Goal: Register for event/course

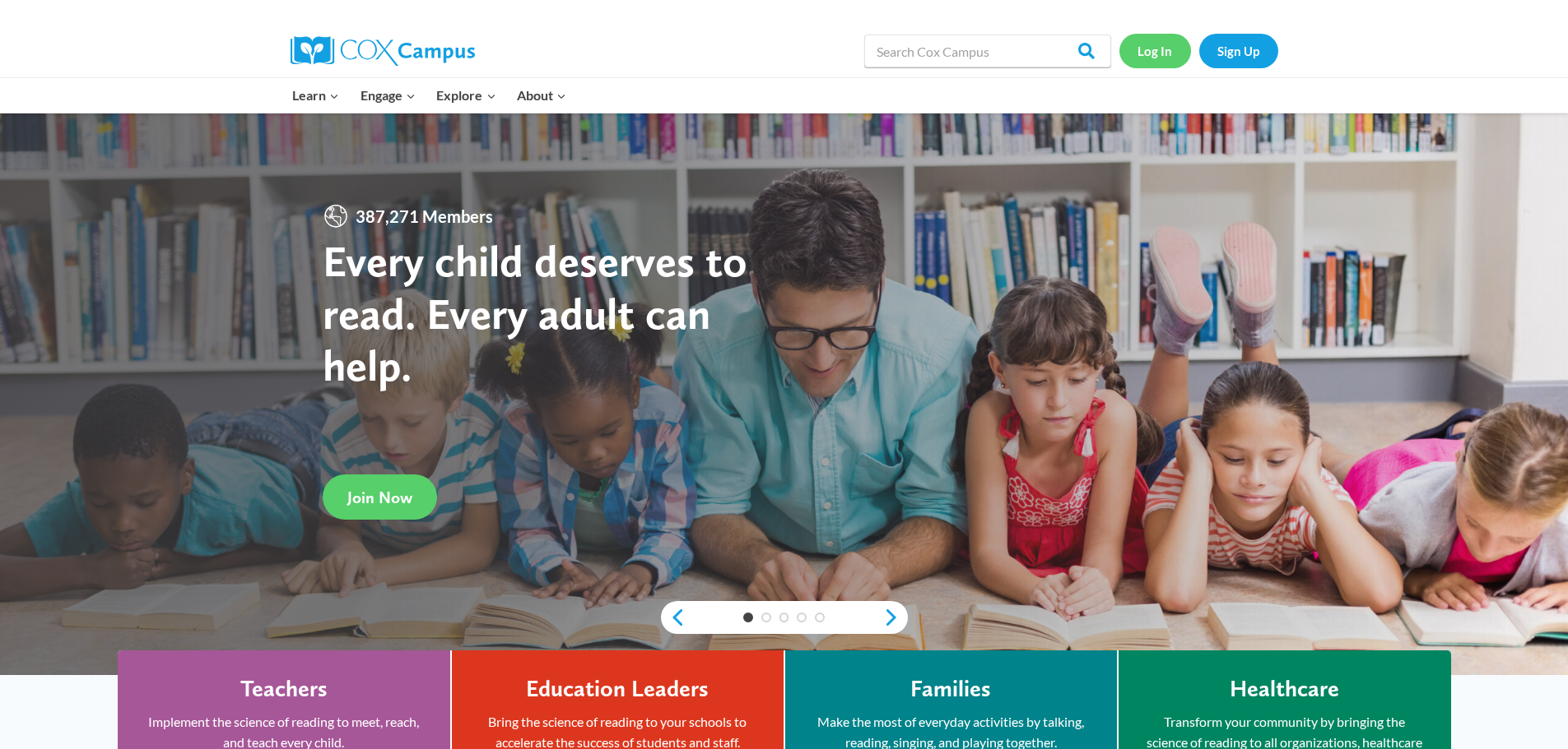
click at [1134, 63] on link "Log In" at bounding box center [1154, 50] width 71 height 33
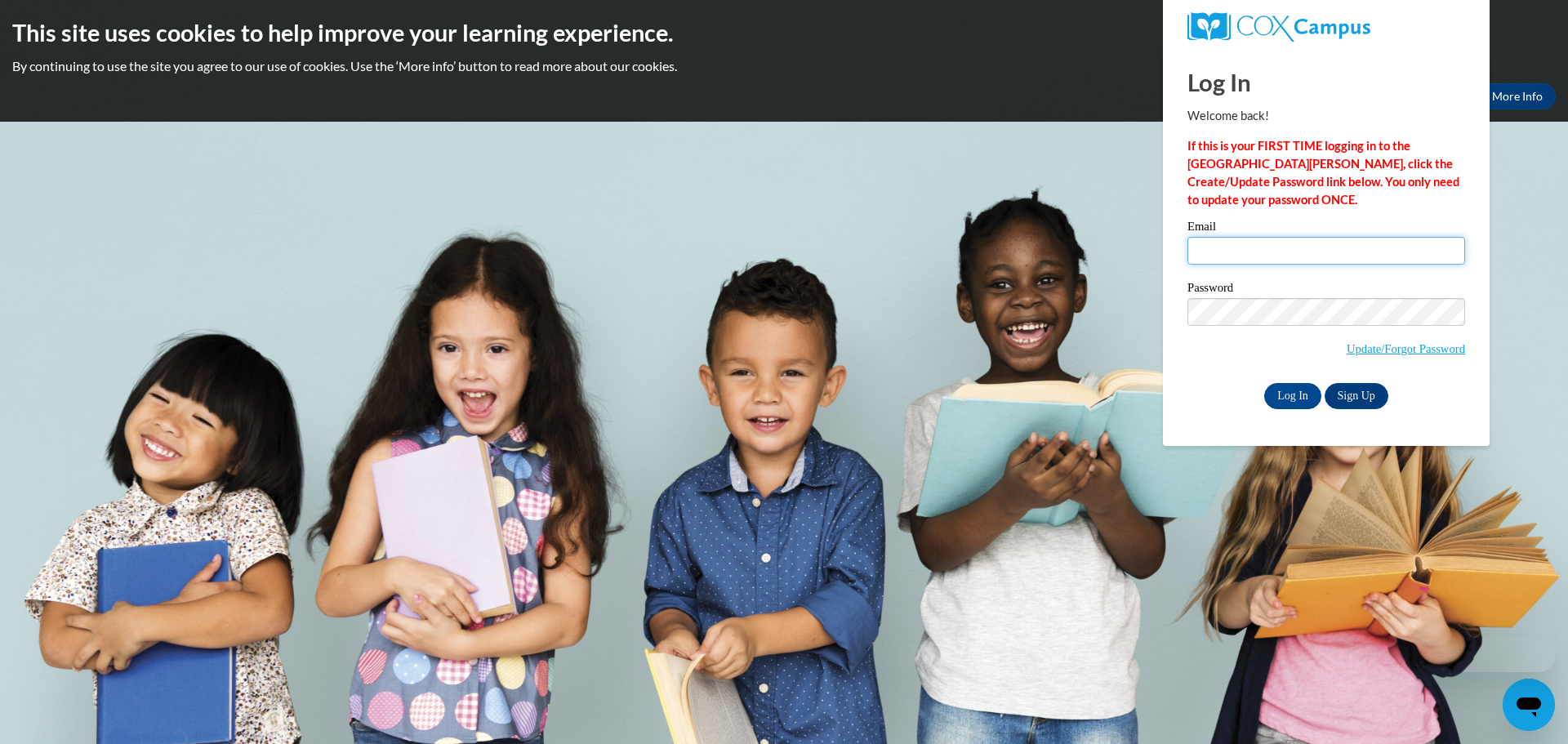
click at [1299, 260] on input "Email" at bounding box center [1326, 251] width 277 height 28
type input "[EMAIL_ADDRESS][DOMAIN_NAME]"
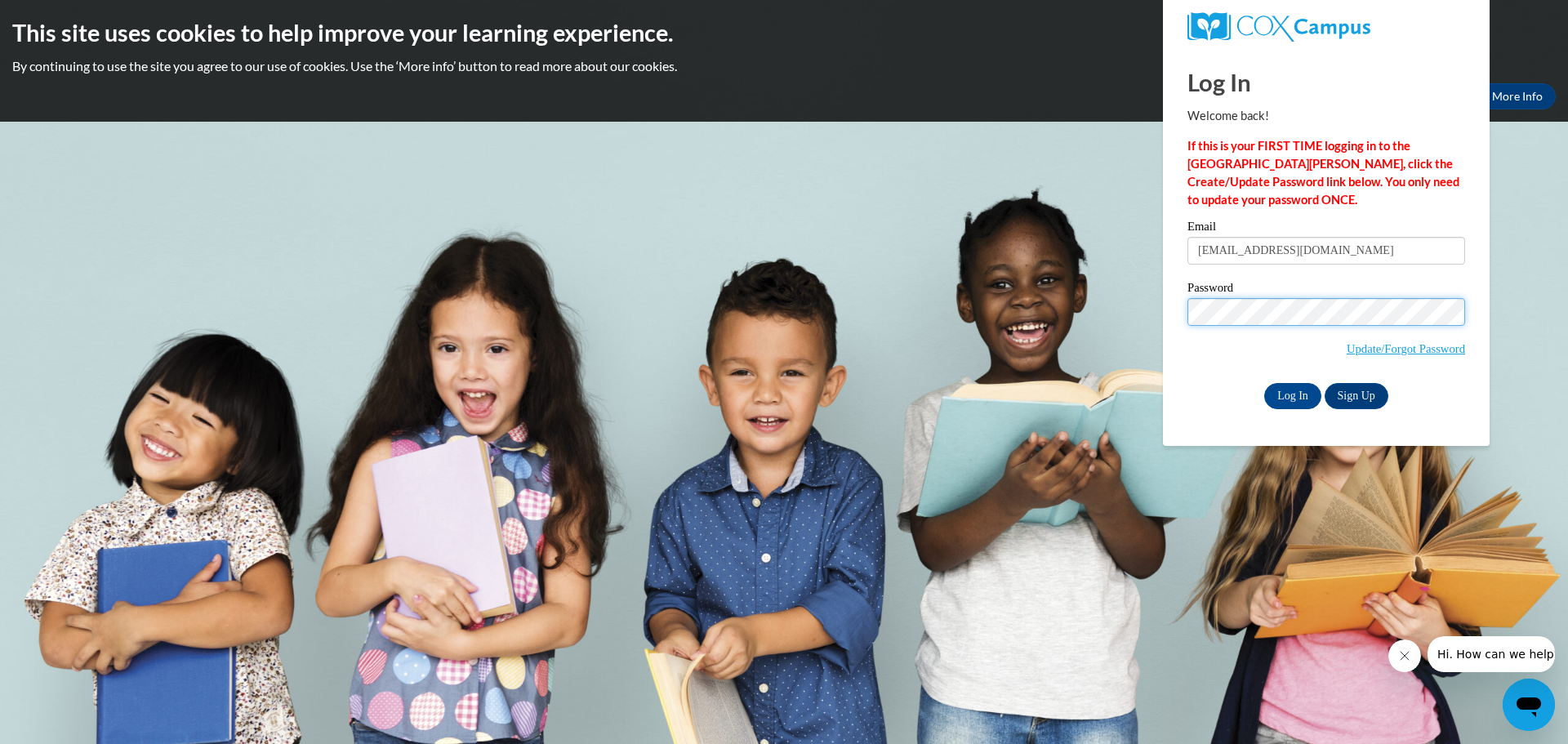
click at [1264, 383] on input "Log In" at bounding box center [1293, 396] width 57 height 26
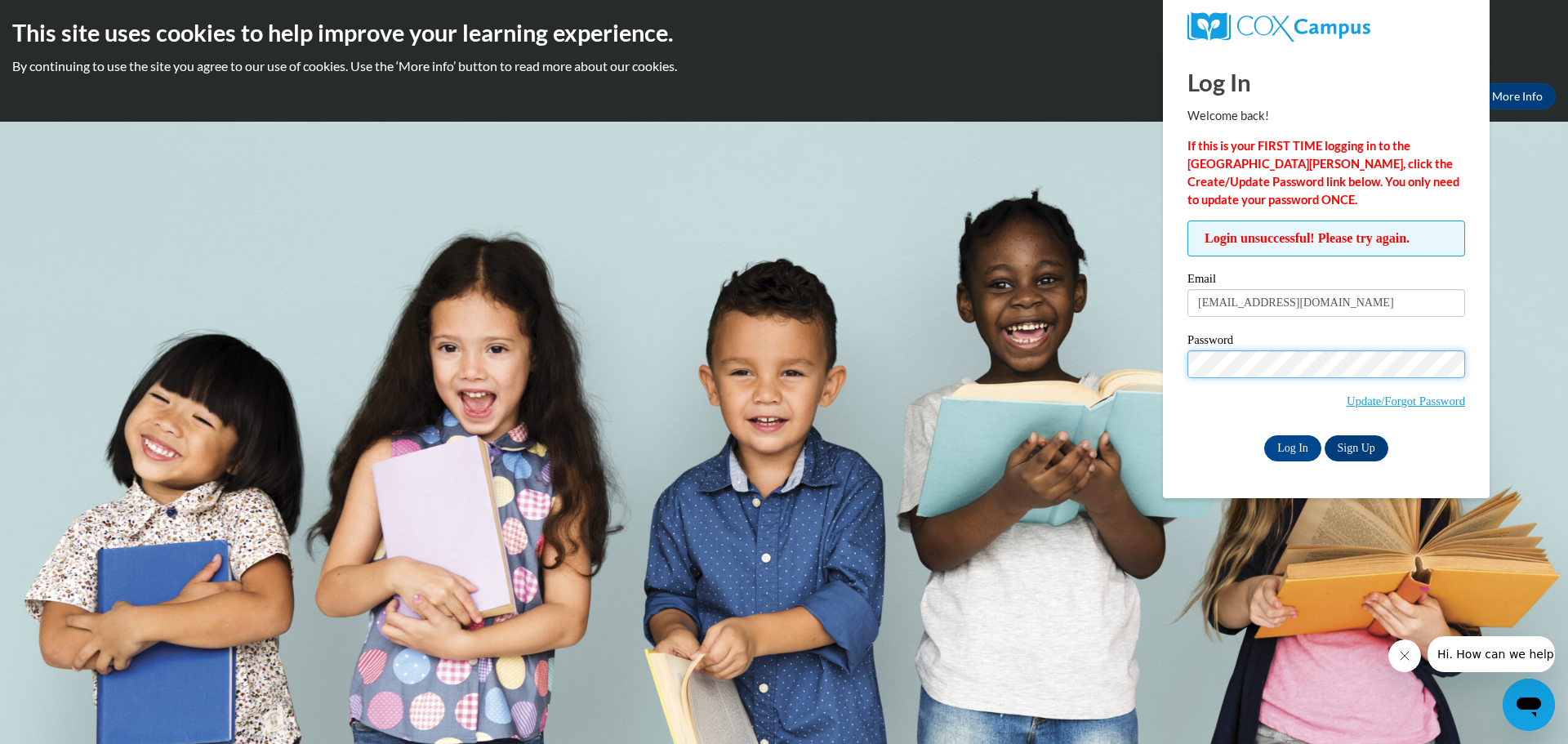
click at [1264, 435] on input "Log In" at bounding box center [1293, 448] width 57 height 26
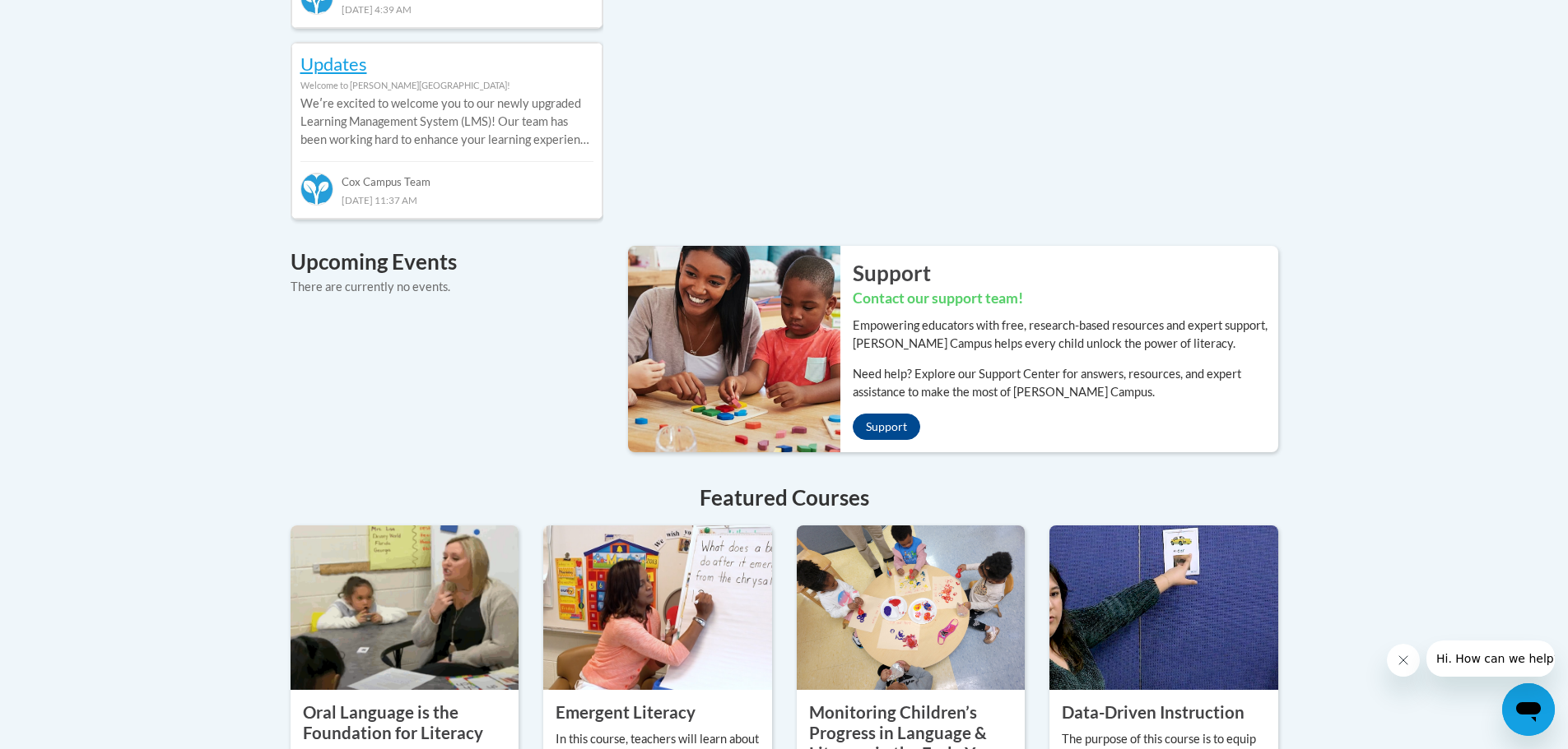
scroll to position [1200, 0]
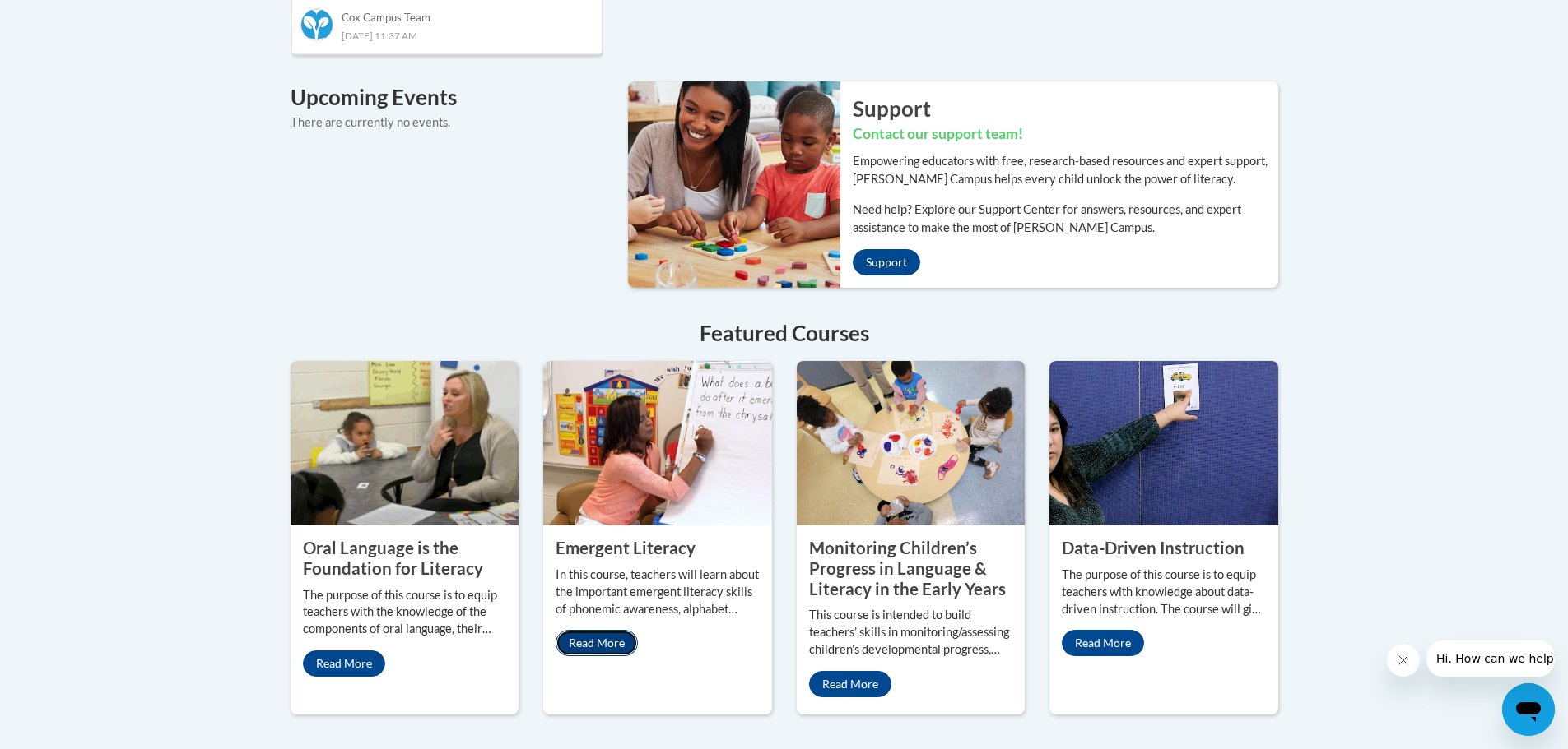
click at [608, 630] on link "Read More" at bounding box center [596, 643] width 82 height 26
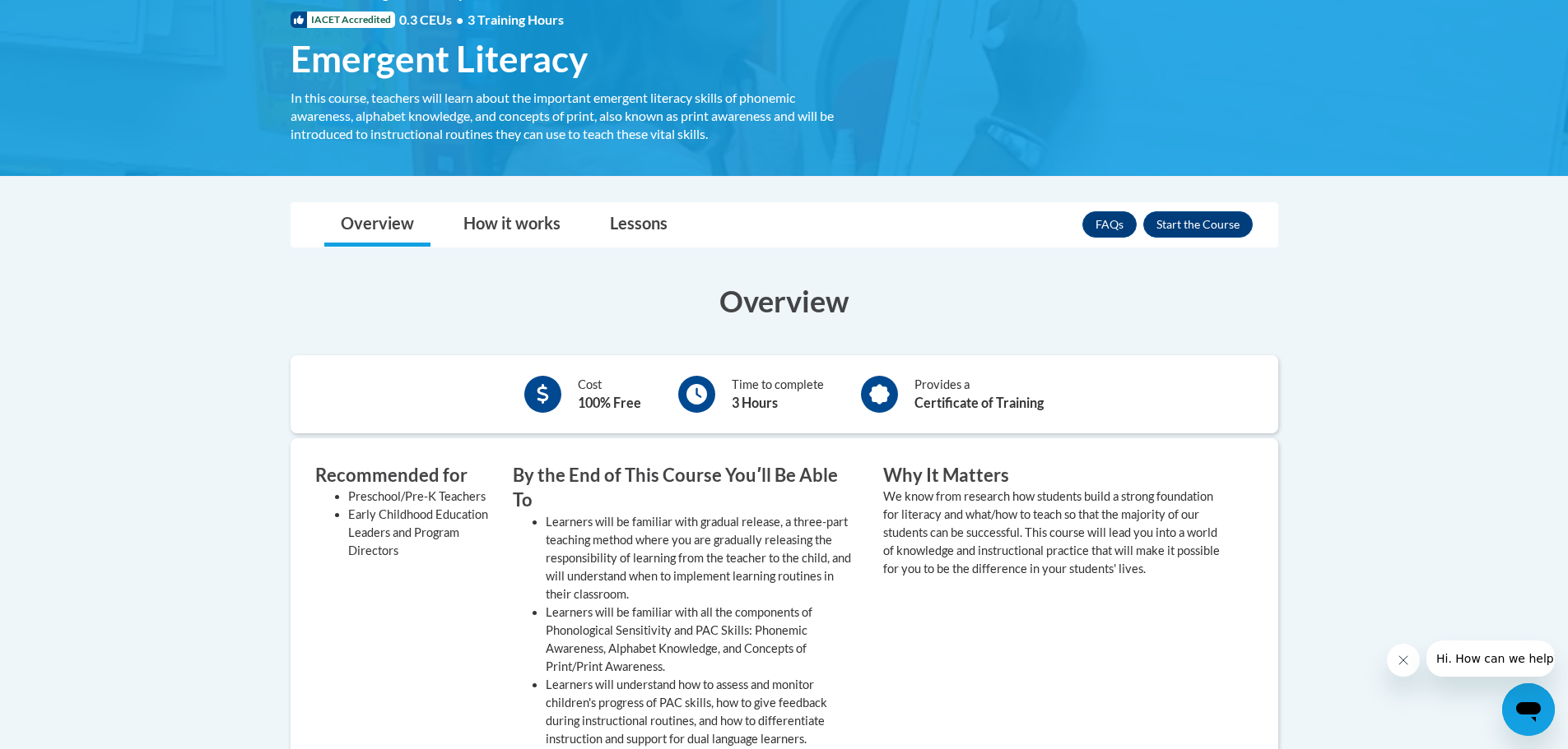
scroll to position [112, 0]
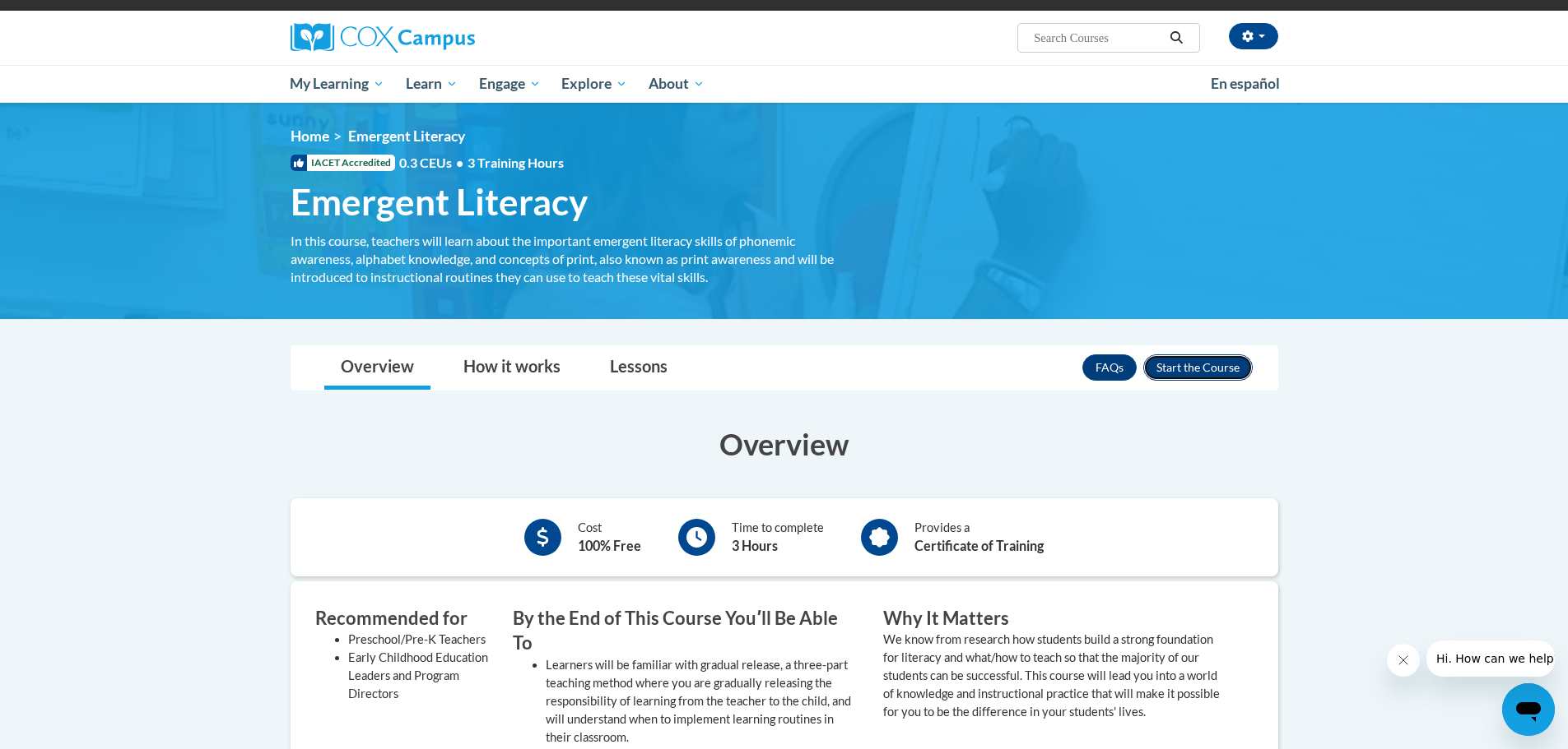
click at [1154, 367] on button "Enroll" at bounding box center [1198, 367] width 109 height 26
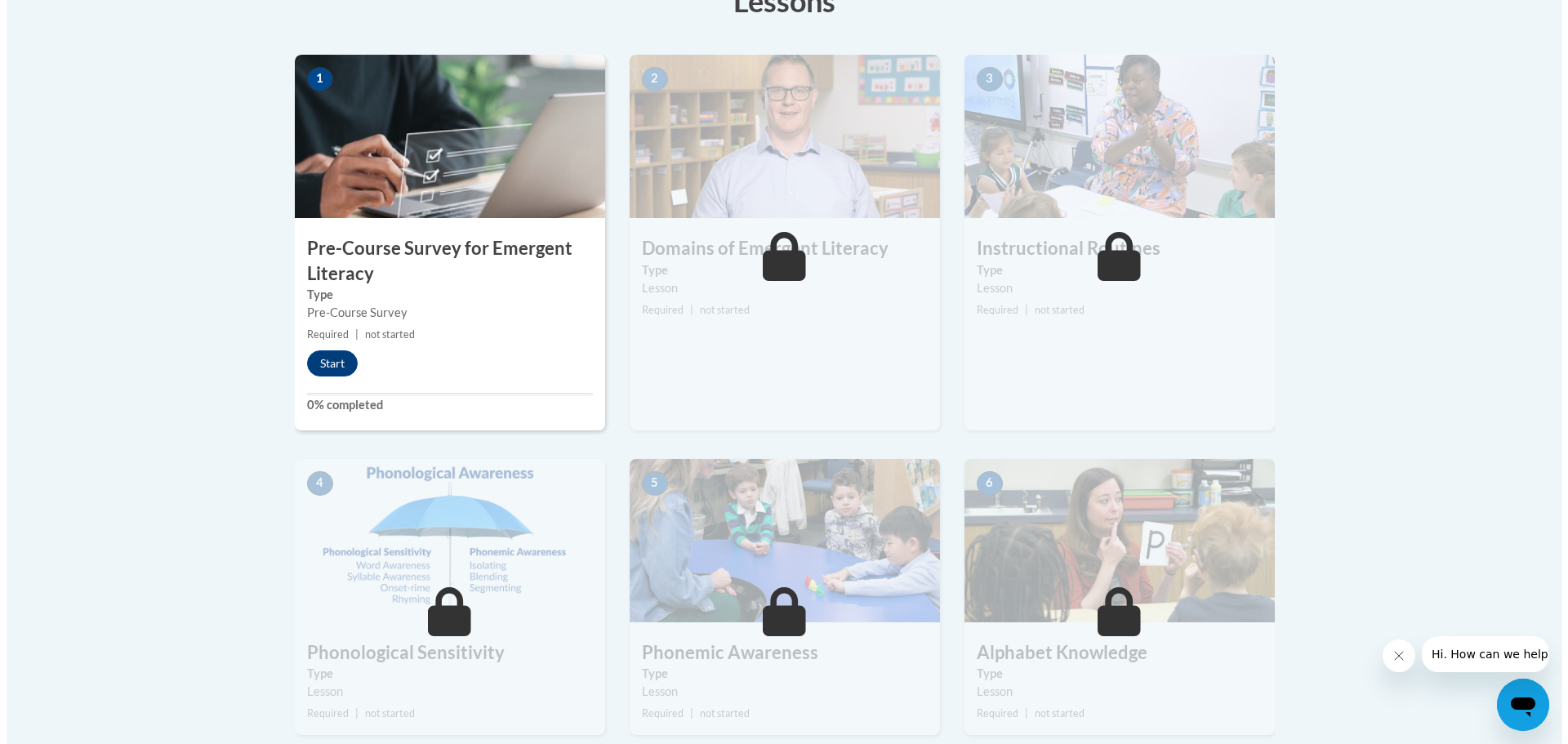
scroll to position [490, 0]
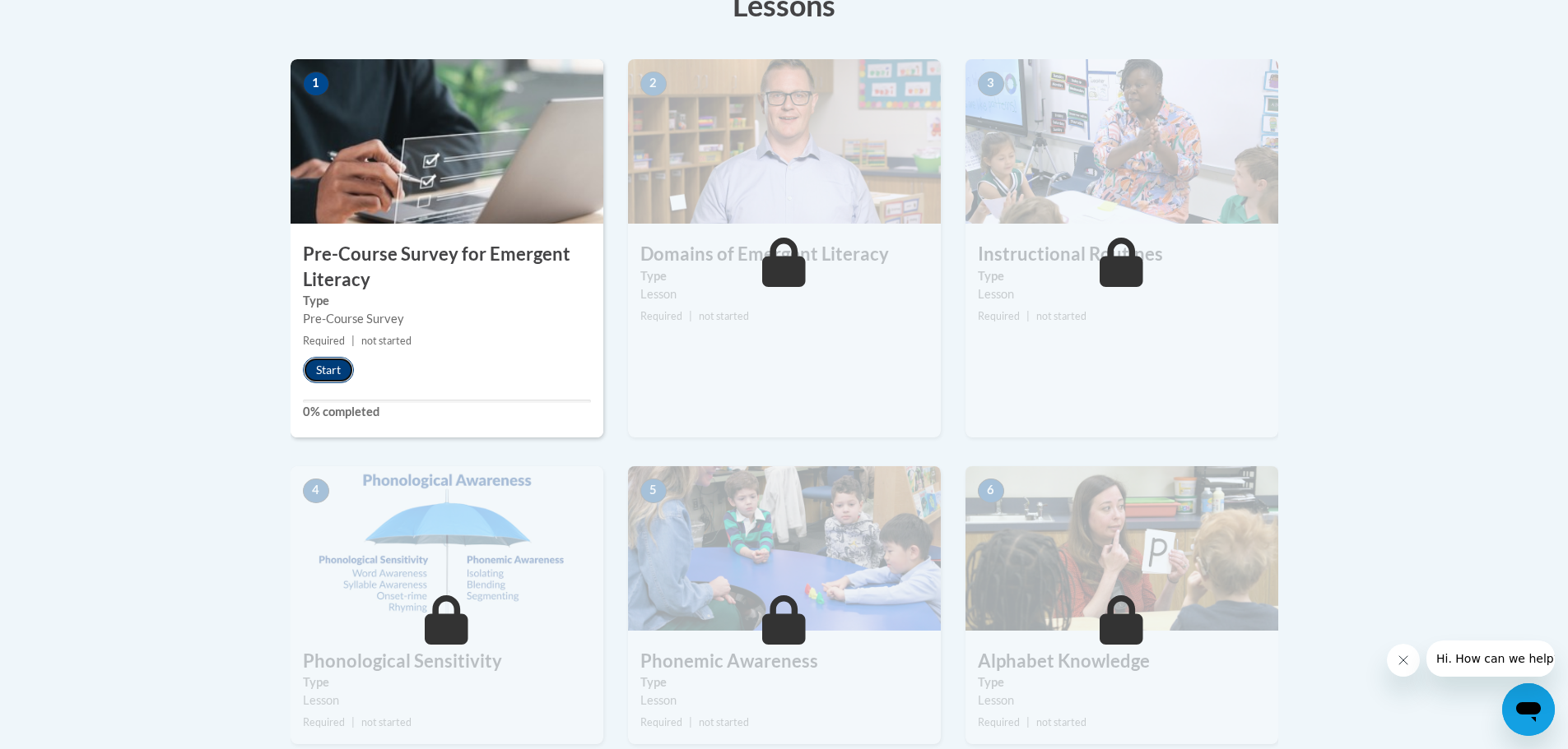
click at [334, 357] on button "Start" at bounding box center [327, 370] width 51 height 26
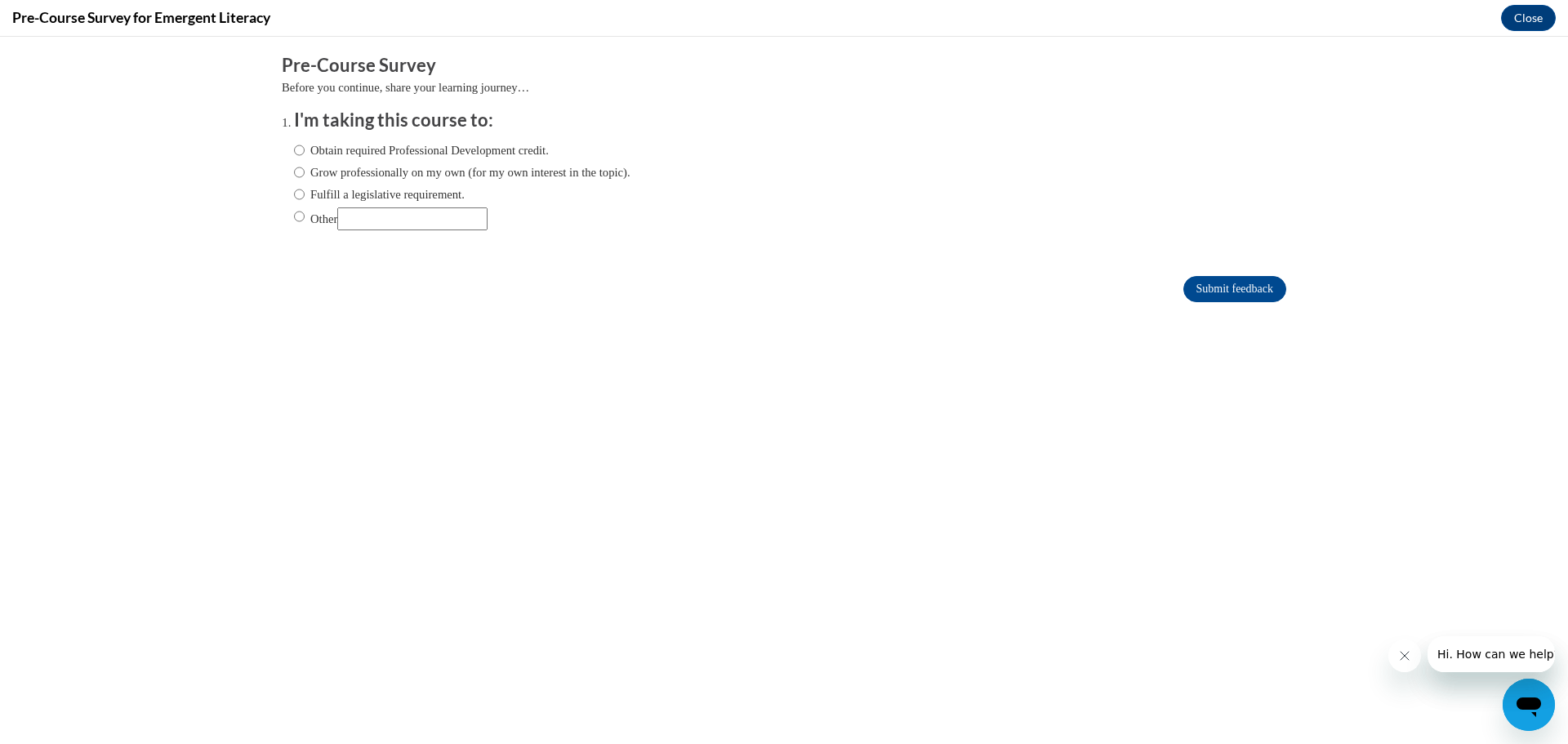
scroll to position [0, 0]
click at [294, 149] on input "Obtain required Professional Development credit." at bounding box center [299, 151] width 11 height 18
radio input "true"
click at [1219, 292] on input "Submit feedback" at bounding box center [1235, 289] width 103 height 26
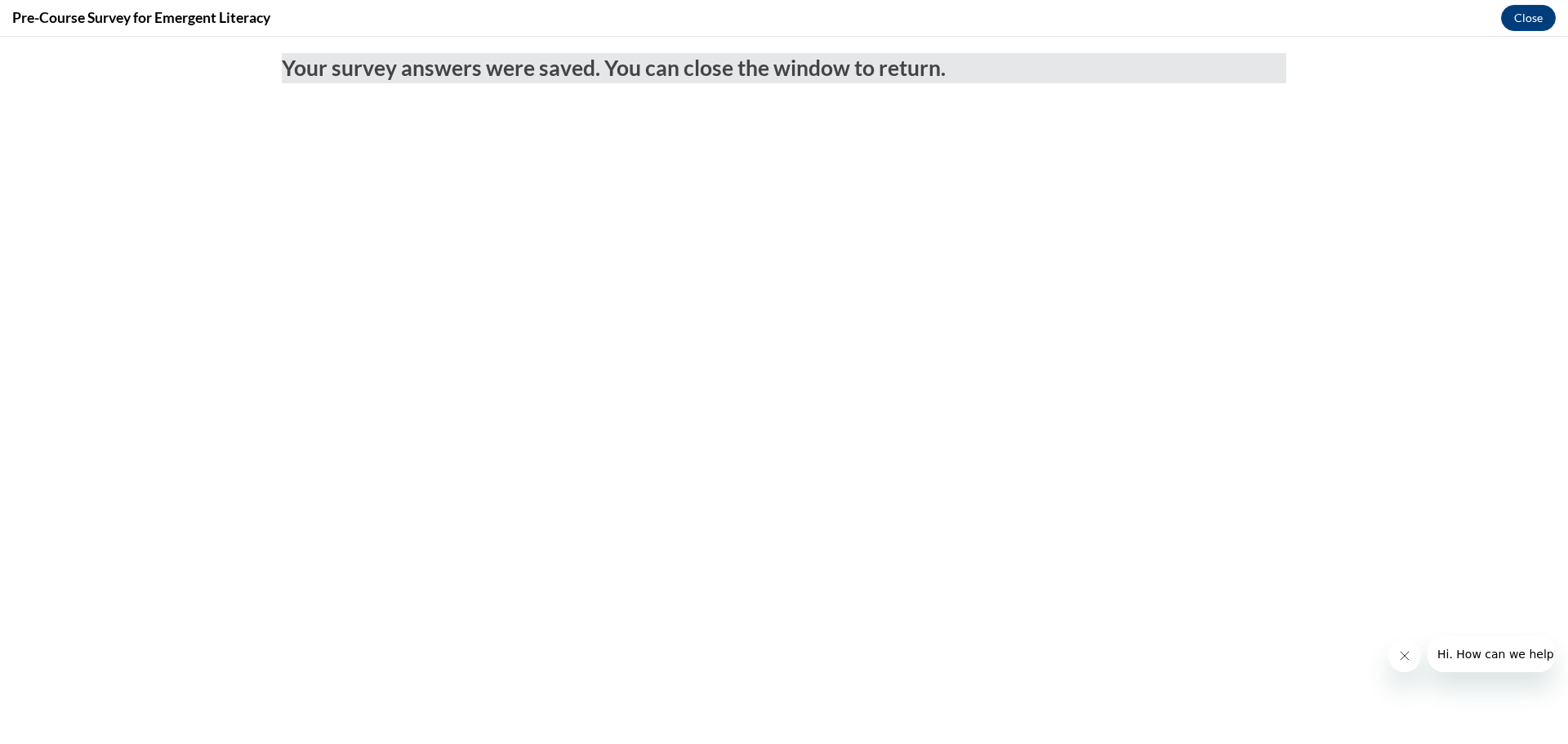
click at [639, 306] on body "Your survey answers were saved. You can close the window to return." at bounding box center [784, 390] width 1568 height 707
click at [1515, 8] on button "Close" at bounding box center [1529, 17] width 55 height 26
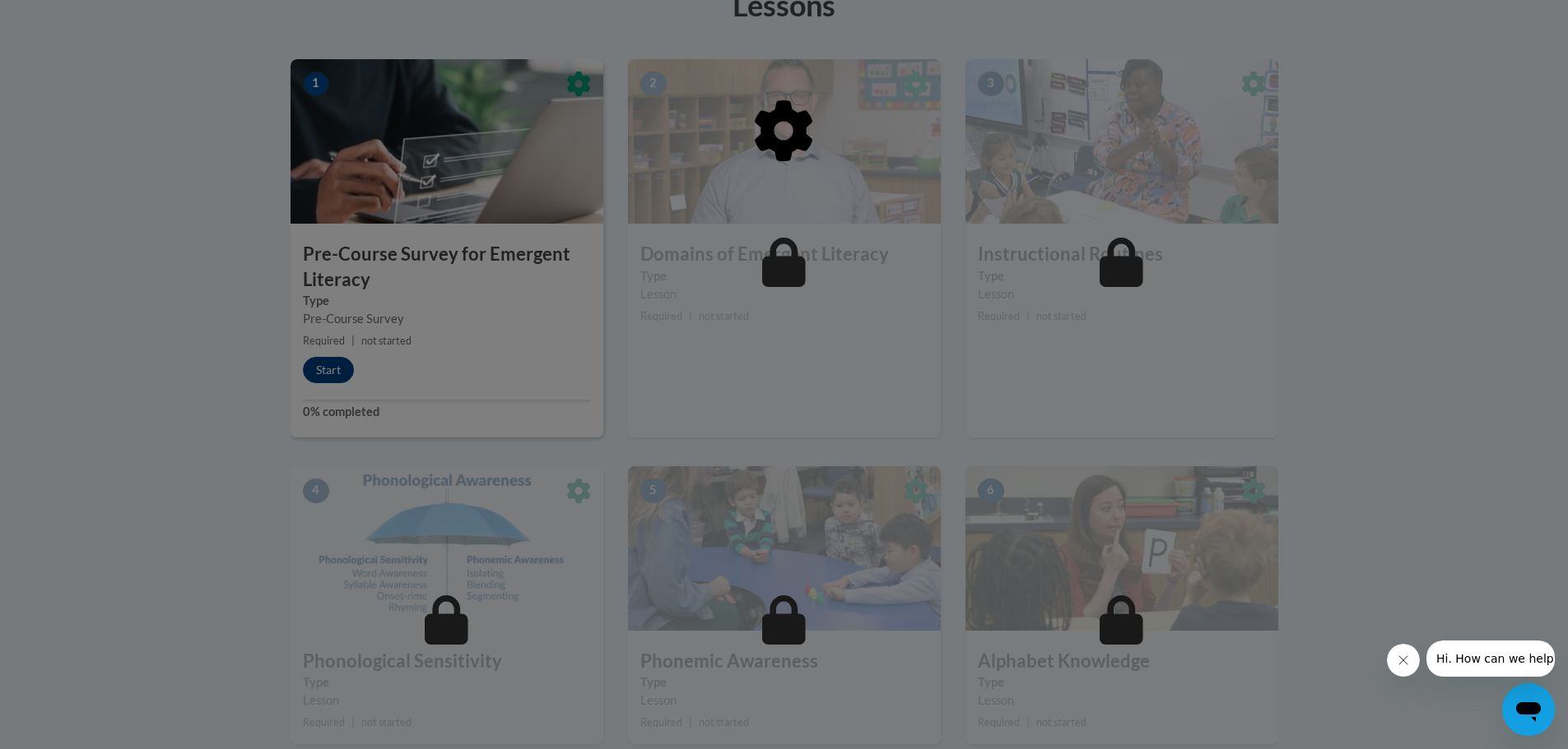
click at [1399, 659] on icon "Close message from company" at bounding box center [1402, 660] width 13 height 13
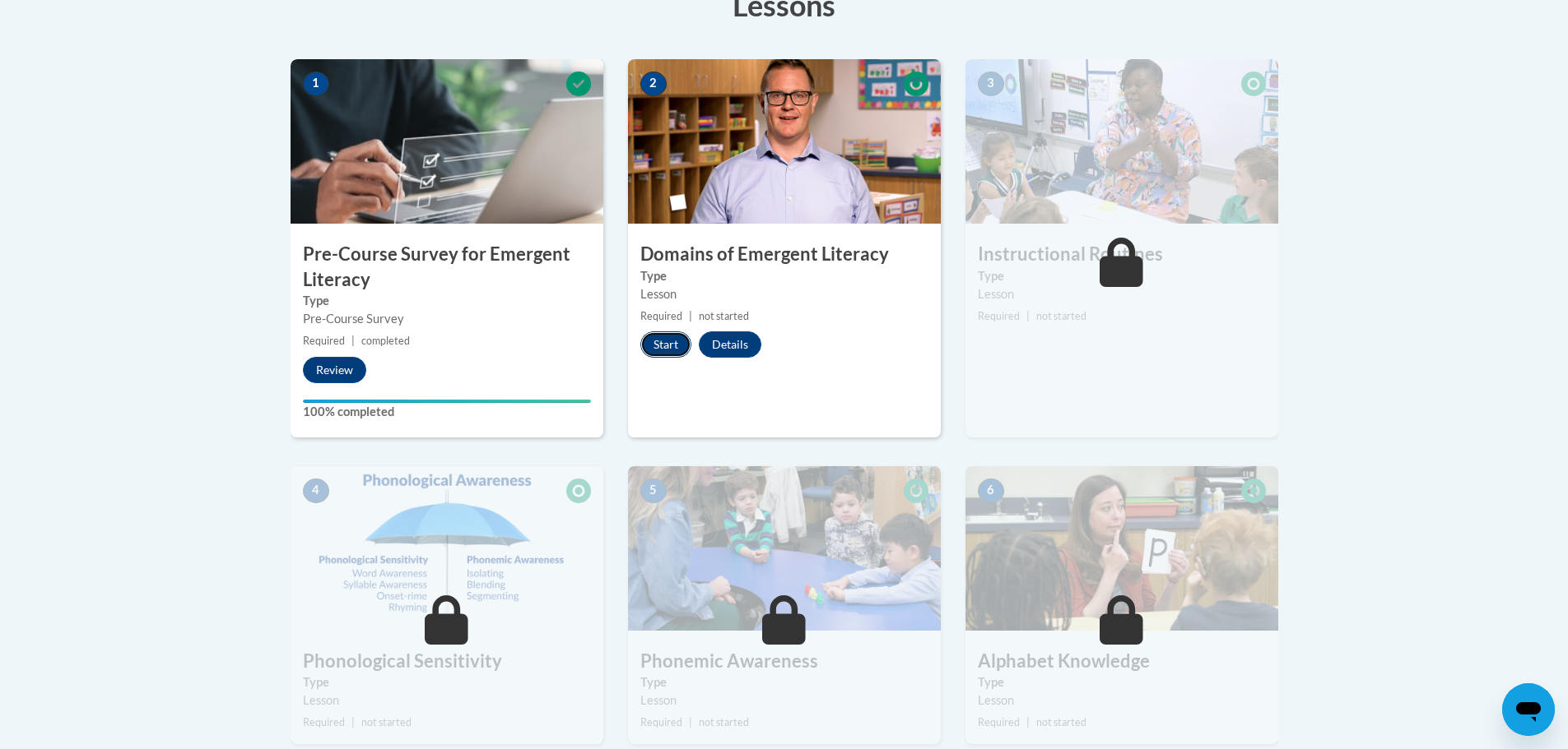
click at [667, 350] on button "Start" at bounding box center [665, 345] width 51 height 26
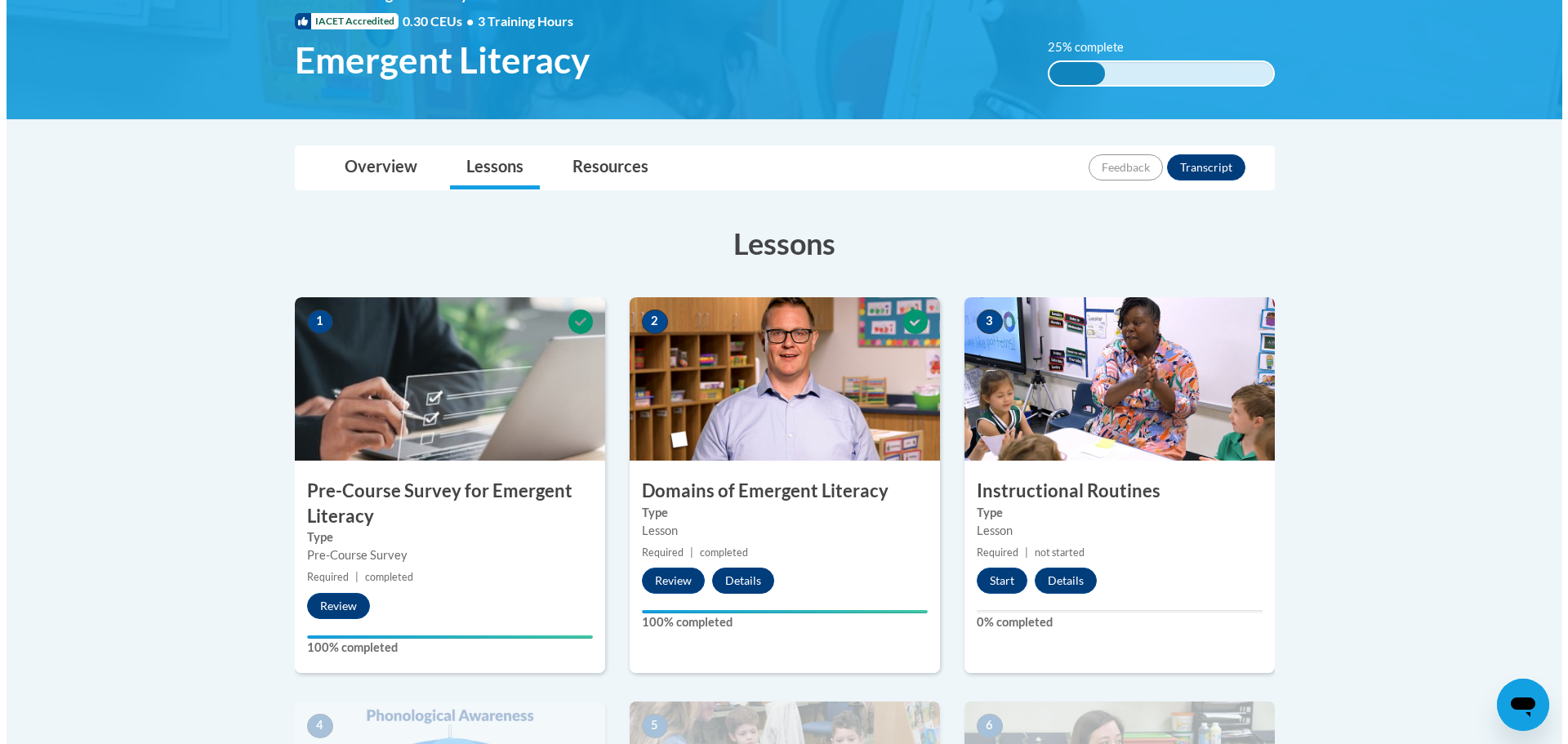
scroll to position [409, 0]
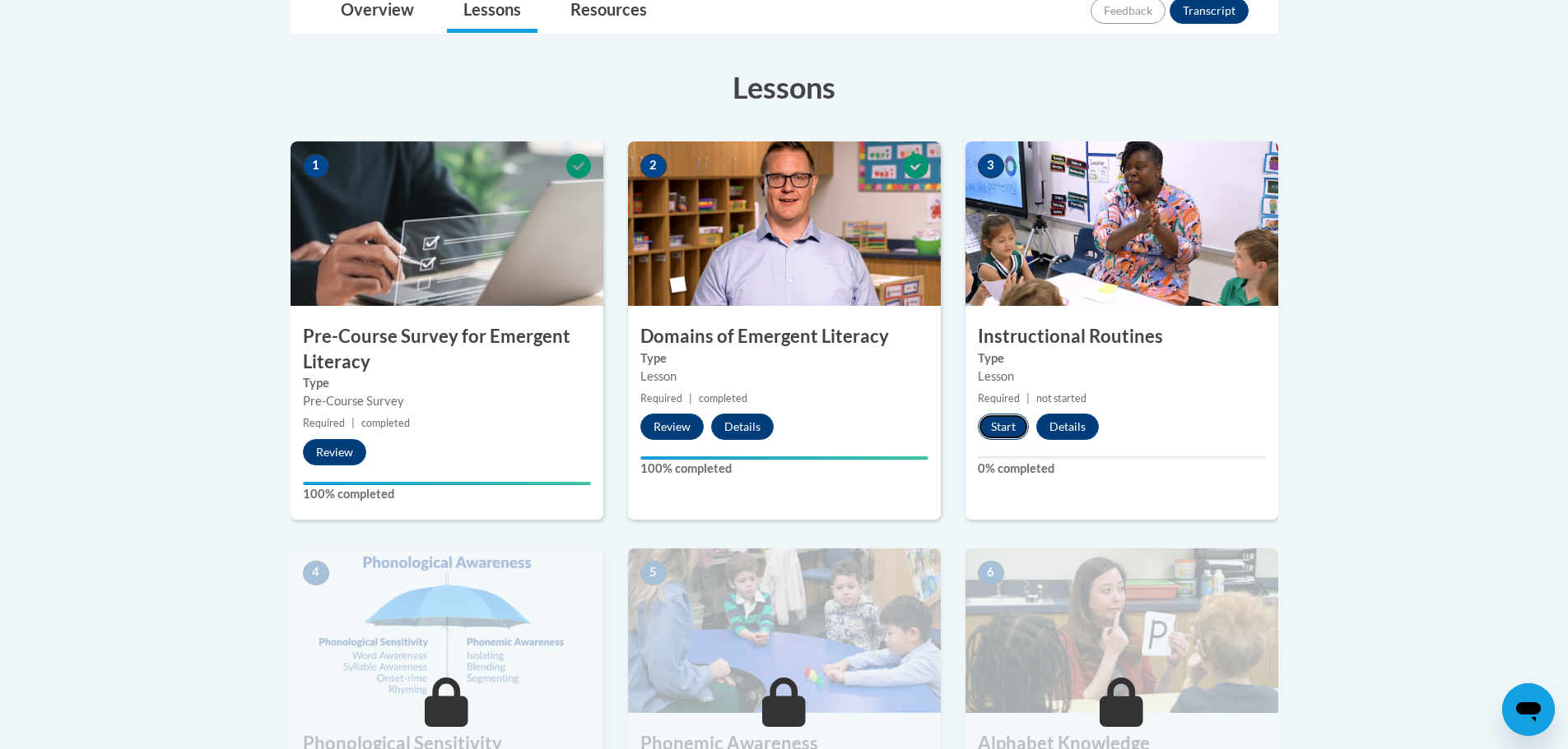
click at [990, 424] on button "Start" at bounding box center [1003, 426] width 51 height 26
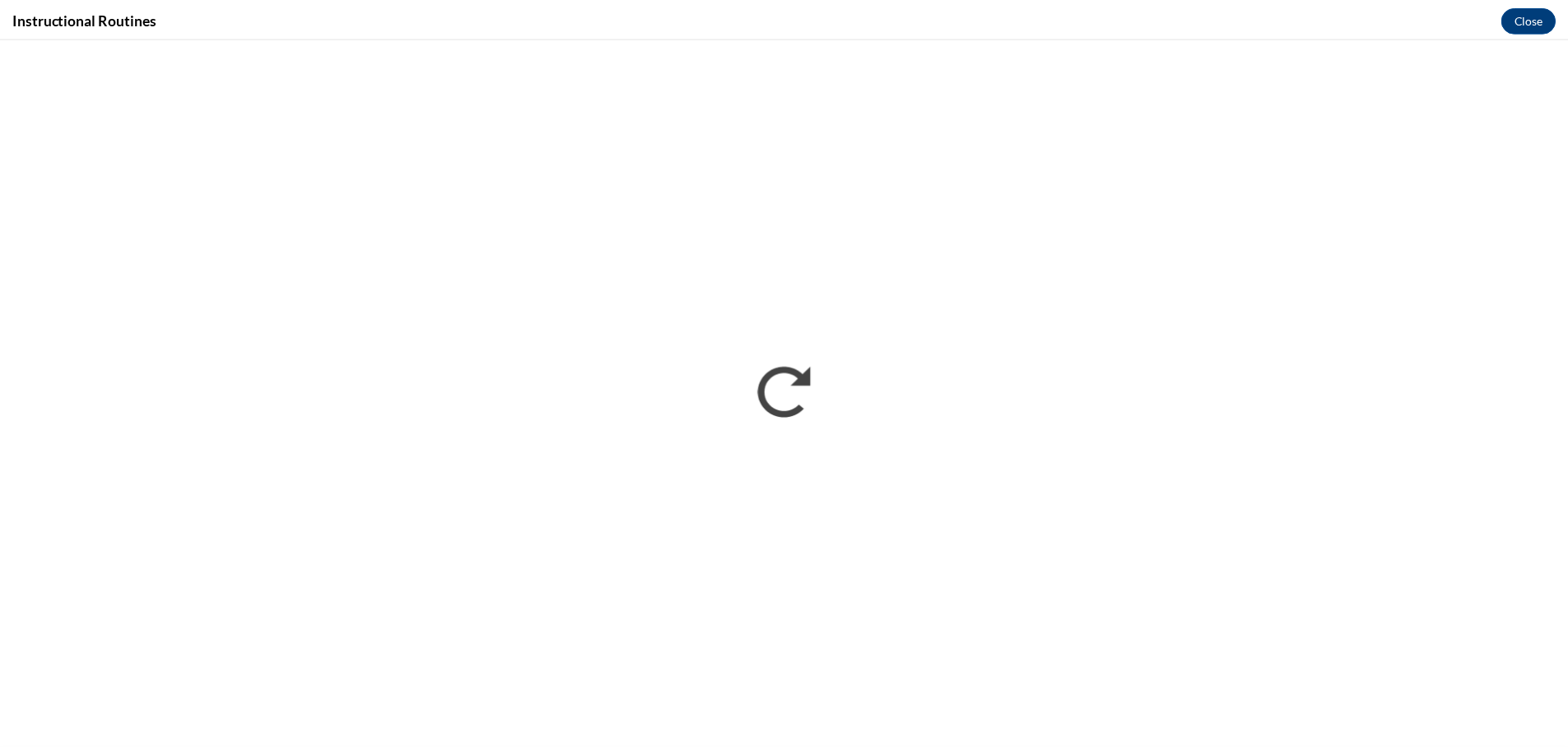
scroll to position [0, 0]
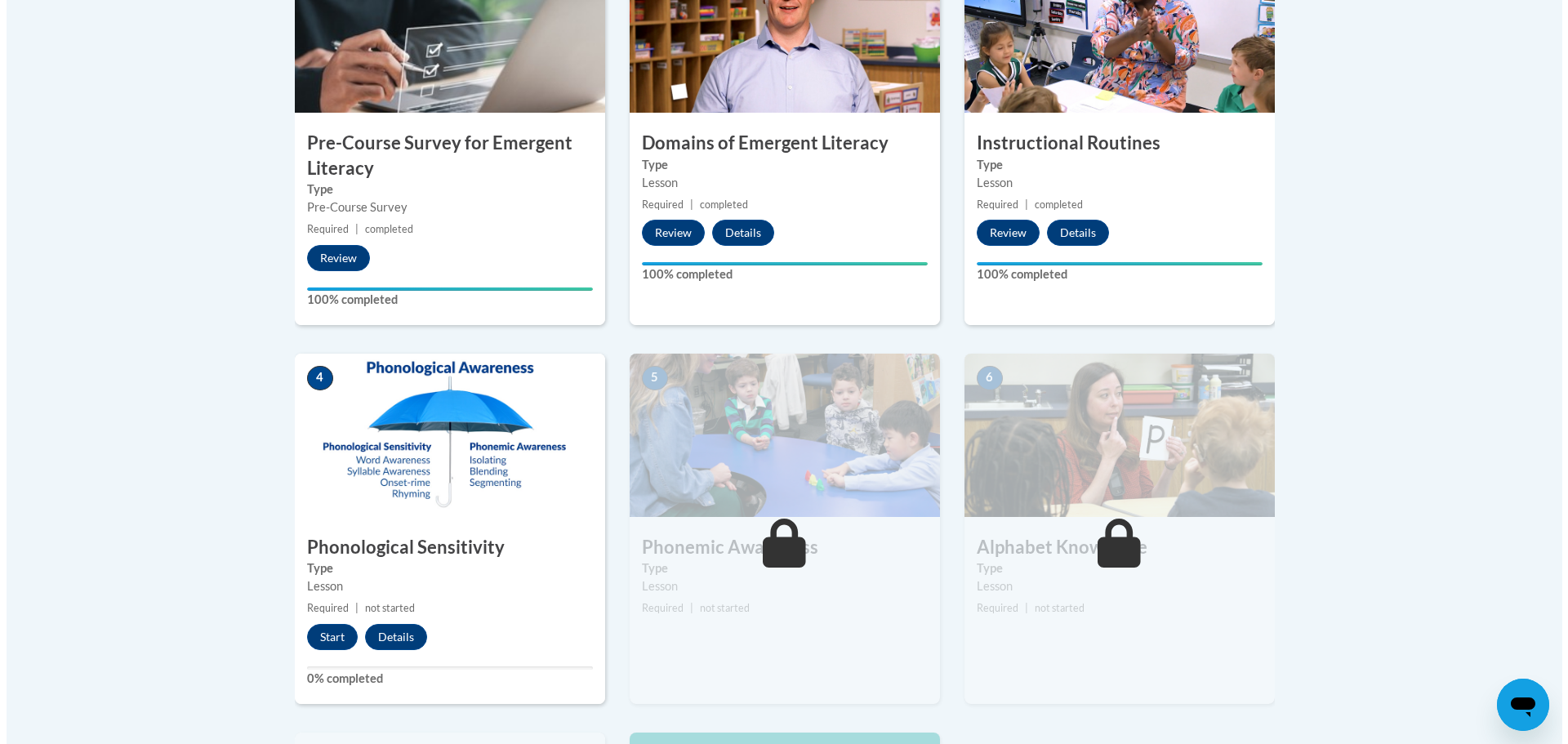
scroll to position [736, 0]
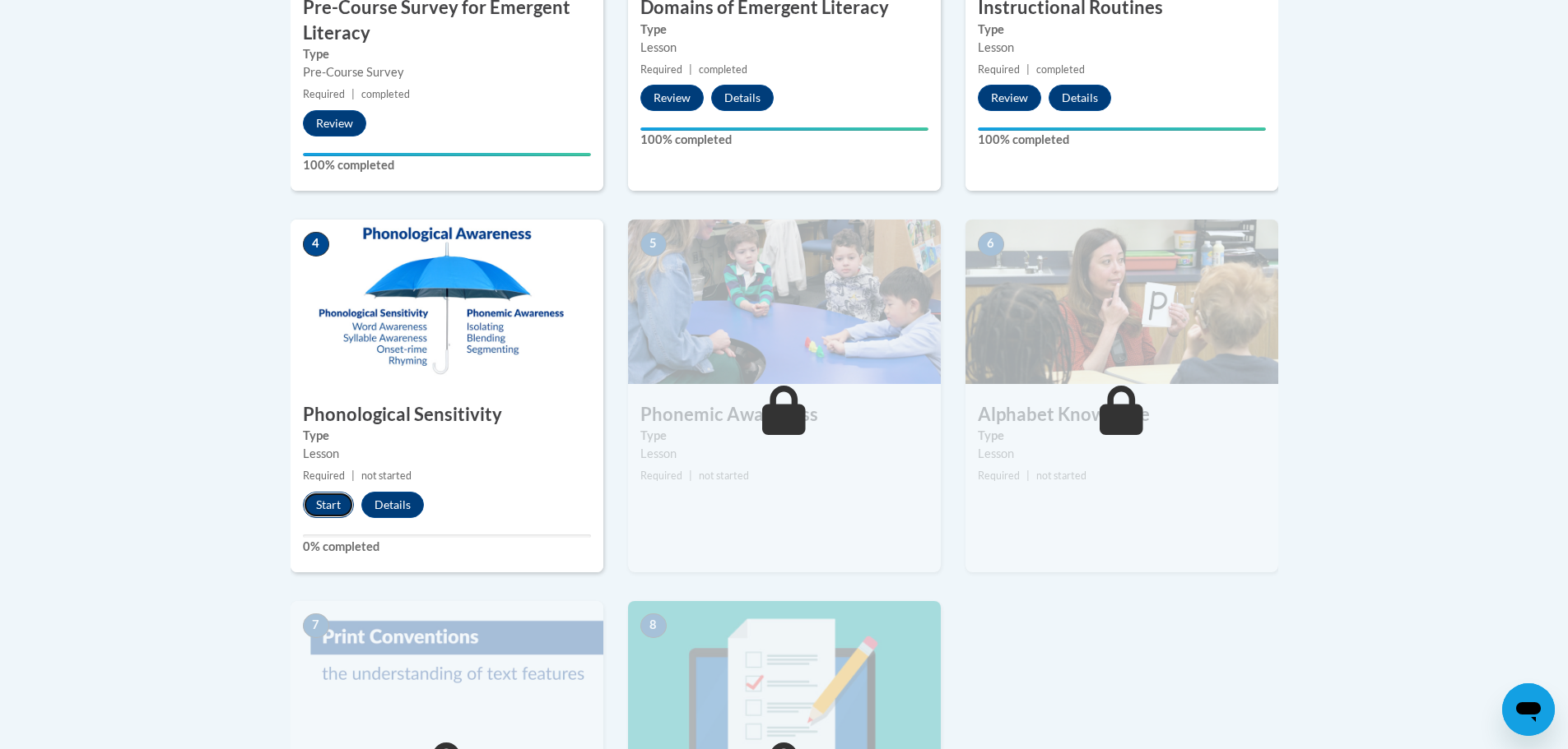
click at [318, 500] on button "Start" at bounding box center [327, 505] width 51 height 26
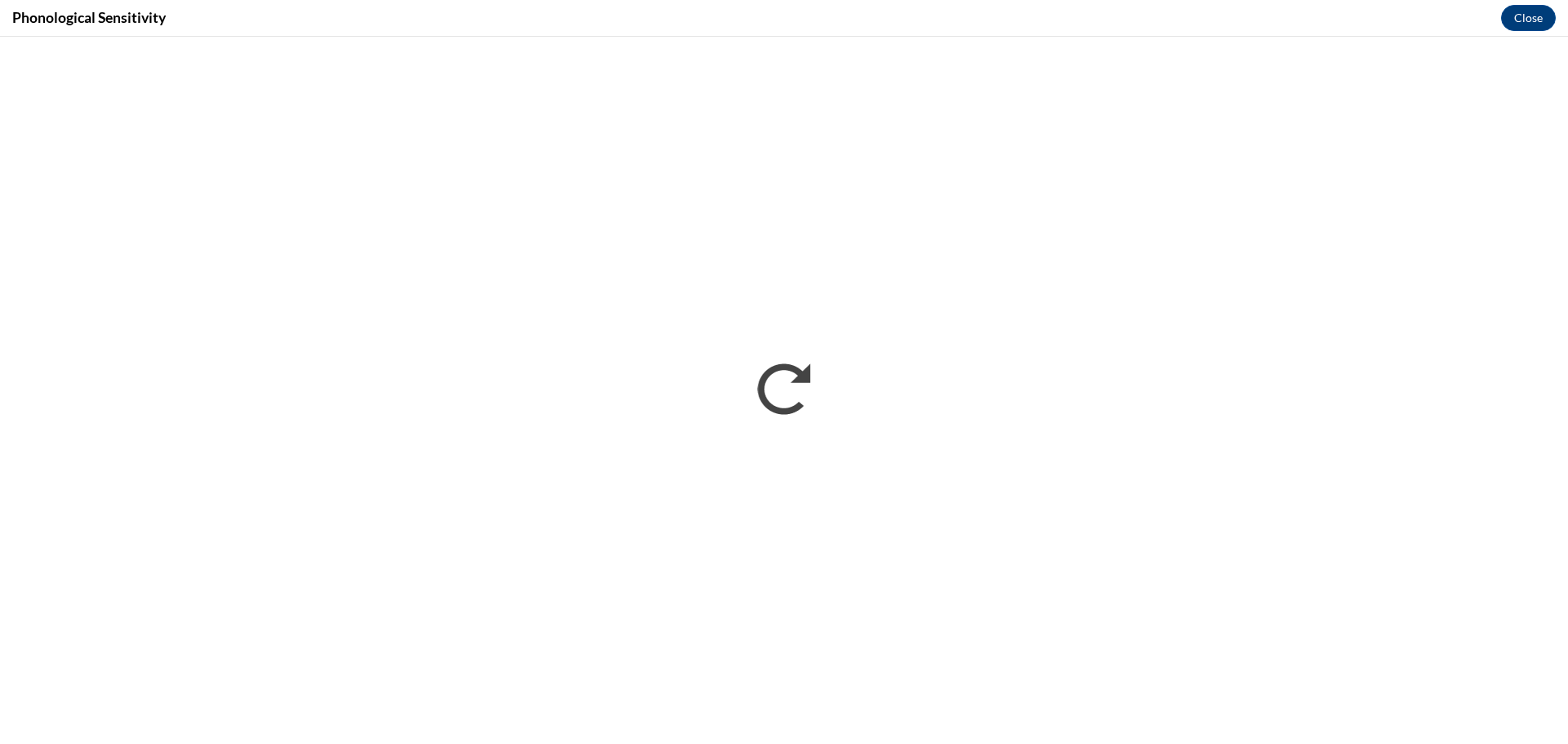
scroll to position [0, 0]
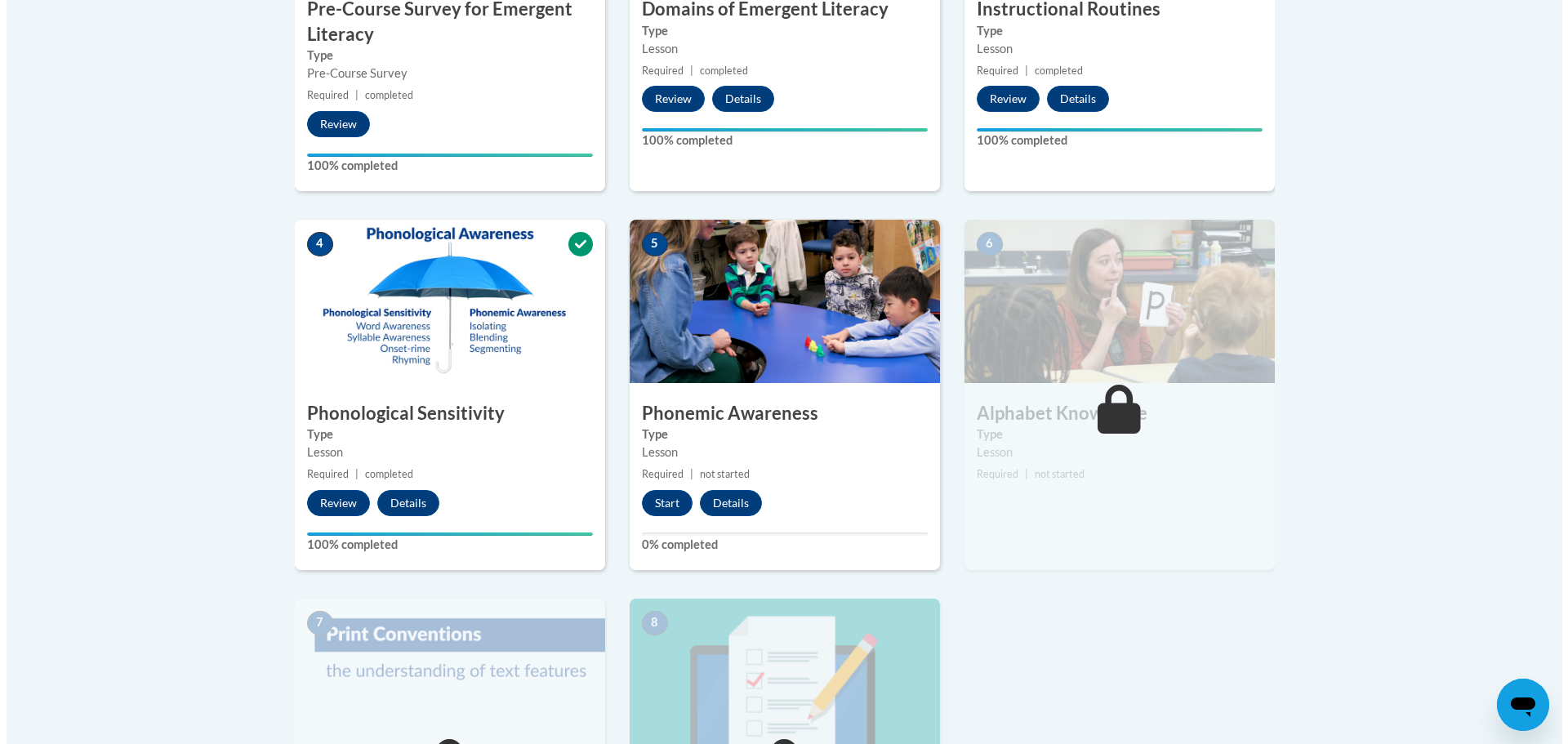
scroll to position [736, 0]
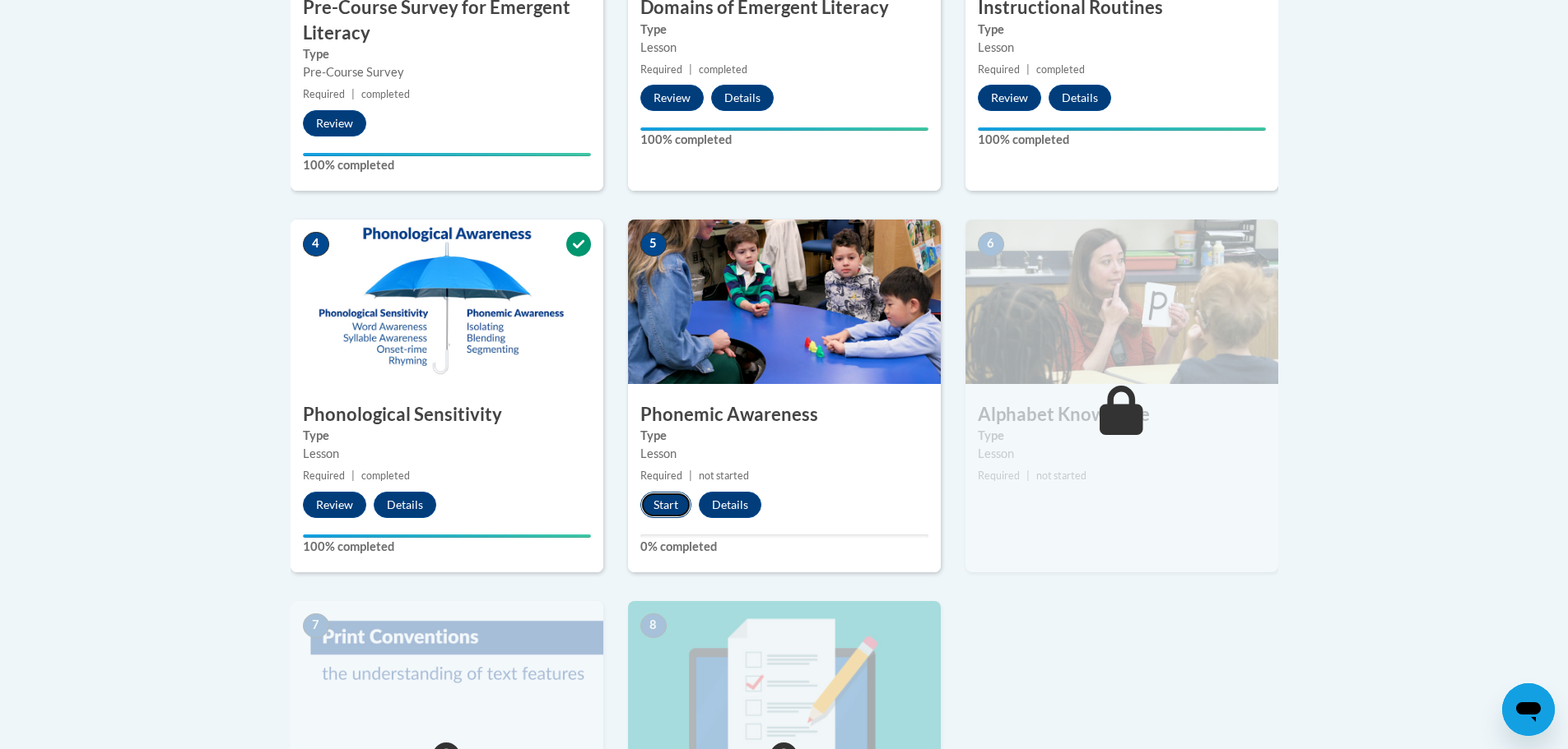
click at [661, 497] on button "Start" at bounding box center [665, 505] width 51 height 26
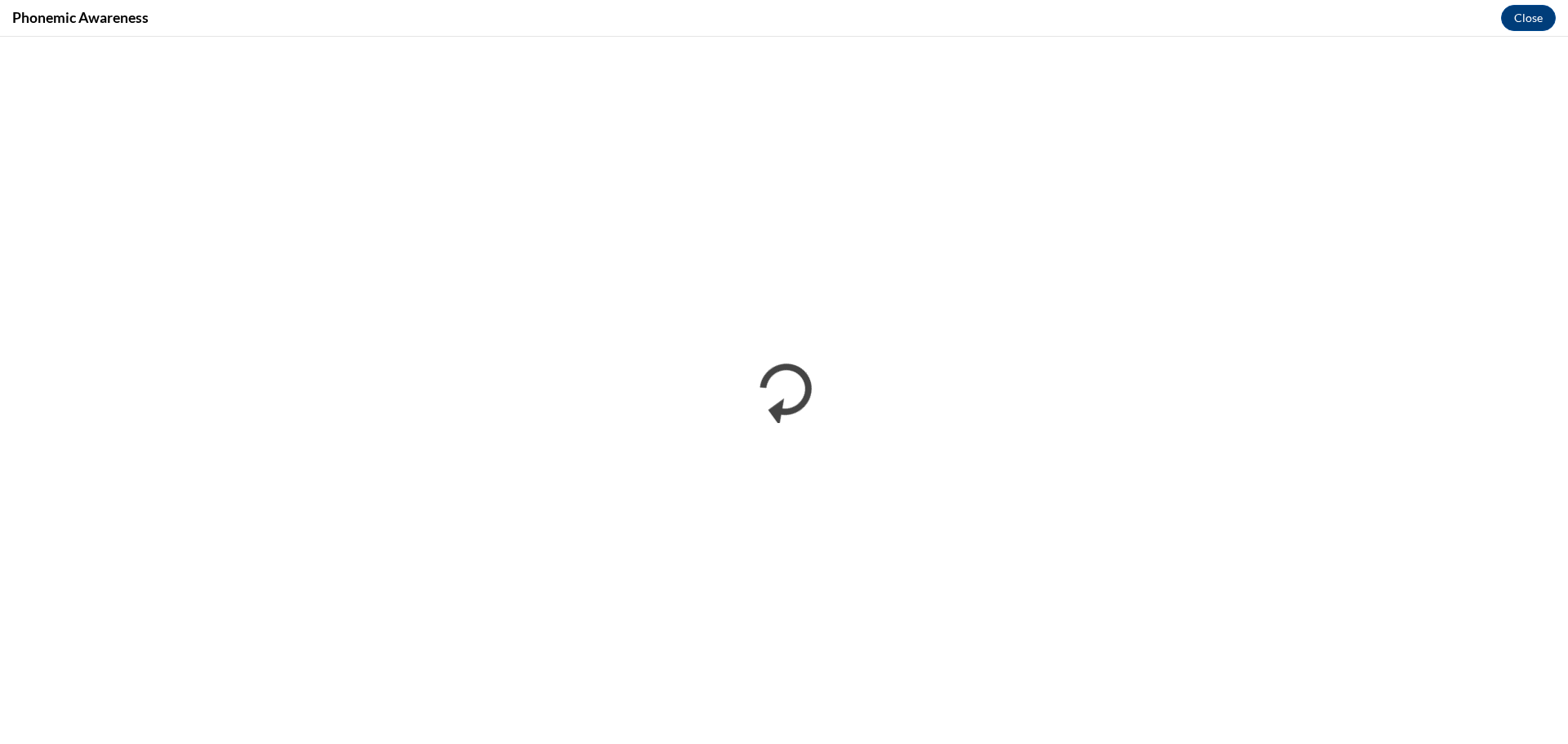
scroll to position [0, 0]
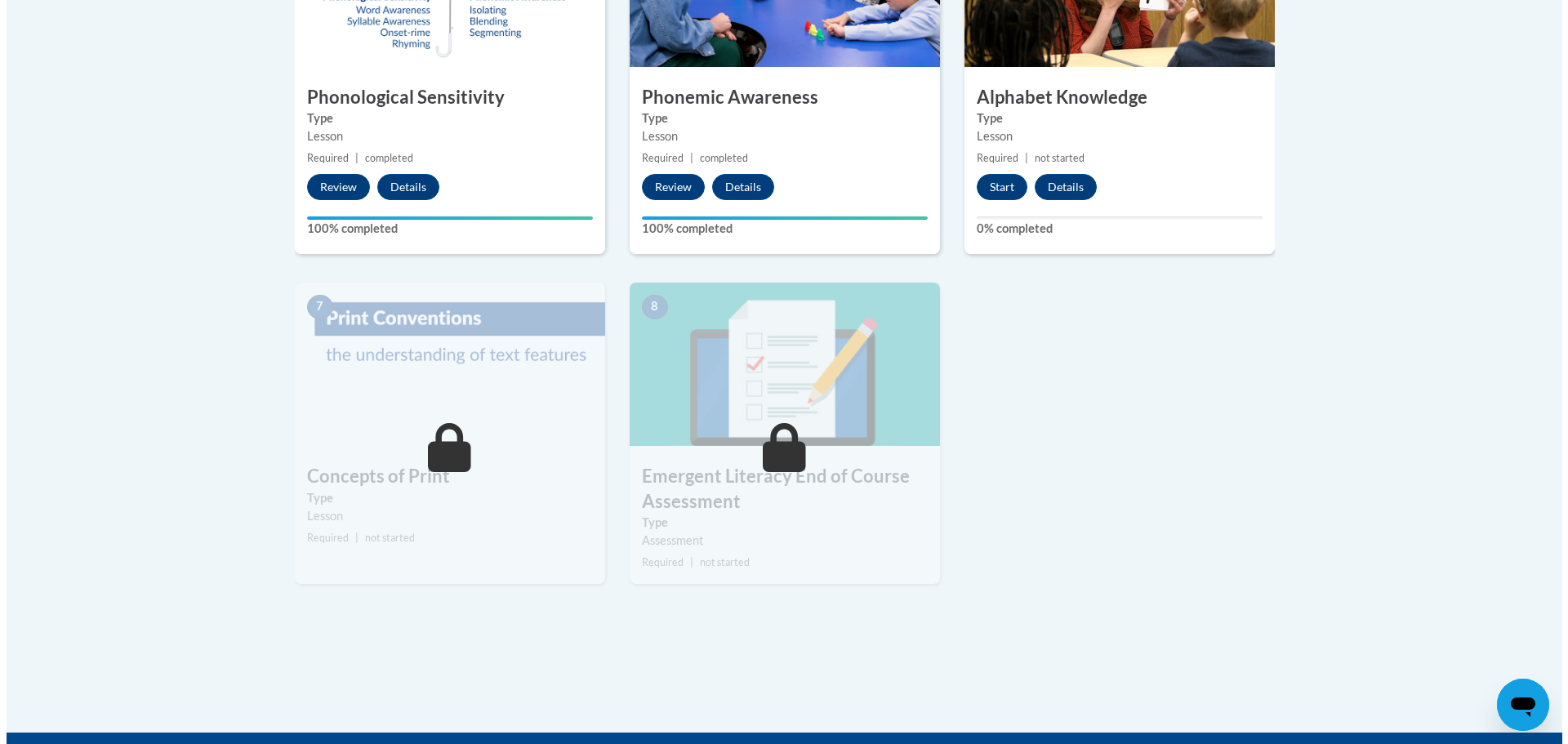
scroll to position [1062, 0]
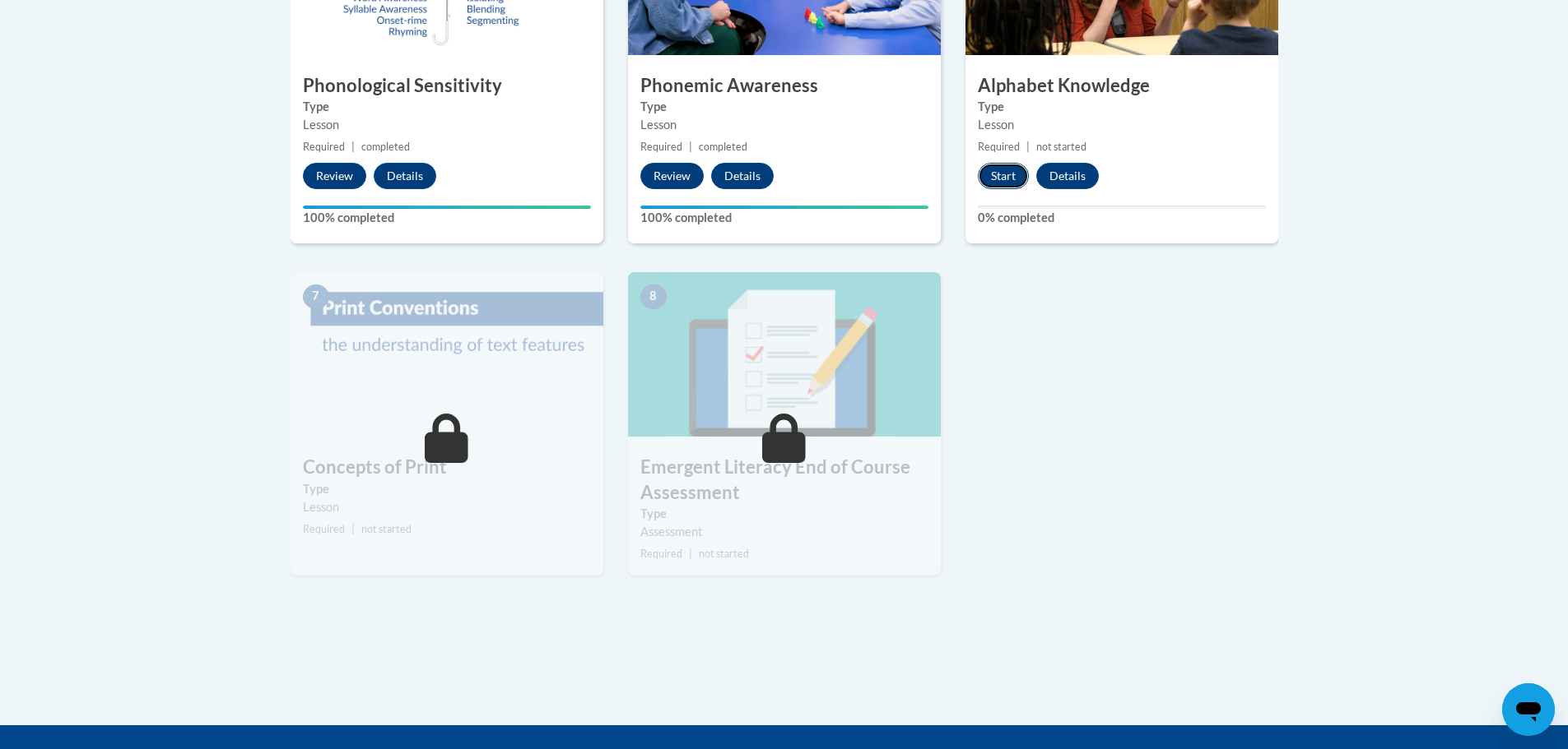
click at [990, 175] on button "Start" at bounding box center [1003, 176] width 51 height 26
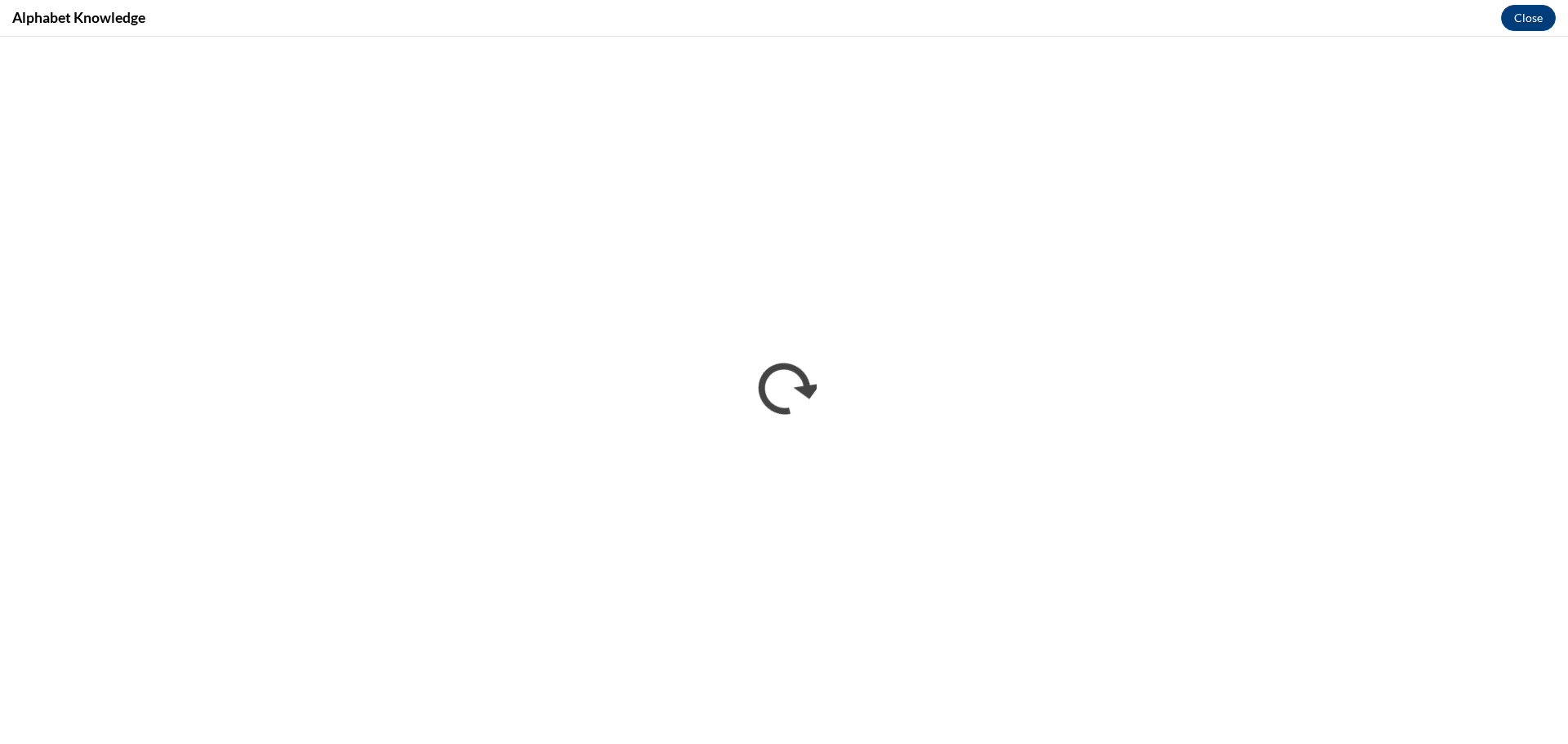
scroll to position [0, 0]
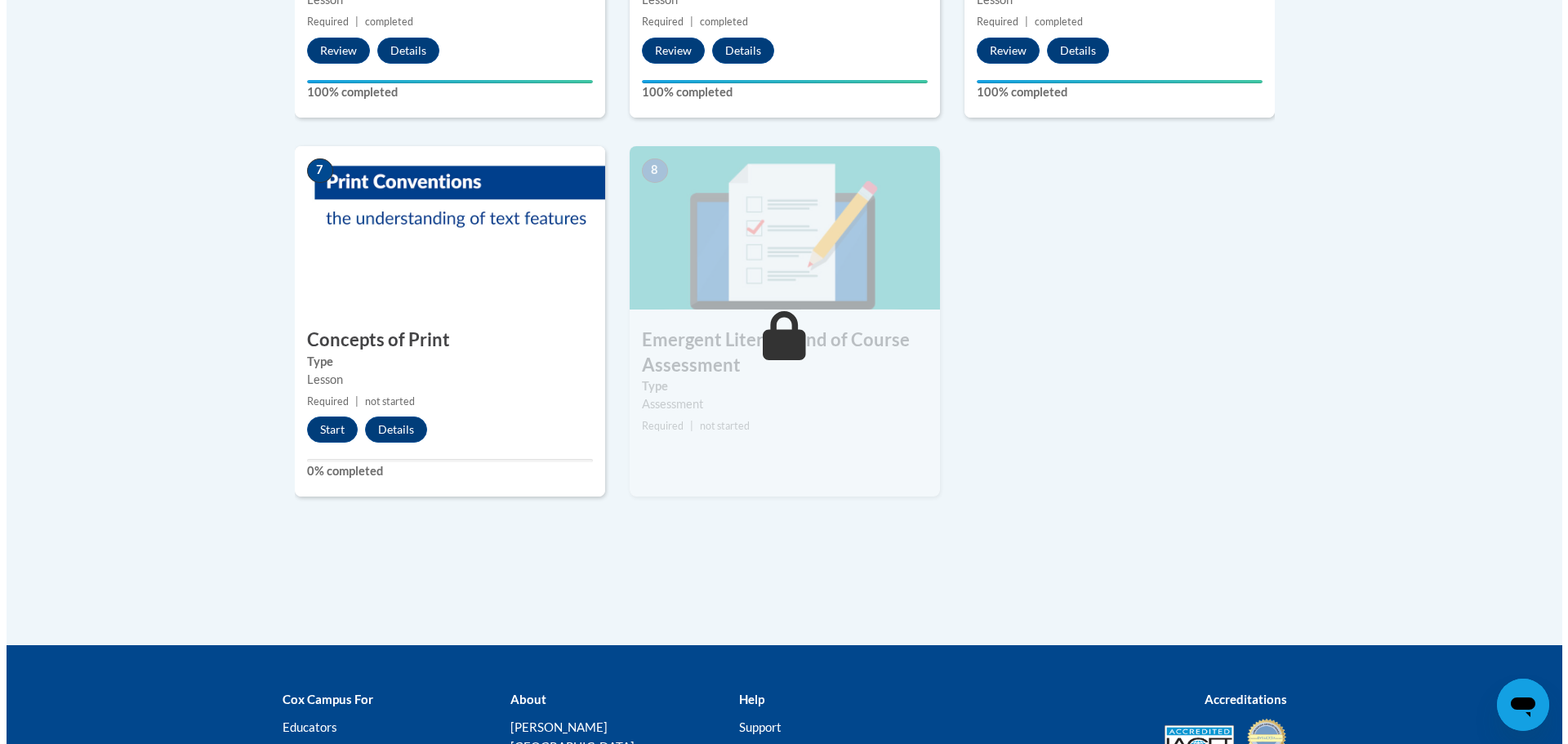
scroll to position [1307, 0]
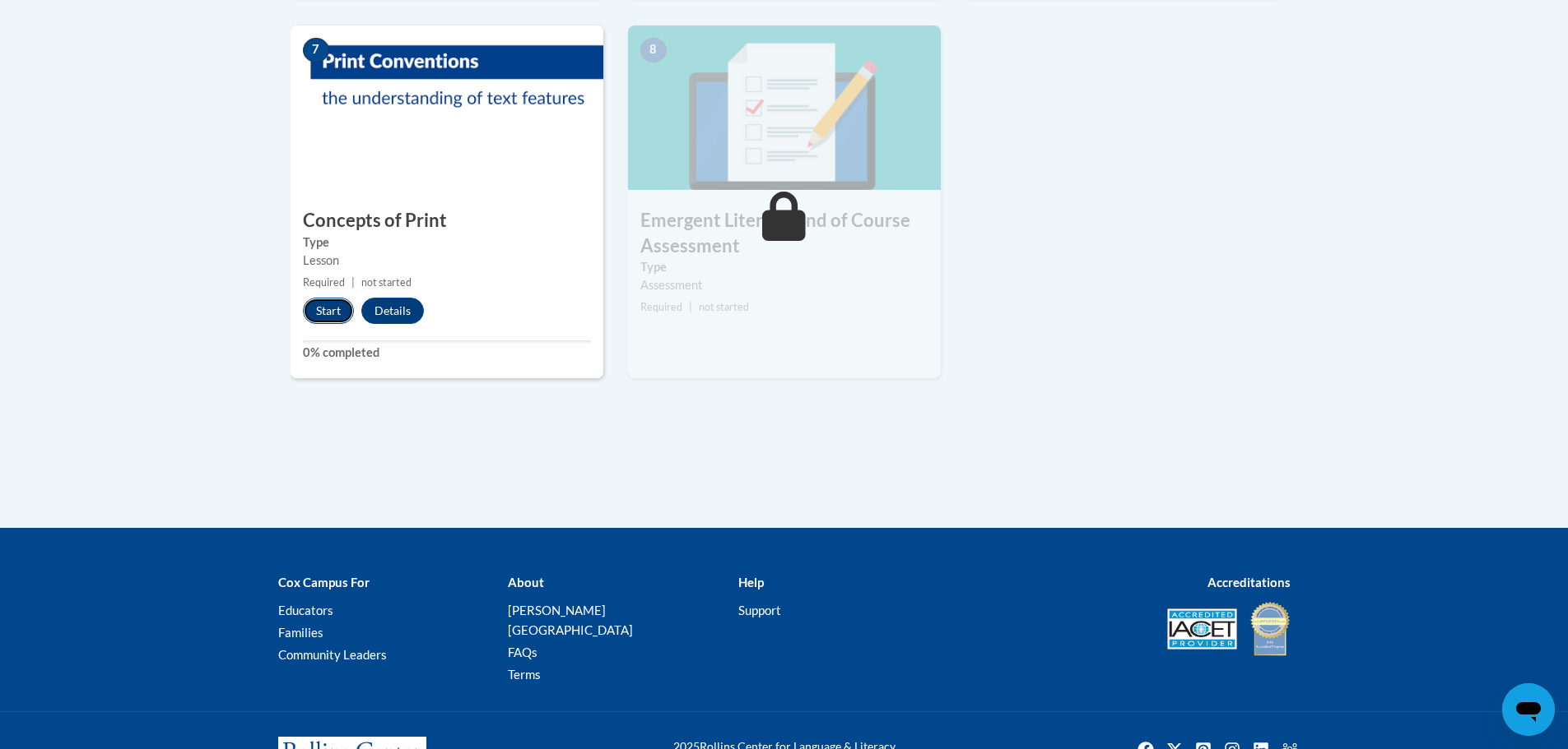
click at [319, 311] on button "Start" at bounding box center [327, 311] width 51 height 26
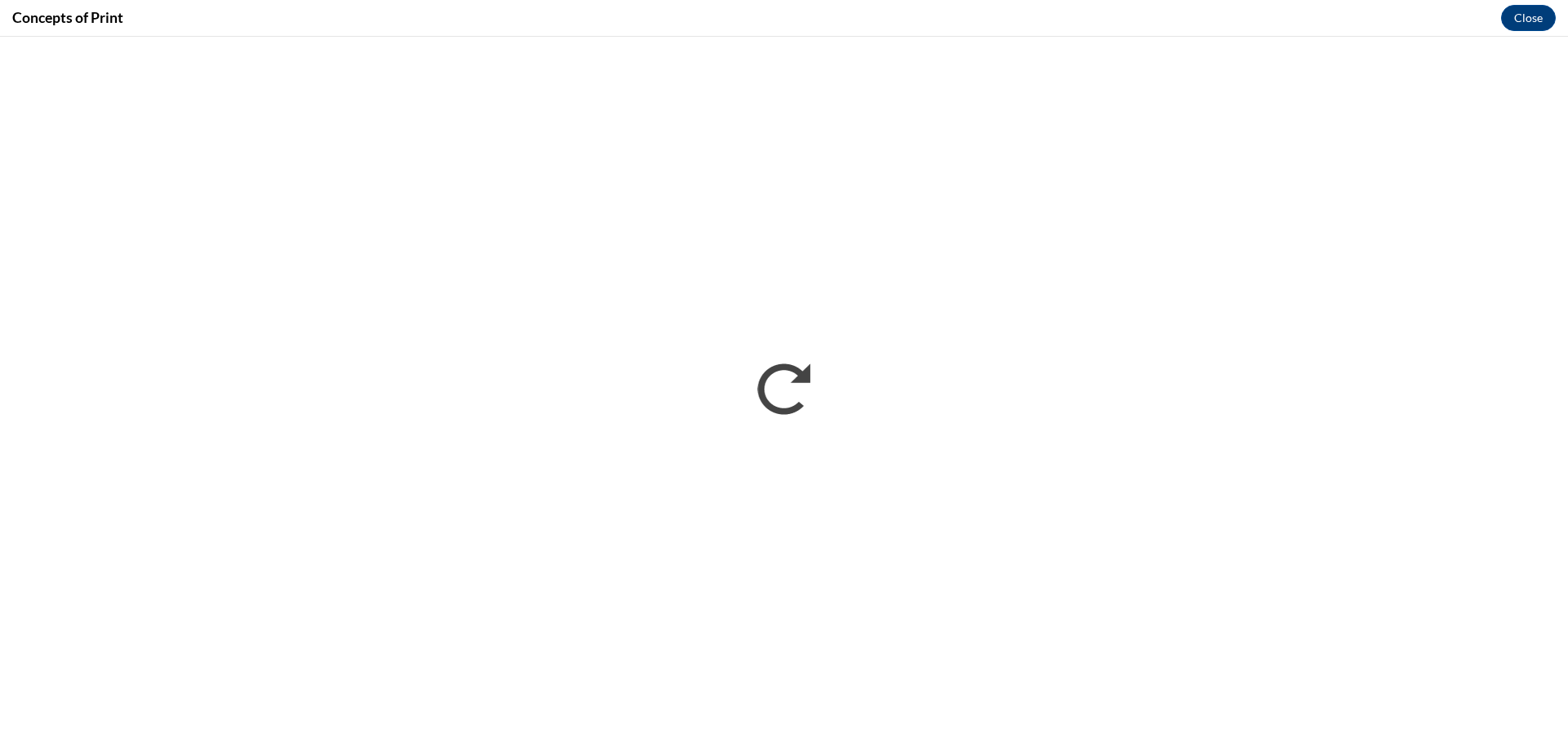
scroll to position [0, 0]
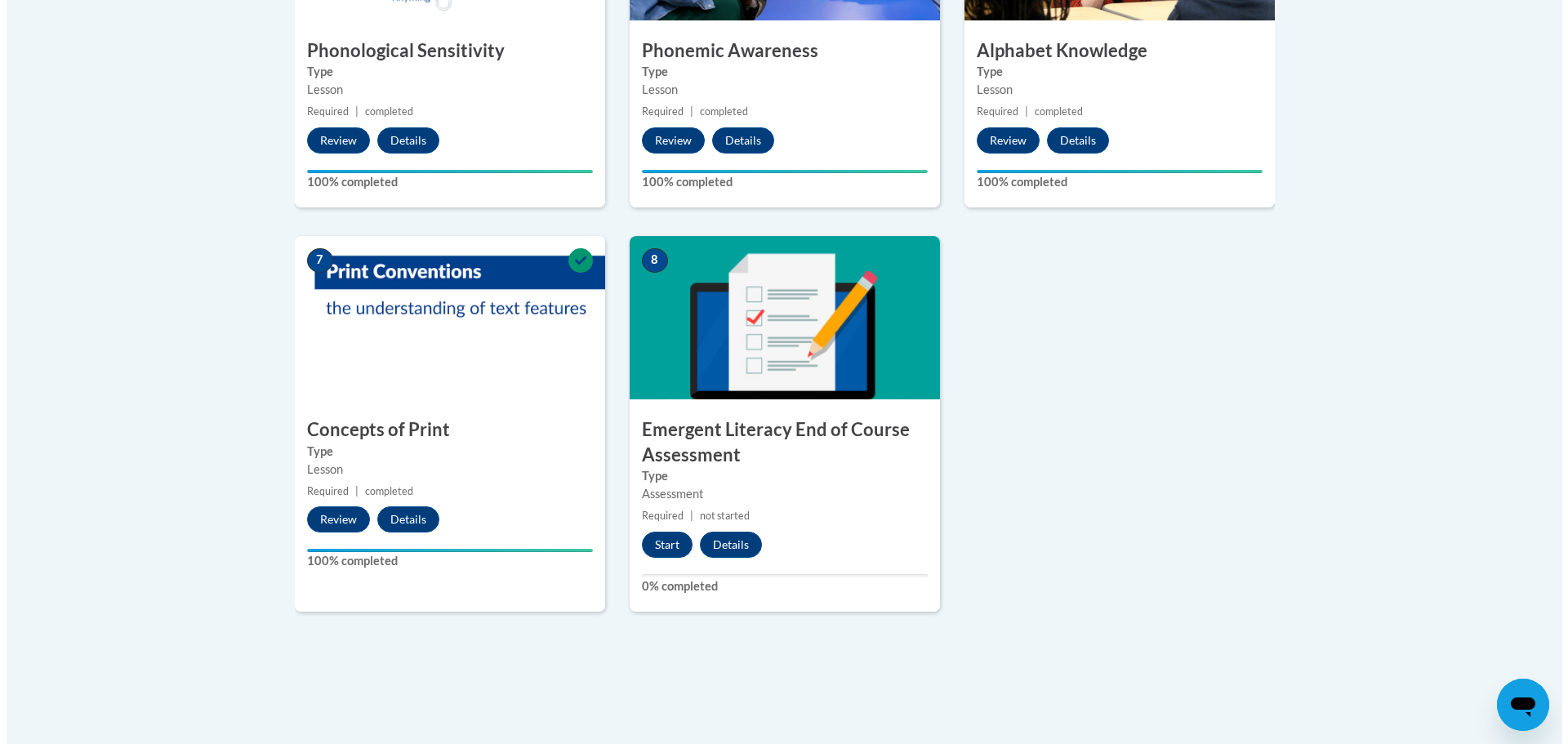
scroll to position [1201, 0]
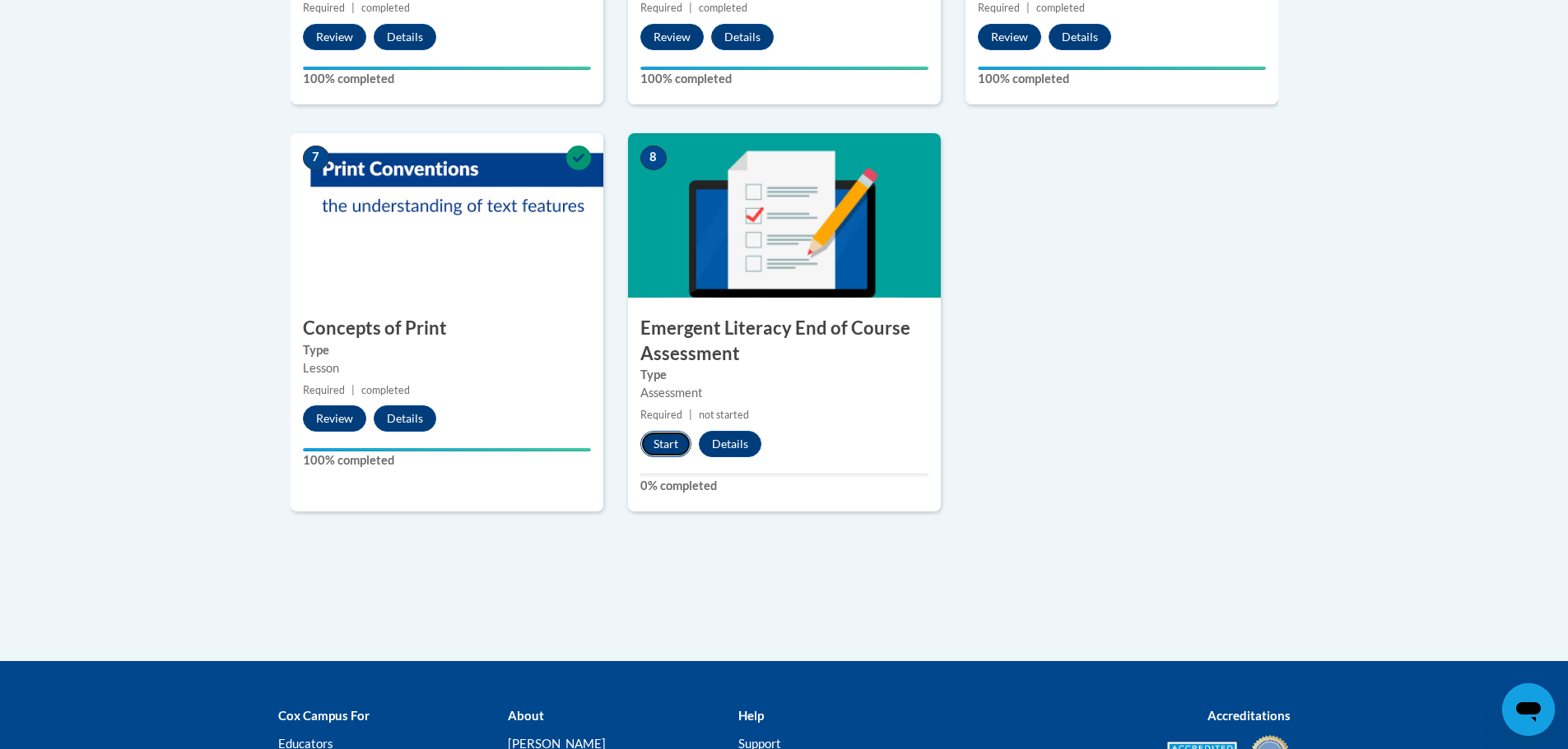
click at [649, 446] on button "Start" at bounding box center [665, 444] width 51 height 26
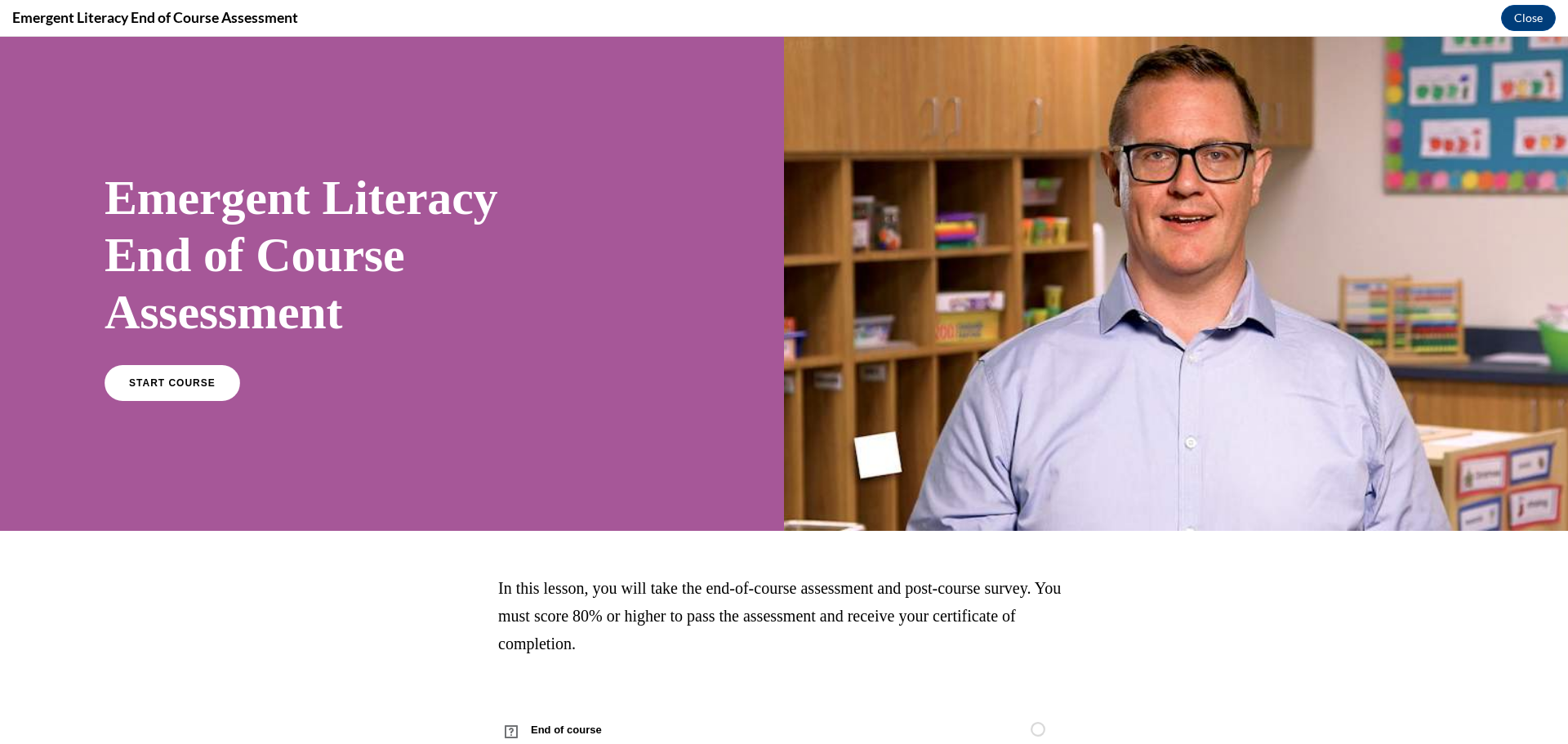
scroll to position [0, 0]
click at [184, 389] on link "START COURSE" at bounding box center [172, 383] width 142 height 38
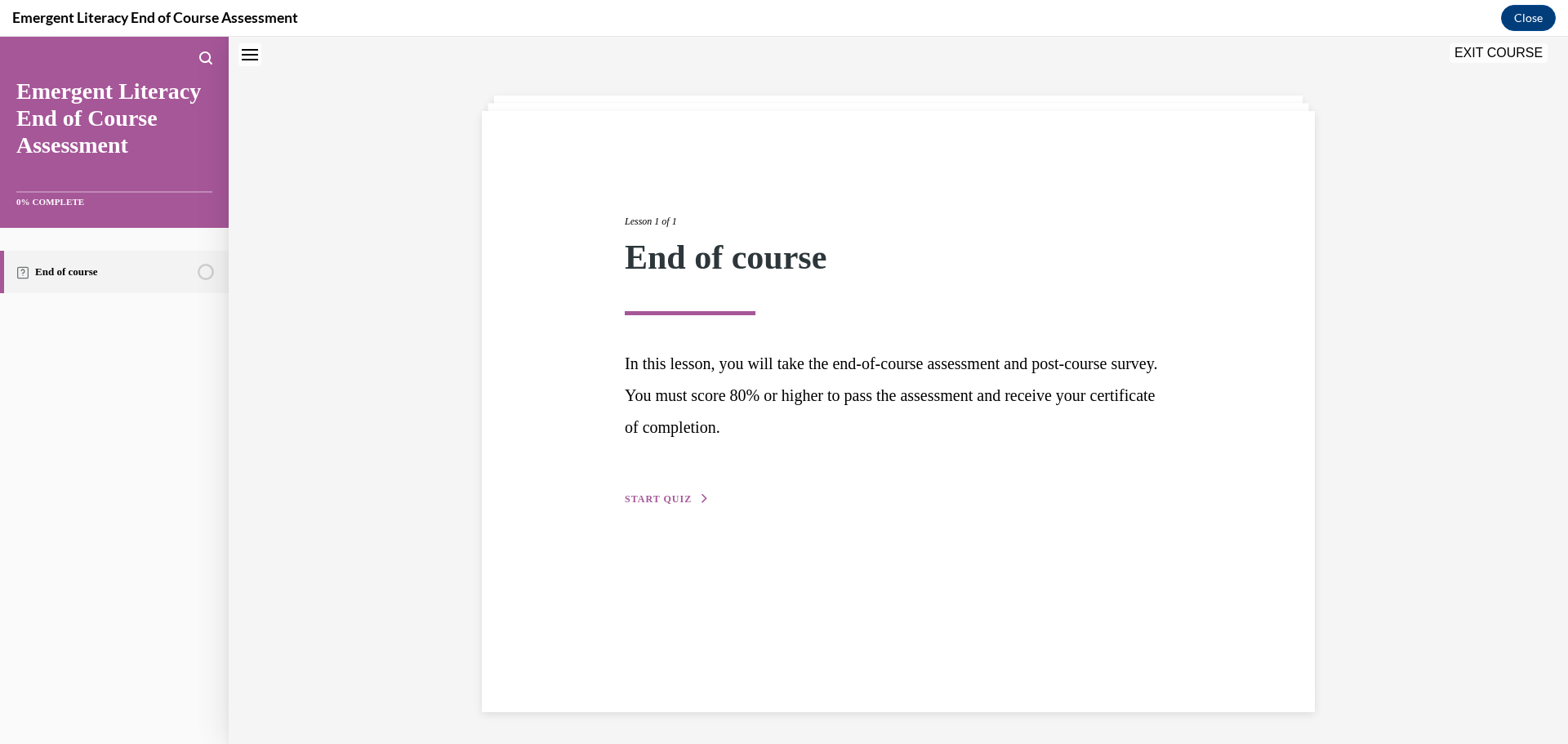
scroll to position [51, 0]
click at [681, 498] on span "START QUIZ" at bounding box center [658, 498] width 67 height 11
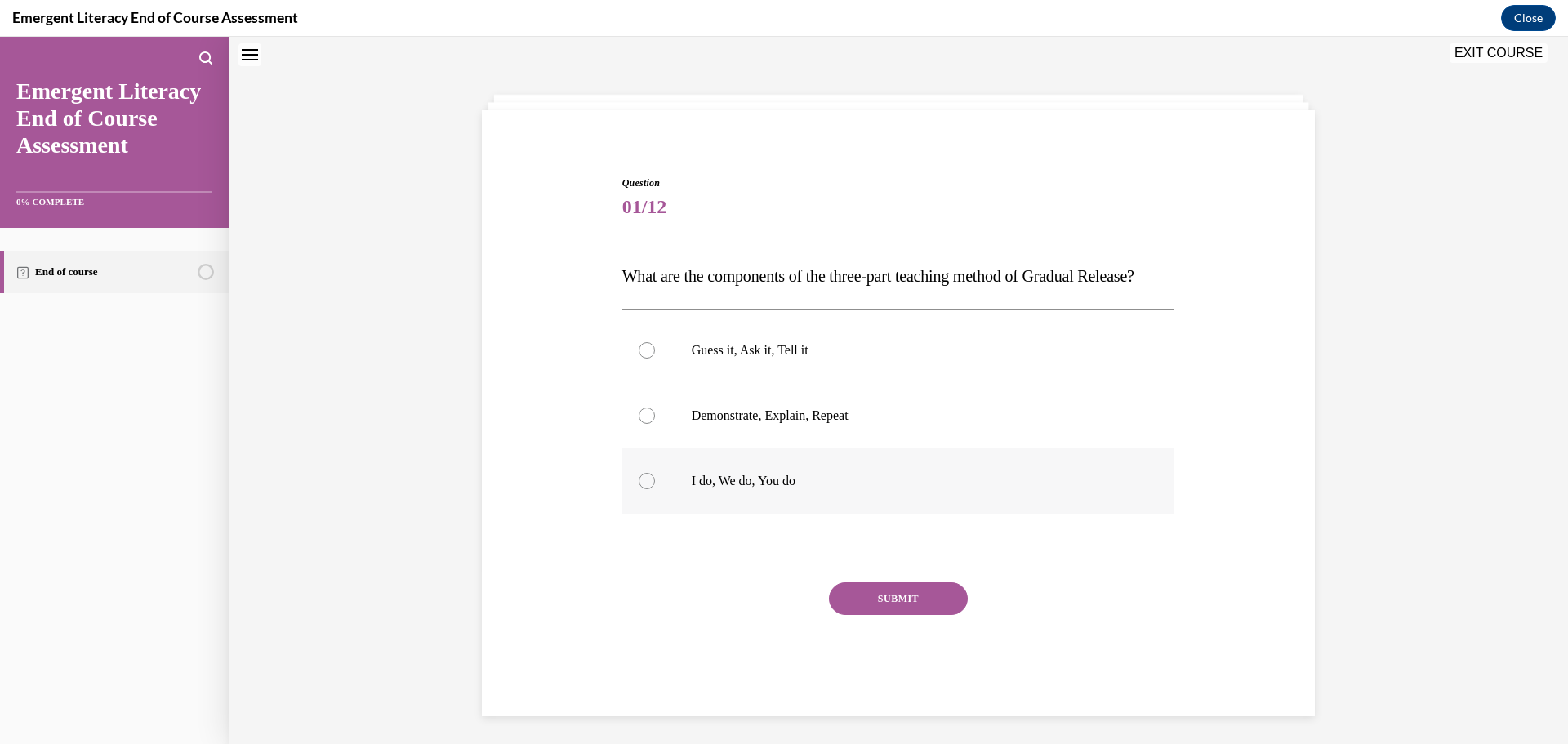
click at [799, 490] on p "I do, We do, You do" at bounding box center [913, 481] width 442 height 17
click at [655, 490] on input "I do, We do, You do" at bounding box center [647, 481] width 17 height 17
radio input "true"
click at [943, 615] on button "SUBMIT" at bounding box center [898, 599] width 139 height 33
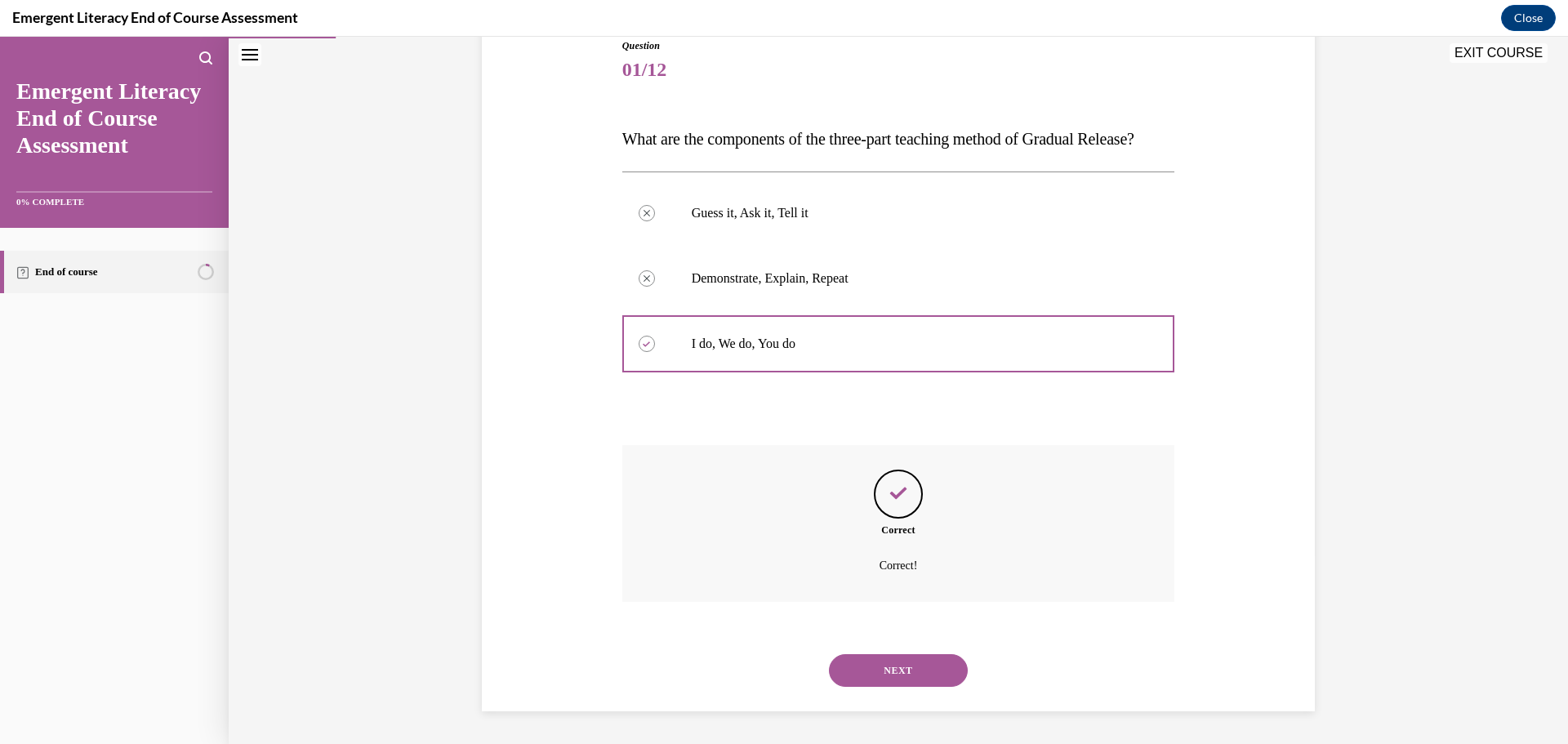
scroll to position [221, 0]
click at [872, 679] on button "NEXT" at bounding box center [898, 671] width 139 height 33
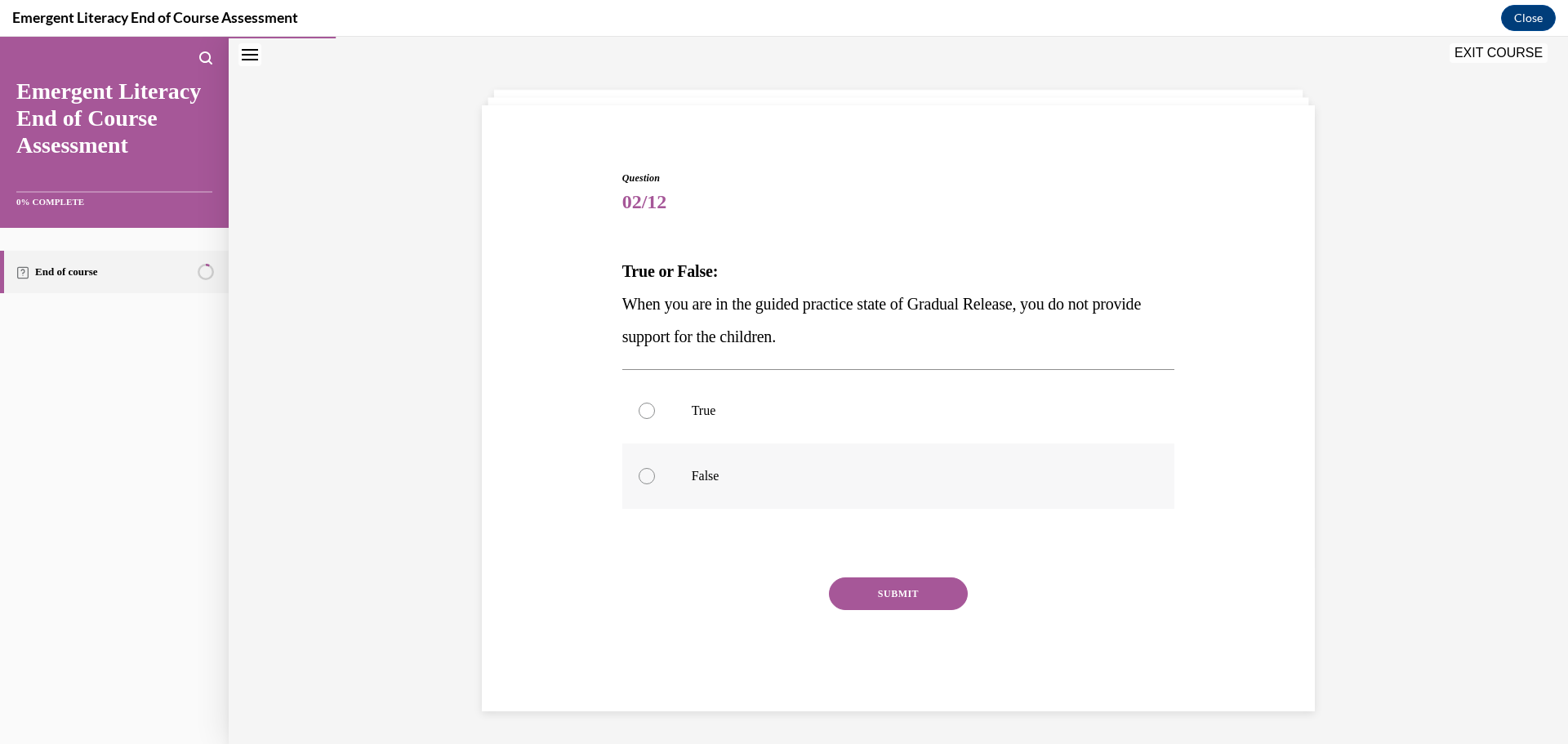
click at [757, 453] on label "False" at bounding box center [899, 476] width 553 height 65
click at [655, 468] on input "False" at bounding box center [647, 477] width 17 height 17
radio input "true"
click at [879, 602] on button "SUBMIT" at bounding box center [898, 594] width 139 height 33
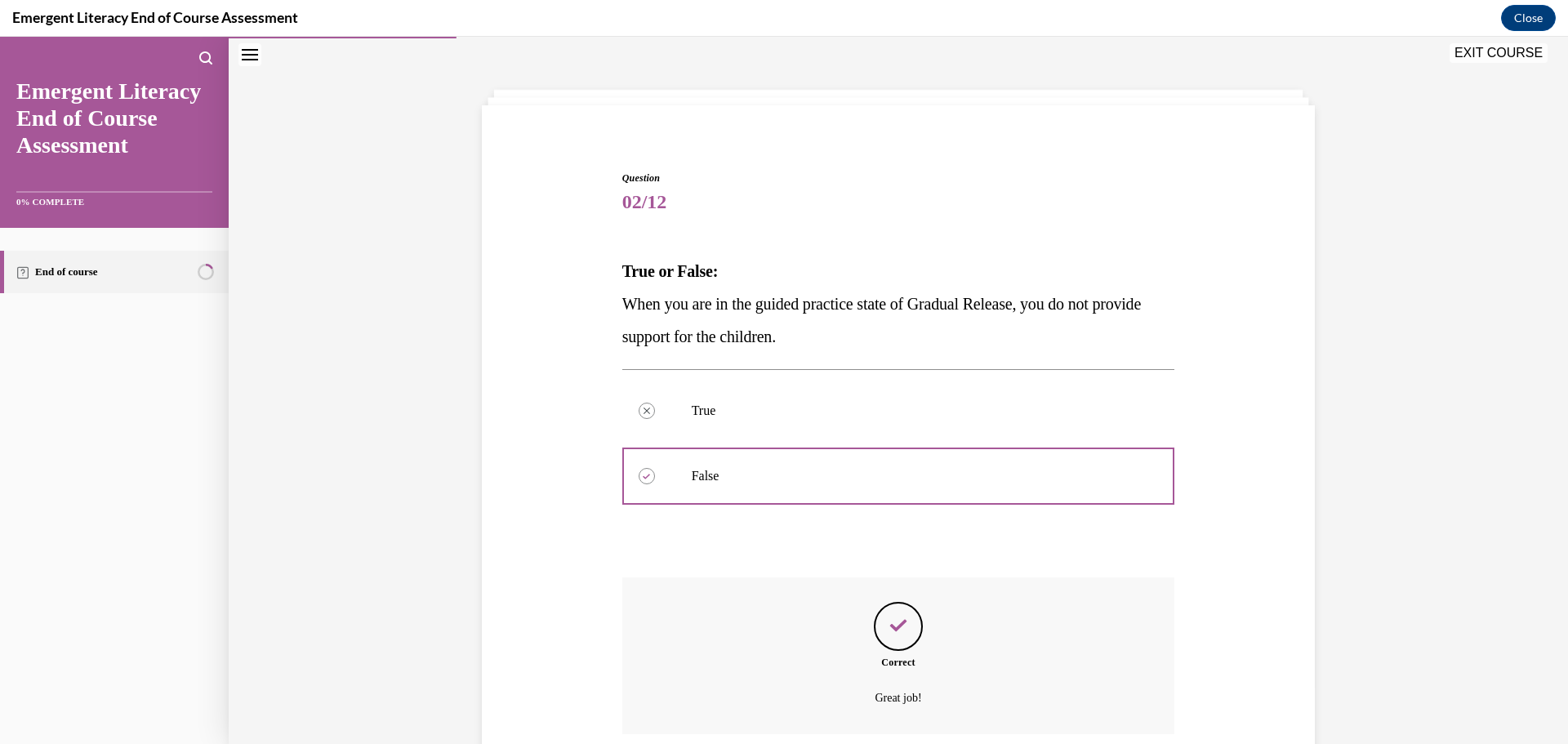
scroll to position [188, 0]
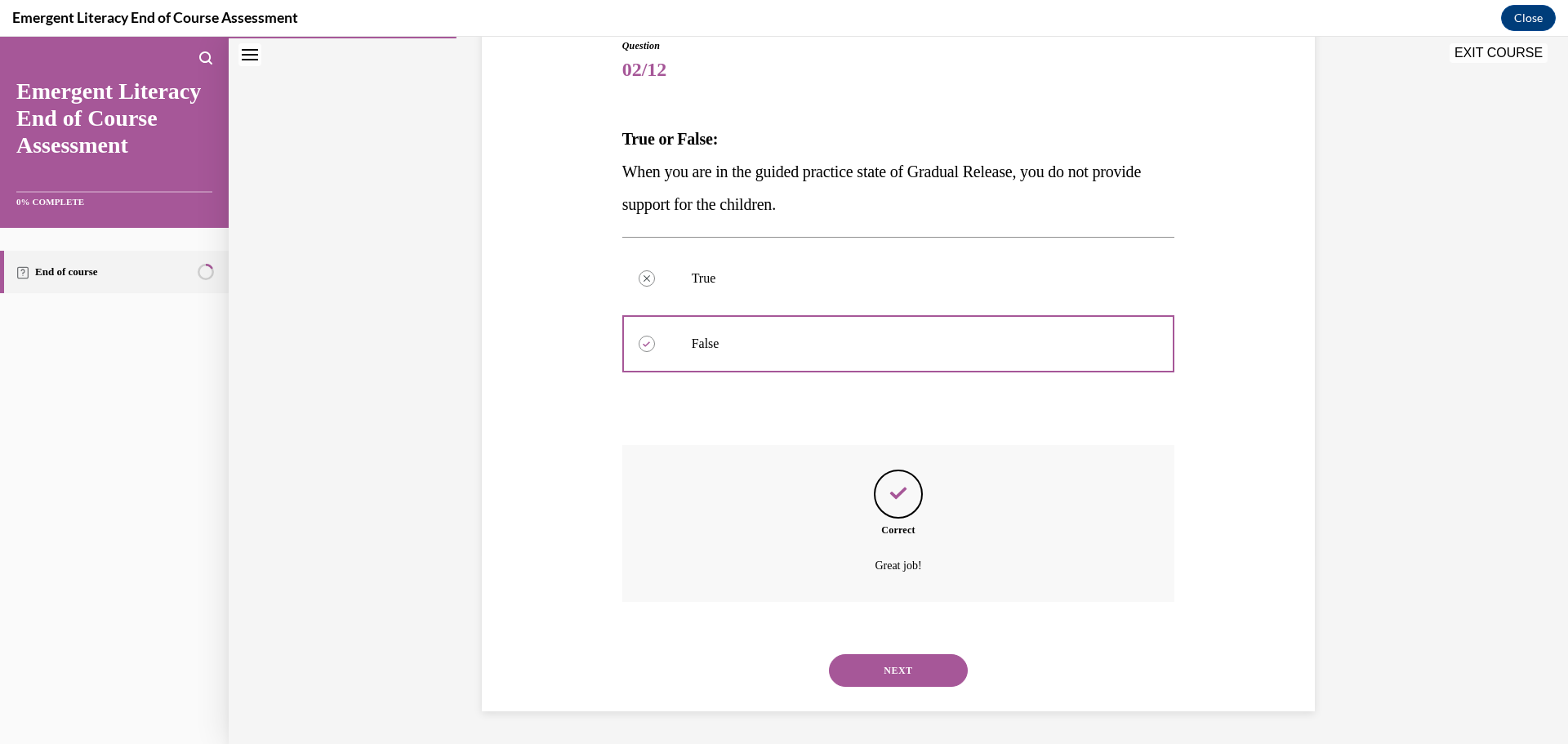
click at [886, 670] on button "NEXT" at bounding box center [898, 671] width 139 height 33
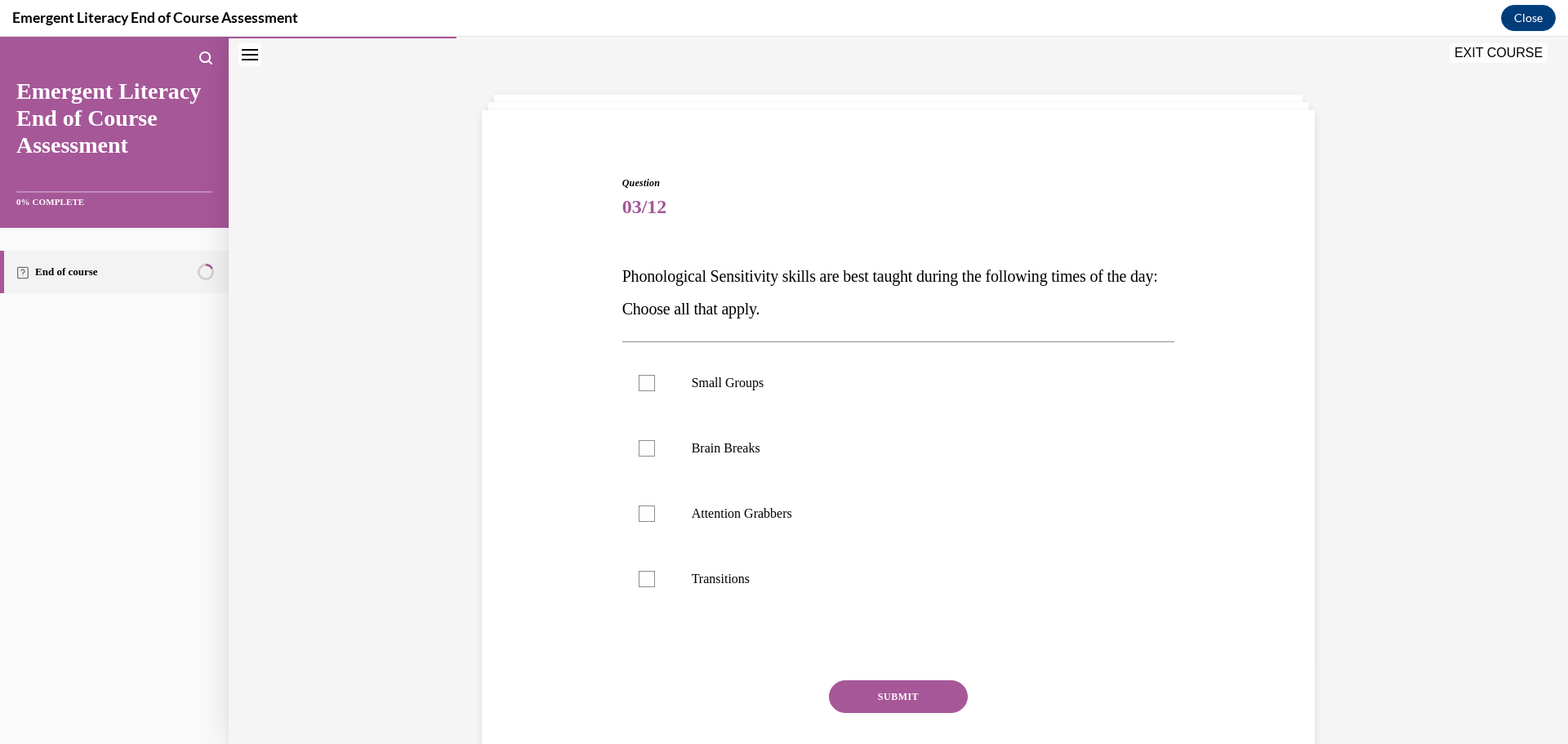
scroll to position [56, 0]
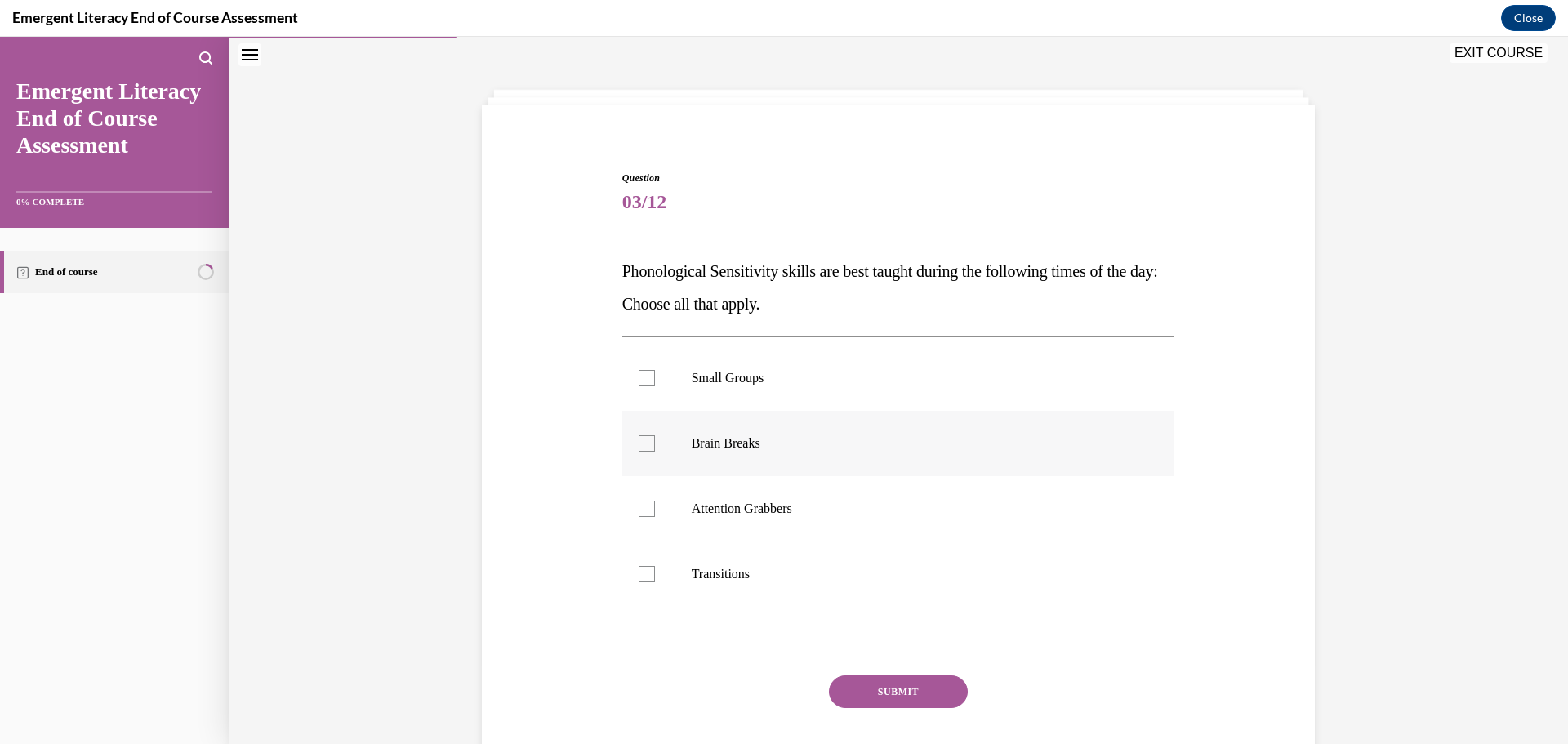
click at [655, 459] on label "Brain Breaks" at bounding box center [899, 443] width 553 height 65
click at [655, 452] on input "Brain Breaks" at bounding box center [647, 444] width 17 height 17
checkbox input "true"
click at [656, 520] on label "Attention Grabbers" at bounding box center [899, 509] width 553 height 65
click at [655, 517] on input "Attention Grabbers" at bounding box center [647, 509] width 17 height 17
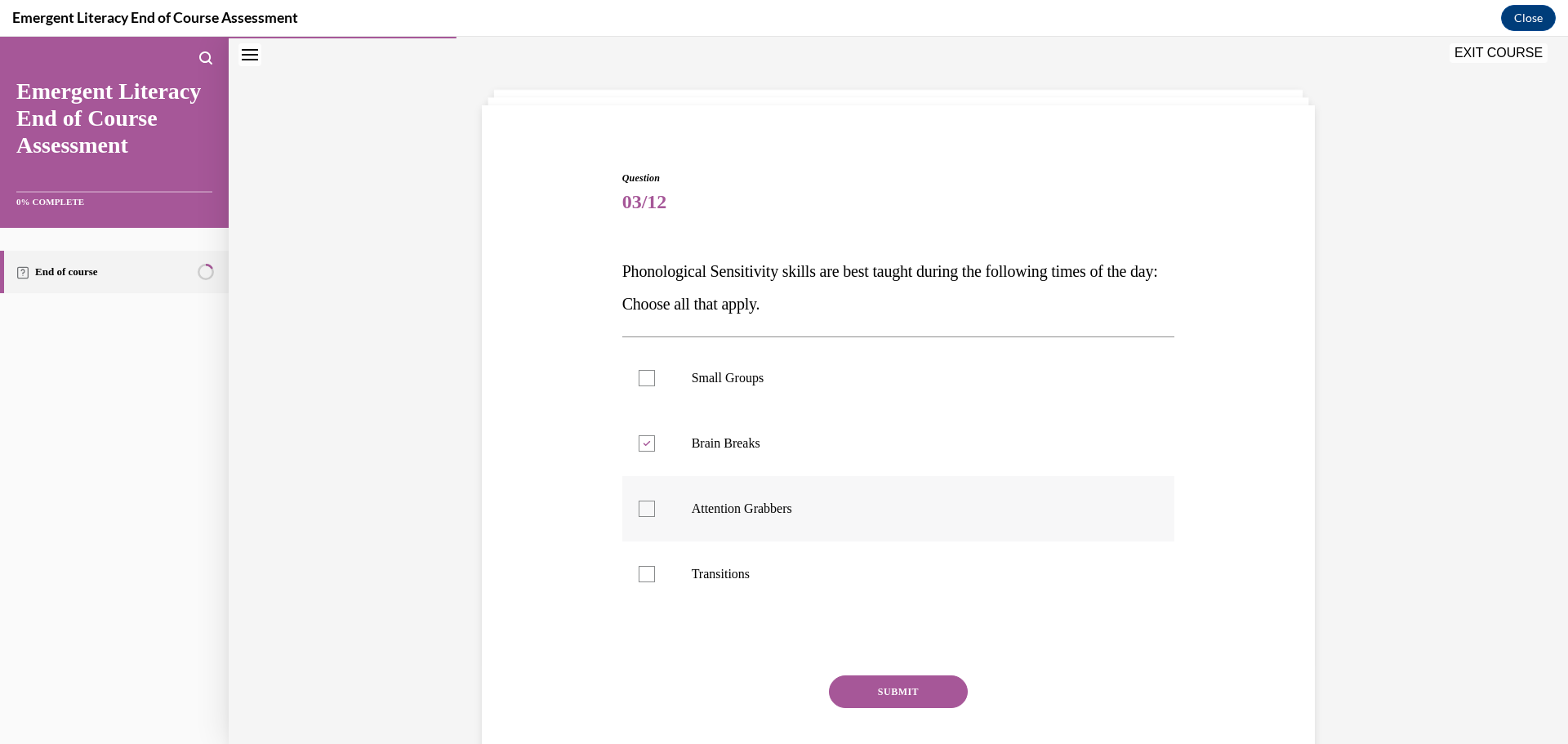
checkbox input "true"
click at [672, 581] on label "Transitions" at bounding box center [899, 574] width 553 height 65
click at [655, 581] on input "Transitions" at bounding box center [647, 574] width 17 height 17
checkbox input "true"
click at [941, 701] on button "SUBMIT" at bounding box center [898, 693] width 139 height 33
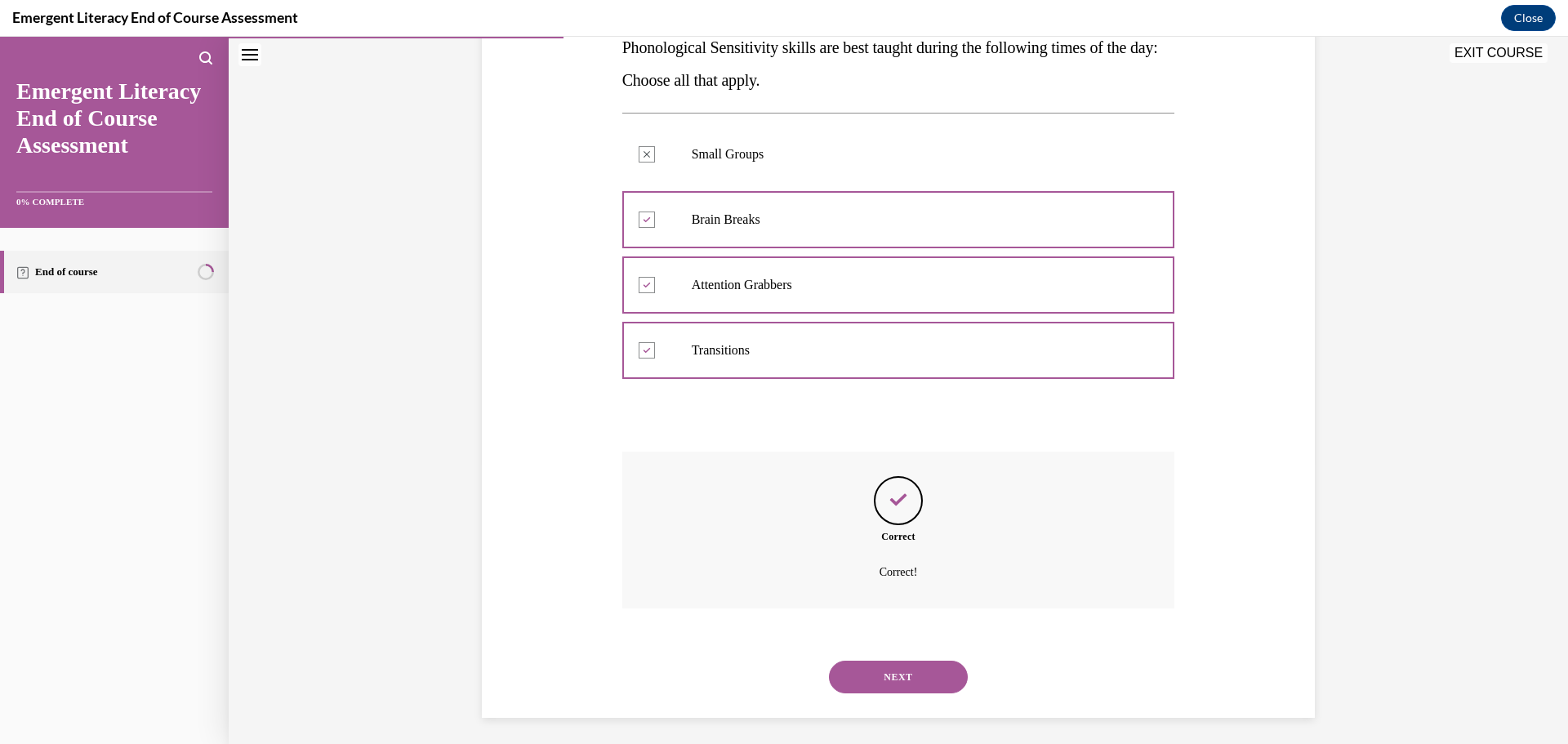
scroll to position [287, 0]
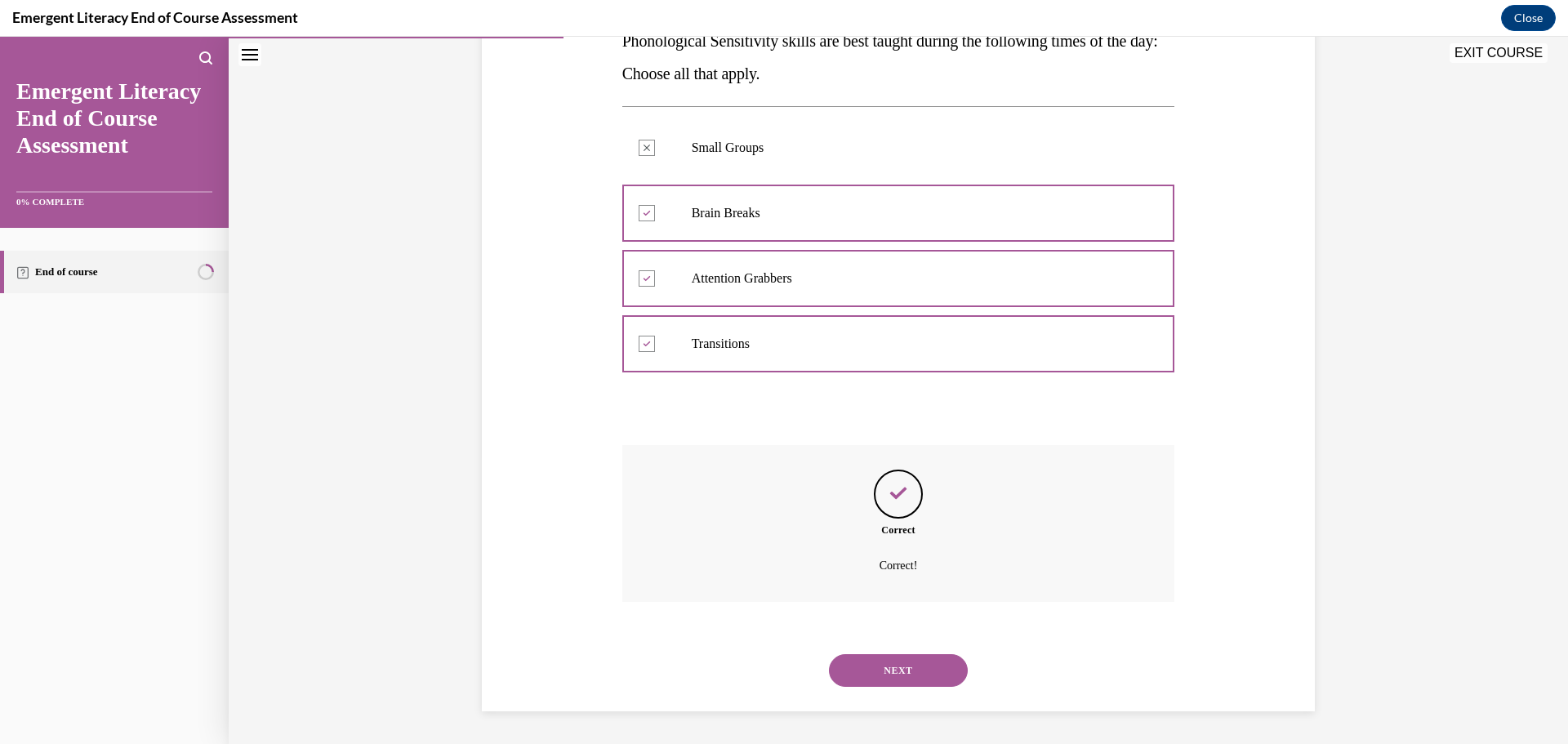
click at [926, 659] on button "NEXT" at bounding box center [898, 671] width 139 height 33
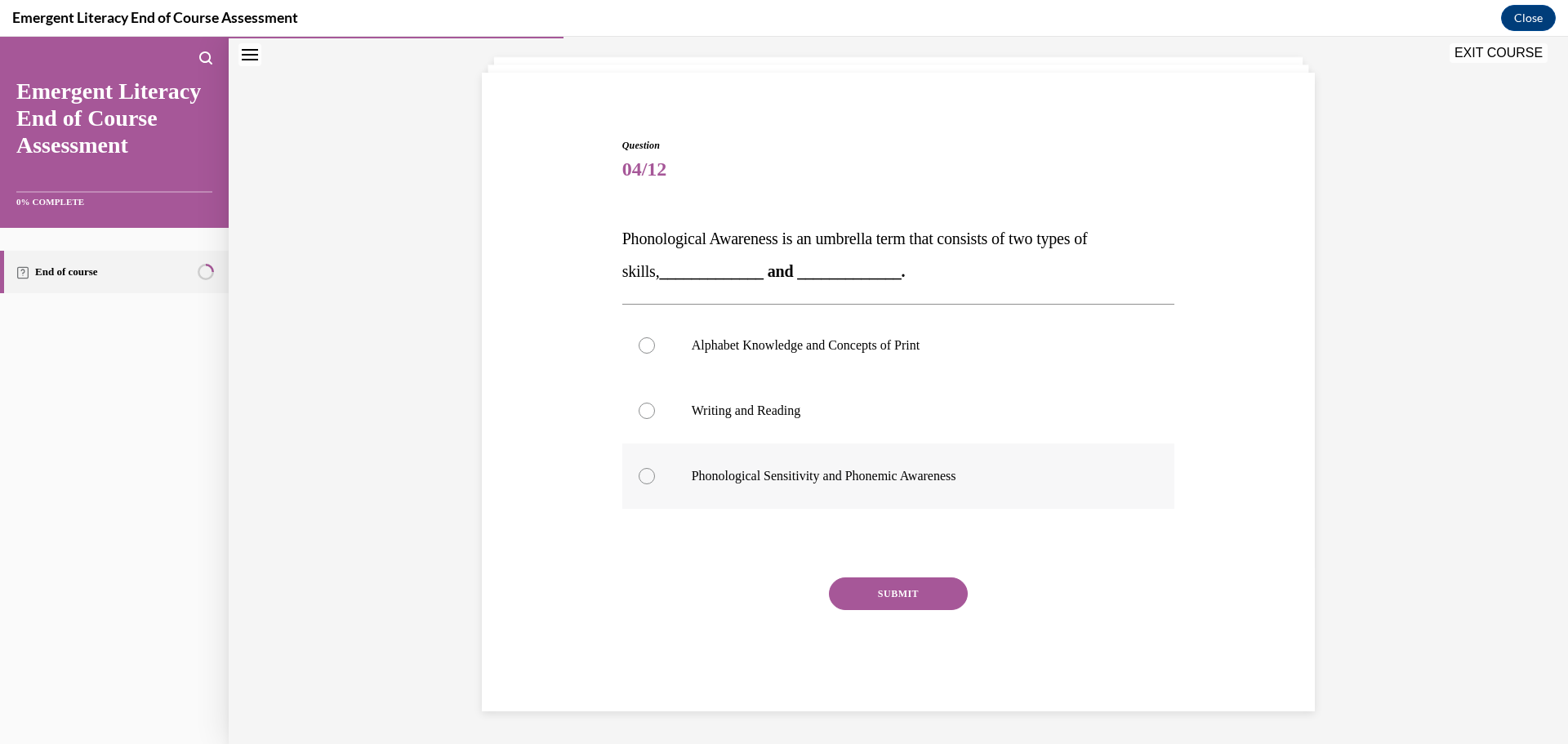
click at [856, 479] on p "Phonological Sensitivity and Phonemic Awareness" at bounding box center [913, 477] width 442 height 17
click at [655, 479] on input "Phonological Sensitivity and Phonemic Awareness" at bounding box center [647, 477] width 17 height 17
radio input "true"
click at [910, 601] on button "SUBMIT" at bounding box center [898, 594] width 139 height 33
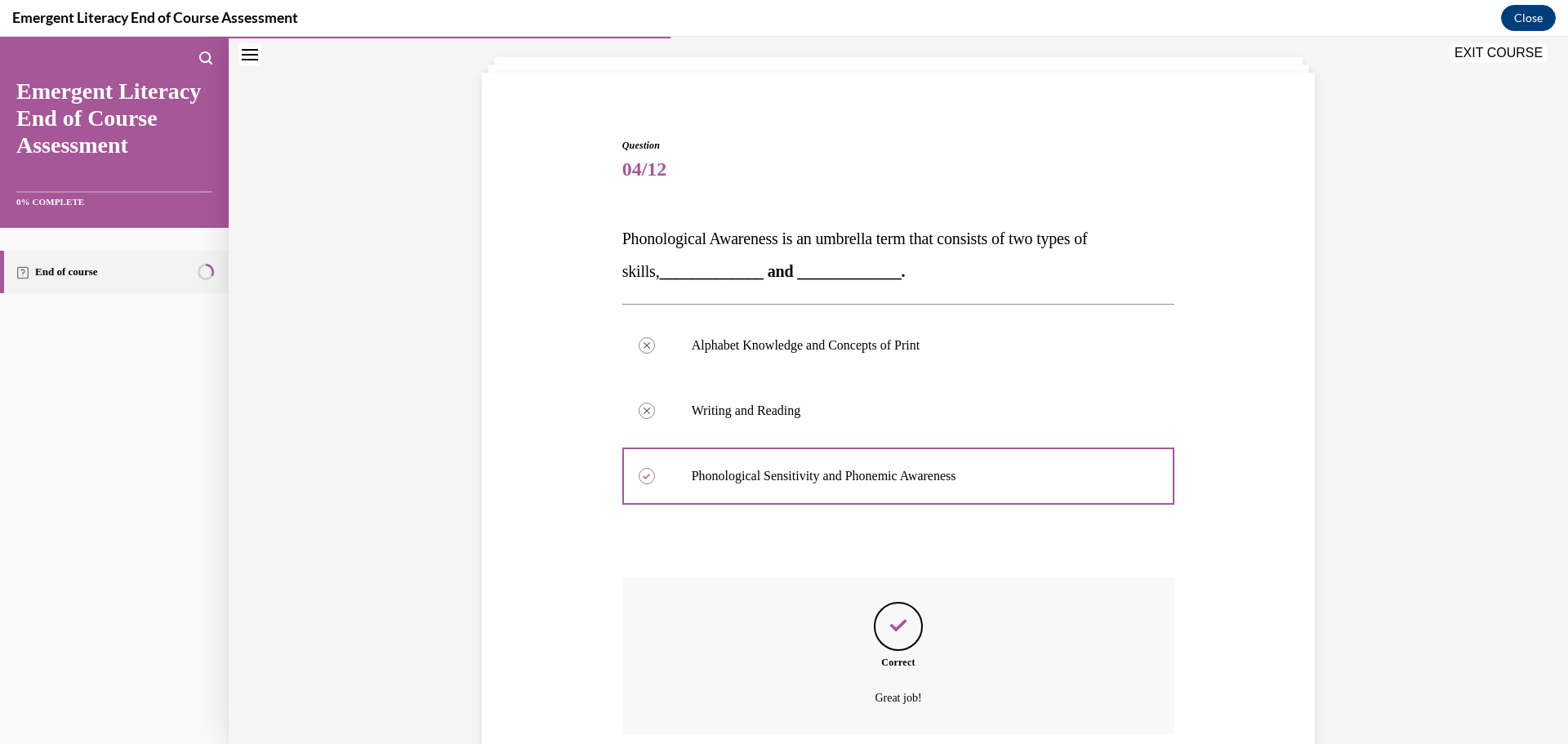
scroll to position [221, 0]
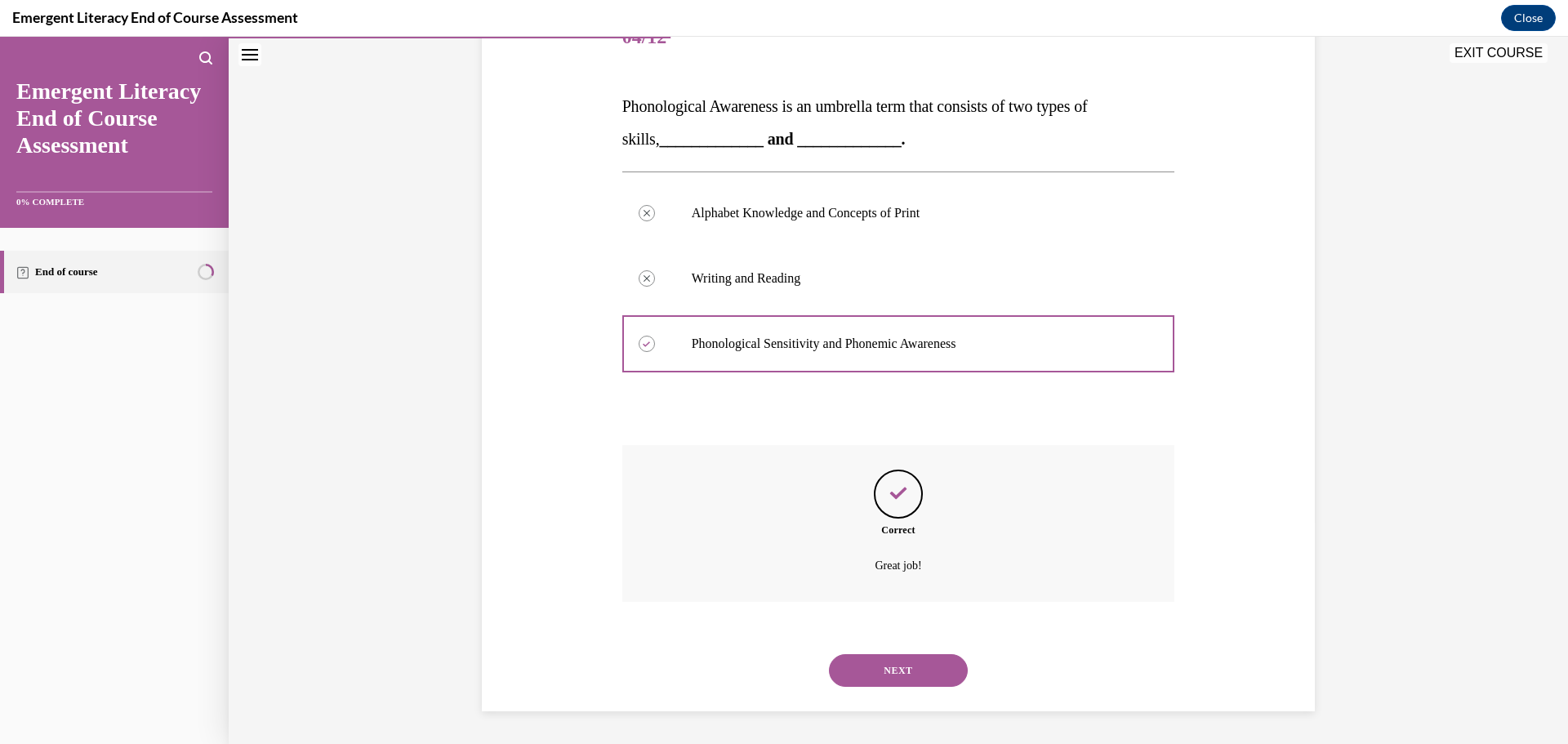
click at [891, 677] on button "NEXT" at bounding box center [898, 671] width 139 height 33
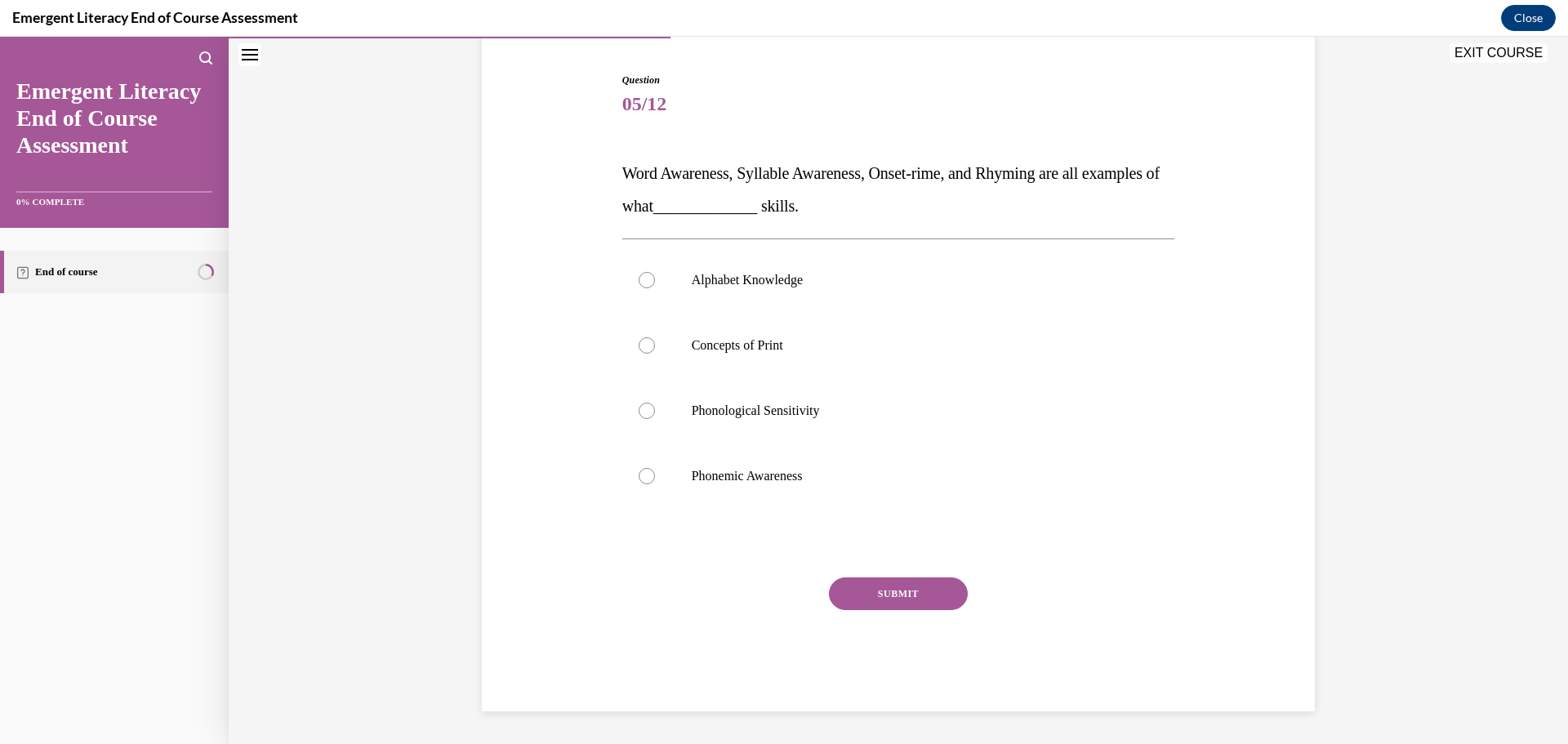
scroll to position [154, 0]
click at [940, 405] on p "Phonological Sensitivity" at bounding box center [913, 411] width 442 height 17
click at [655, 405] on input "Phonological Sensitivity" at bounding box center [647, 411] width 17 height 17
radio input "true"
click at [929, 603] on button "SUBMIT" at bounding box center [898, 594] width 139 height 33
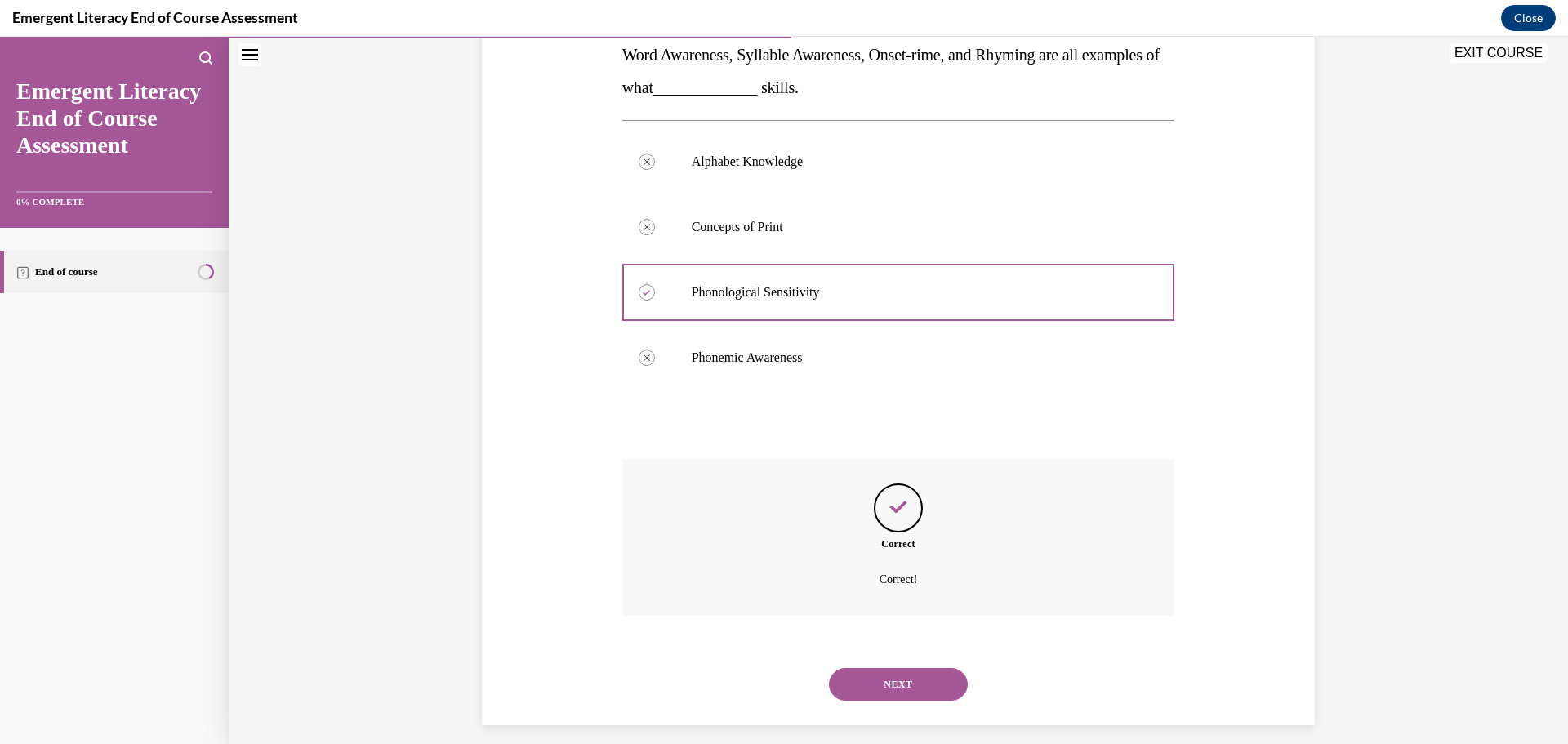
scroll to position [287, 0]
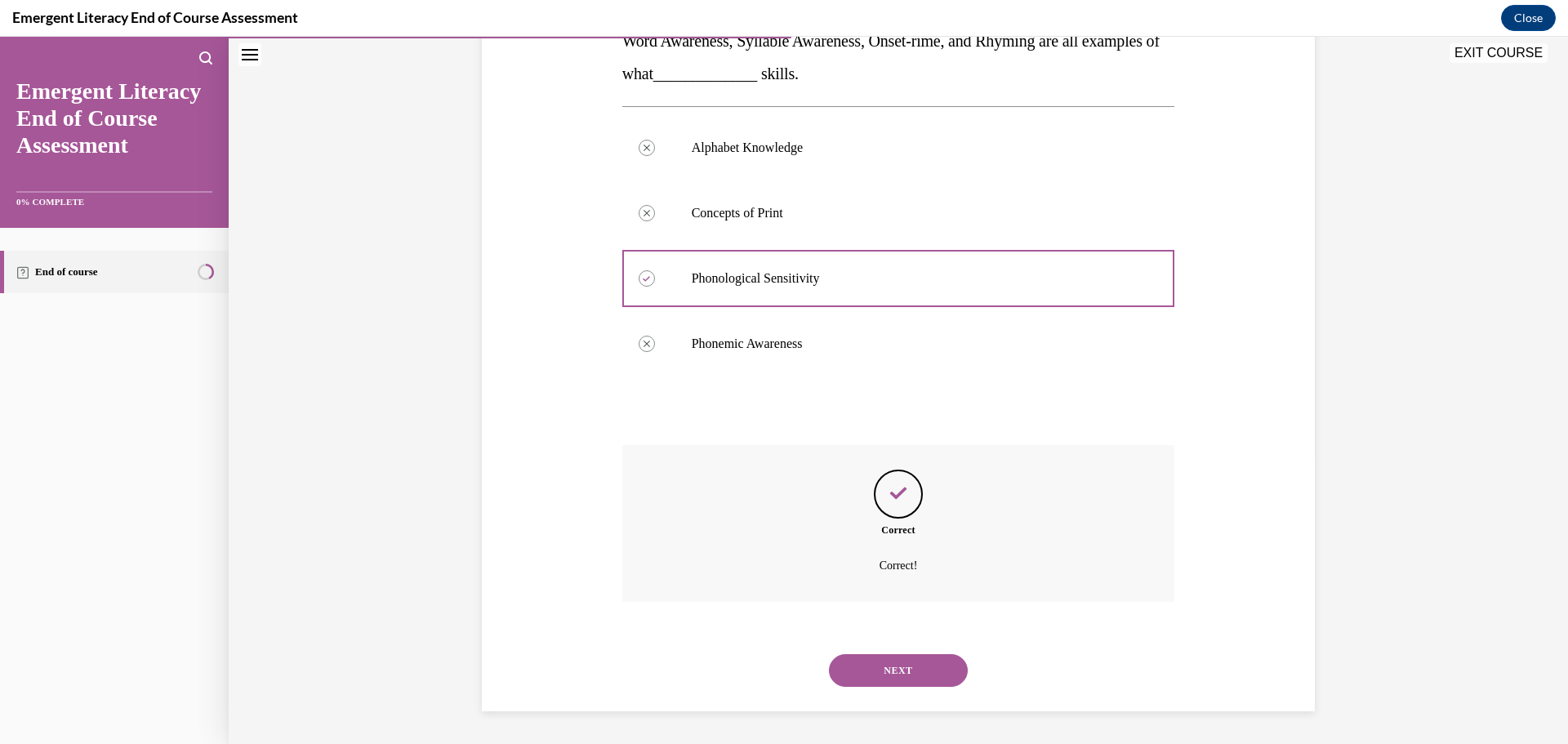
click at [894, 658] on button "NEXT" at bounding box center [898, 671] width 139 height 33
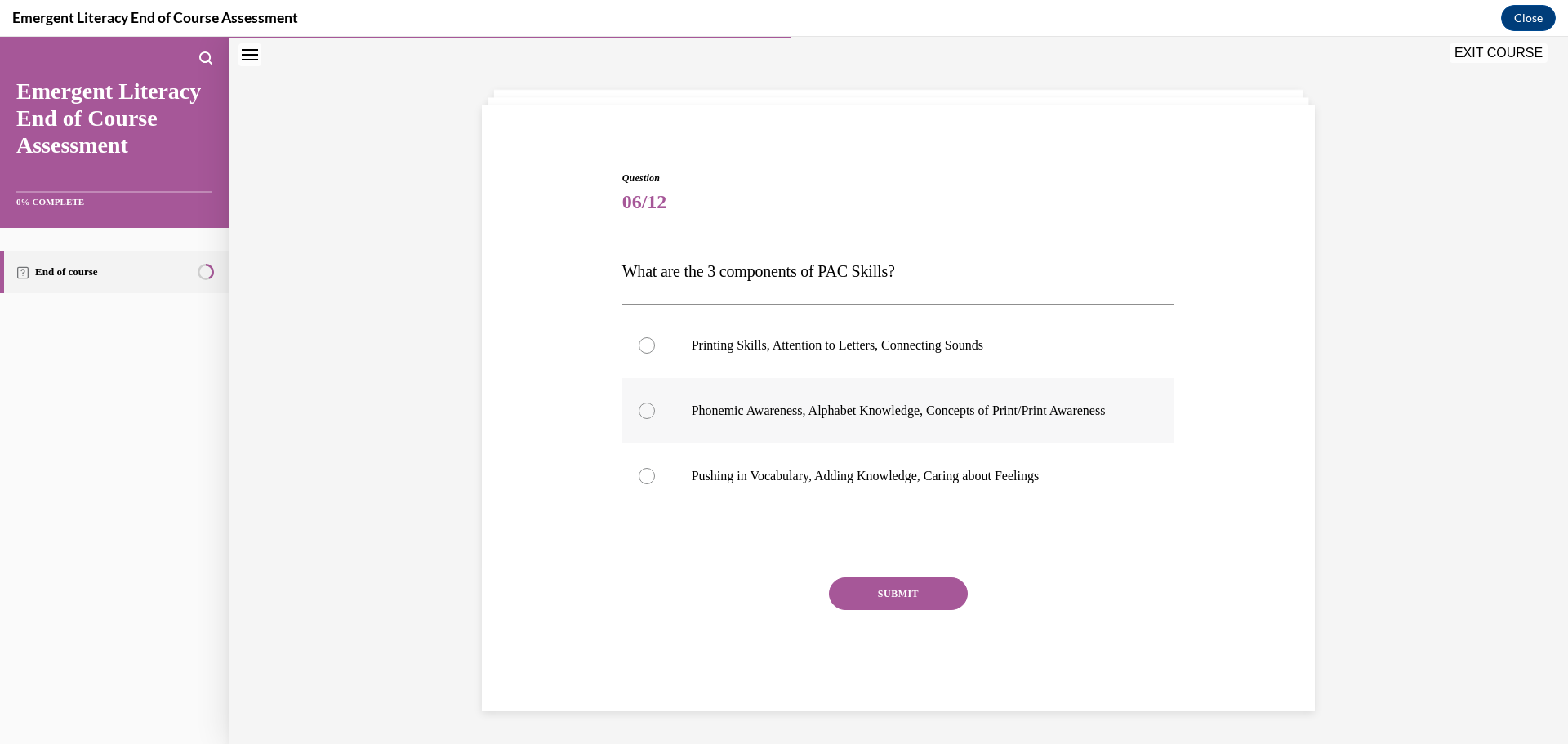
click at [857, 425] on label "Phonemic Awareness, Alphabet Knowledge, Concepts of Print/Print Awareness" at bounding box center [899, 411] width 553 height 65
click at [655, 419] on input "Phonemic Awareness, Alphabet Knowledge, Concepts of Print/Print Awareness" at bounding box center [647, 411] width 17 height 17
radio input "true"
click at [918, 584] on button "SUBMIT" at bounding box center [898, 594] width 139 height 33
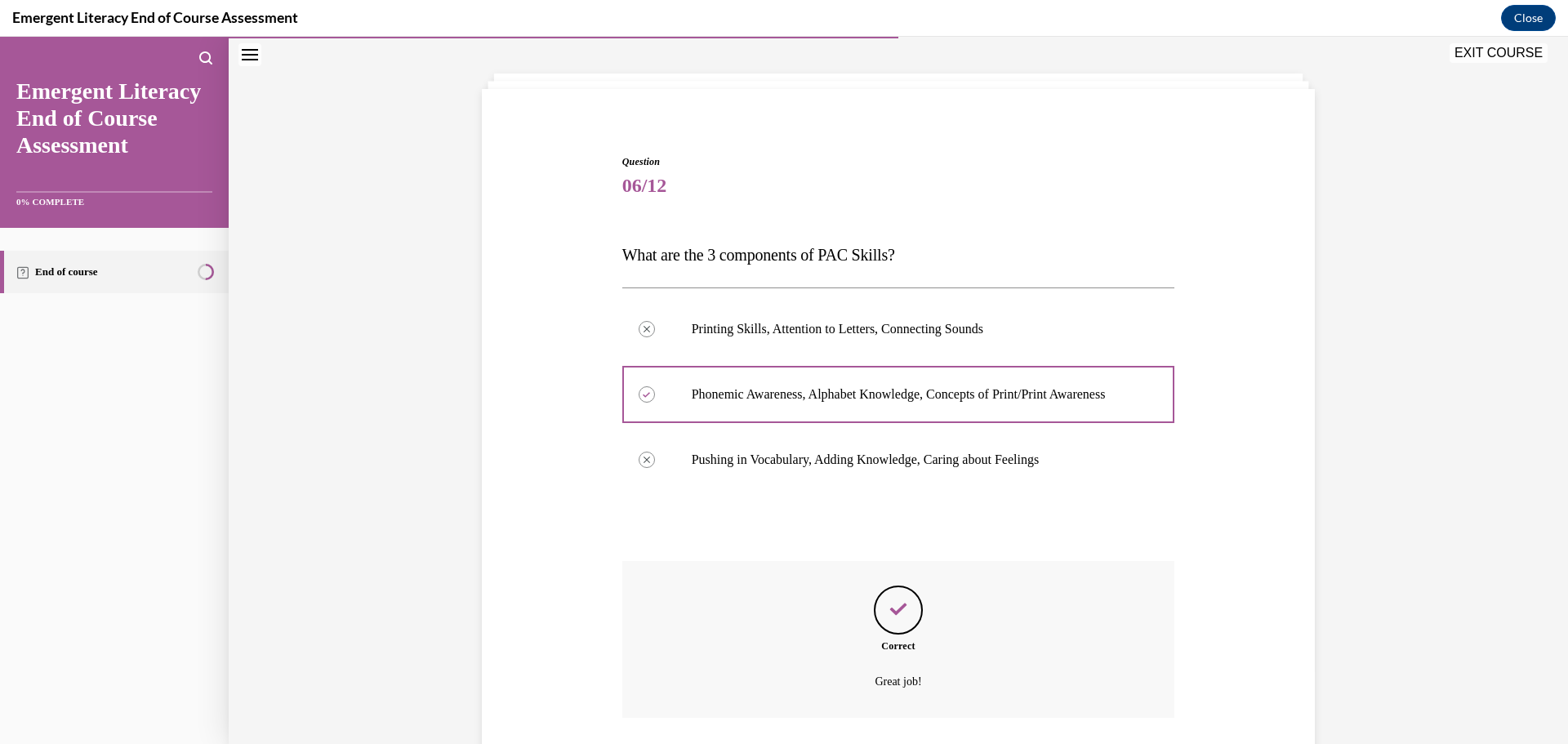
scroll to position [205, 0]
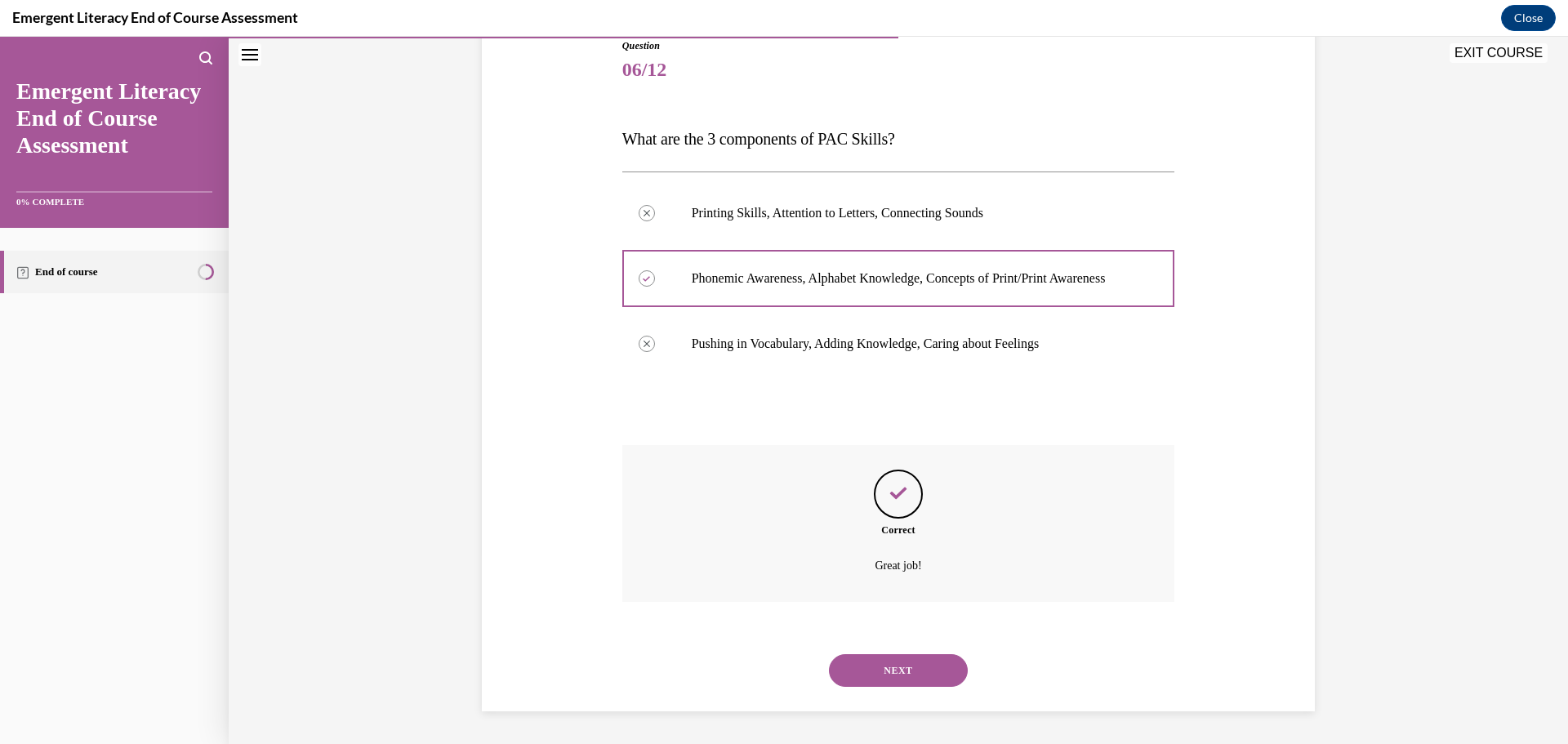
click at [874, 671] on button "NEXT" at bounding box center [898, 671] width 139 height 33
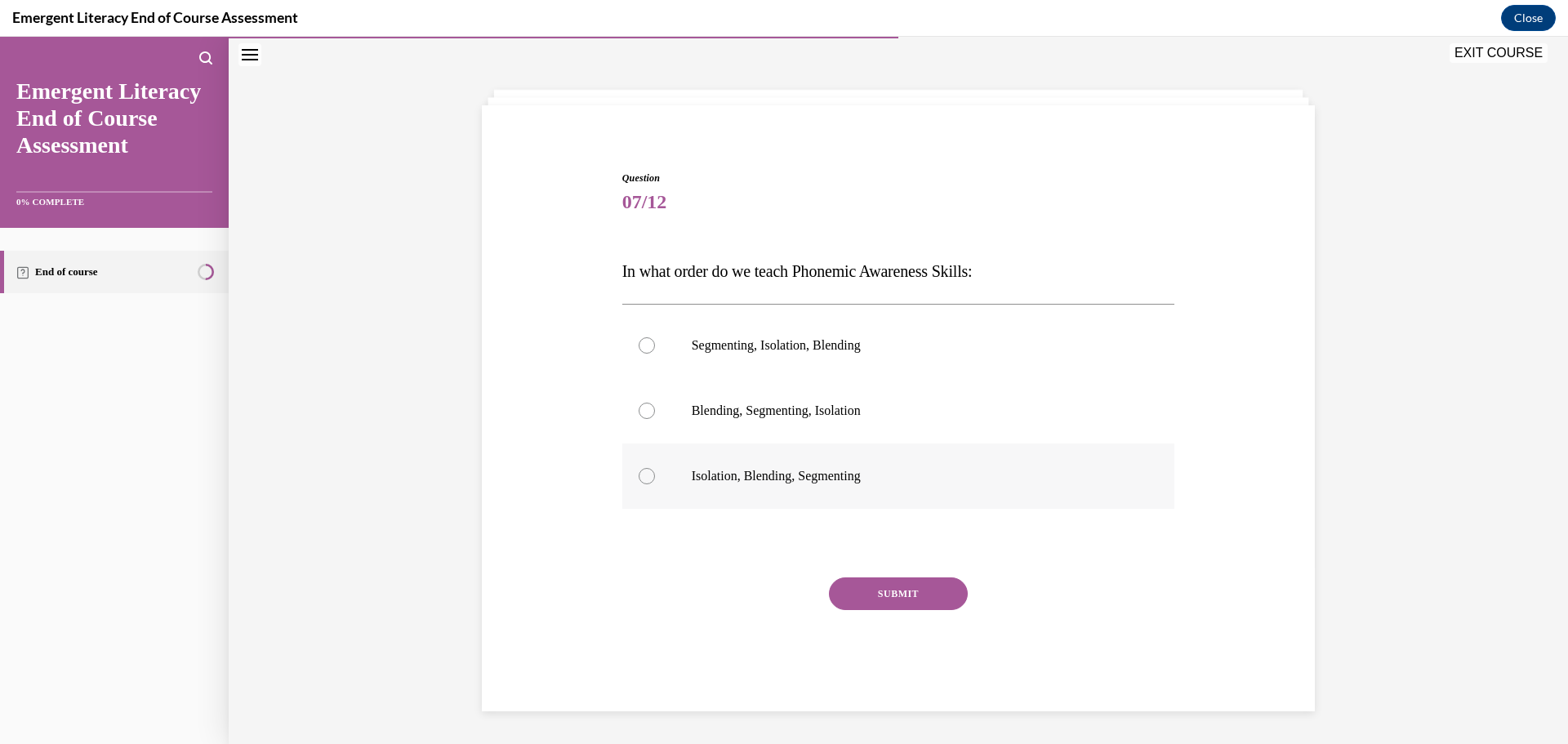
click at [766, 470] on p "Isolation, Blending, Segmenting" at bounding box center [913, 477] width 442 height 17
click at [655, 470] on input "Isolation, Blending, Segmenting" at bounding box center [647, 477] width 17 height 17
radio input "true"
click at [942, 591] on button "SUBMIT" at bounding box center [898, 594] width 139 height 33
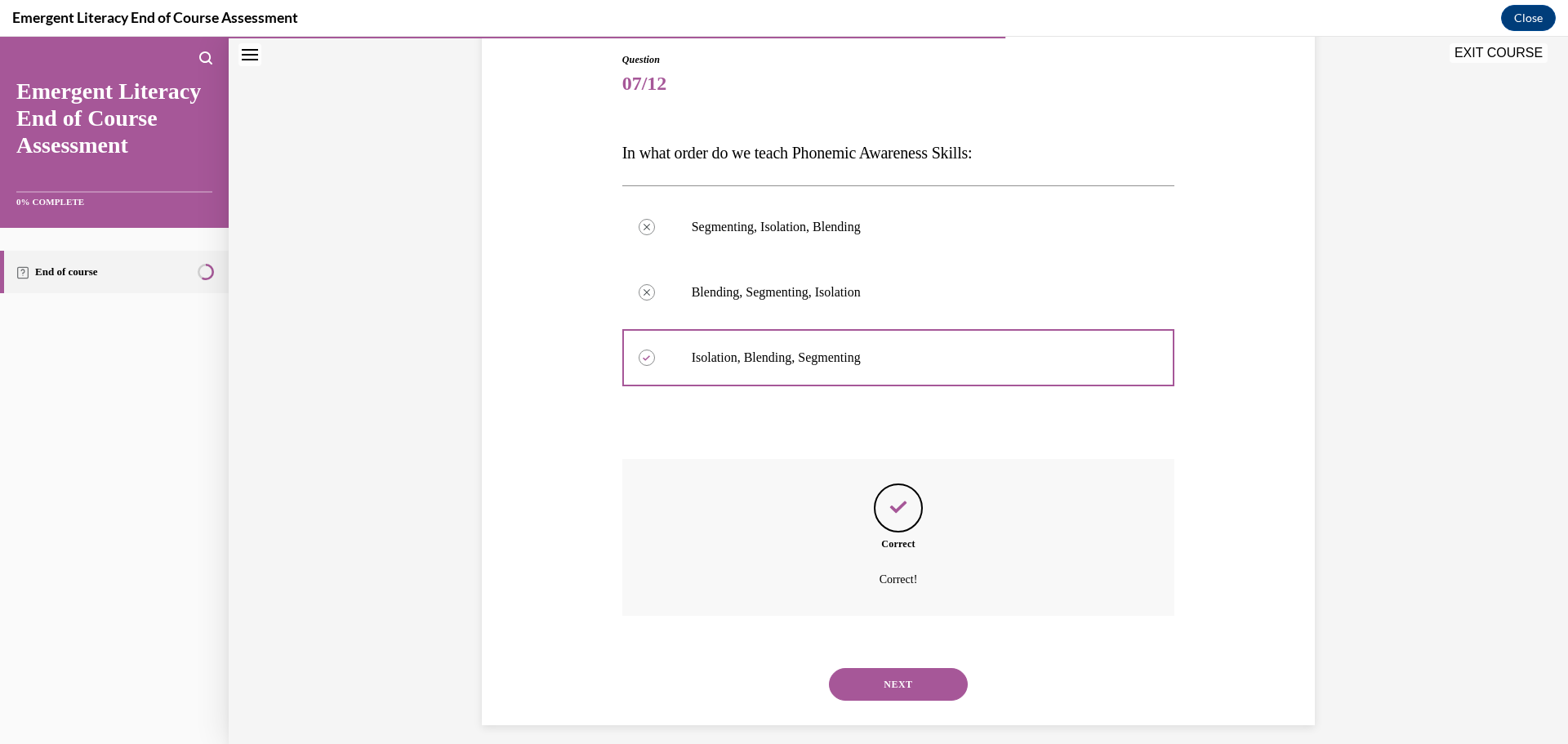
scroll to position [188, 0]
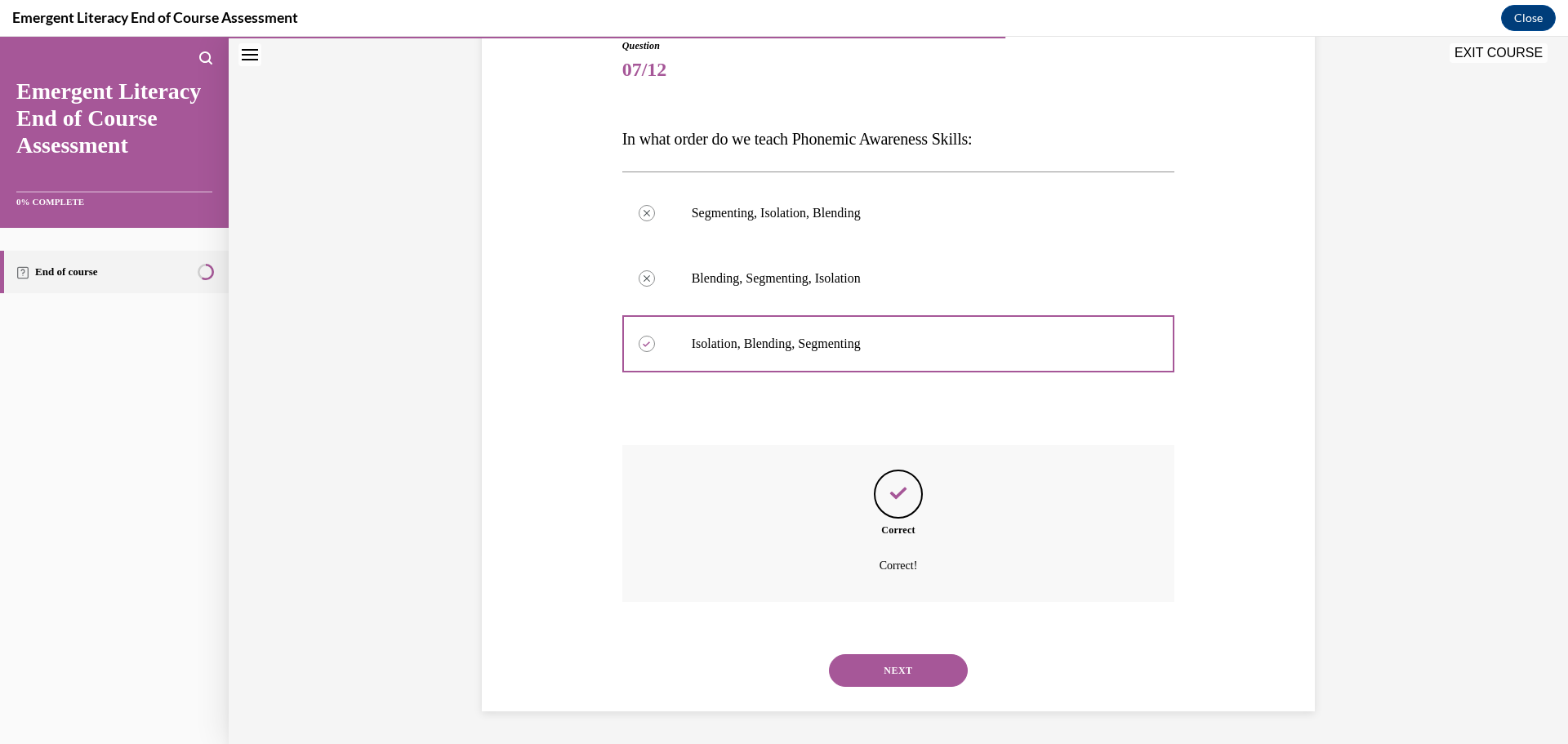
click at [920, 682] on button "NEXT" at bounding box center [898, 671] width 139 height 33
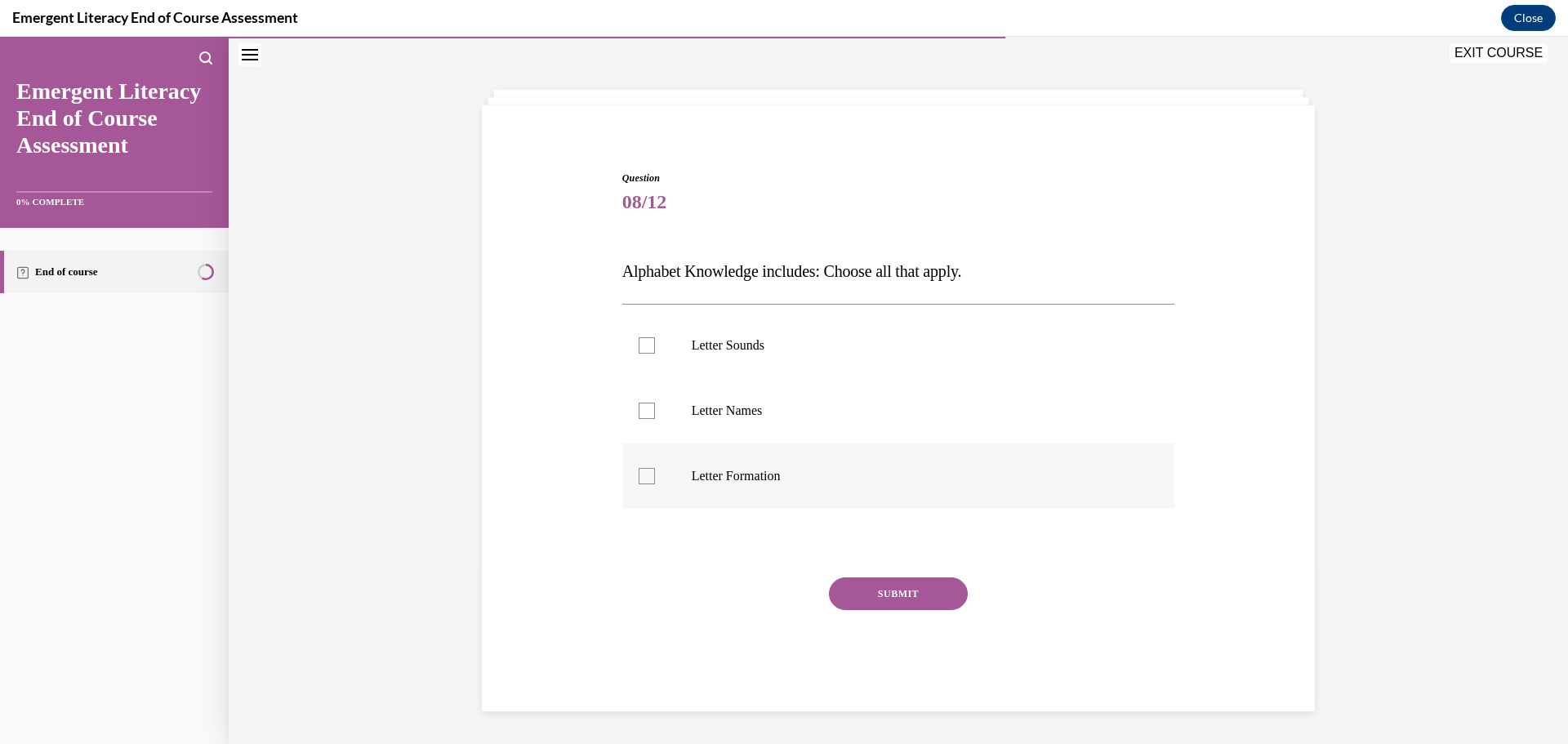
click at [704, 494] on label "Letter Formation" at bounding box center [899, 476] width 553 height 65
click at [655, 485] on input "Letter Formation" at bounding box center [647, 477] width 17 height 17
checkbox input "true"
click at [699, 433] on label "Letter Names" at bounding box center [899, 411] width 553 height 65
click at [655, 419] on input "Letter Names" at bounding box center [647, 411] width 17 height 17
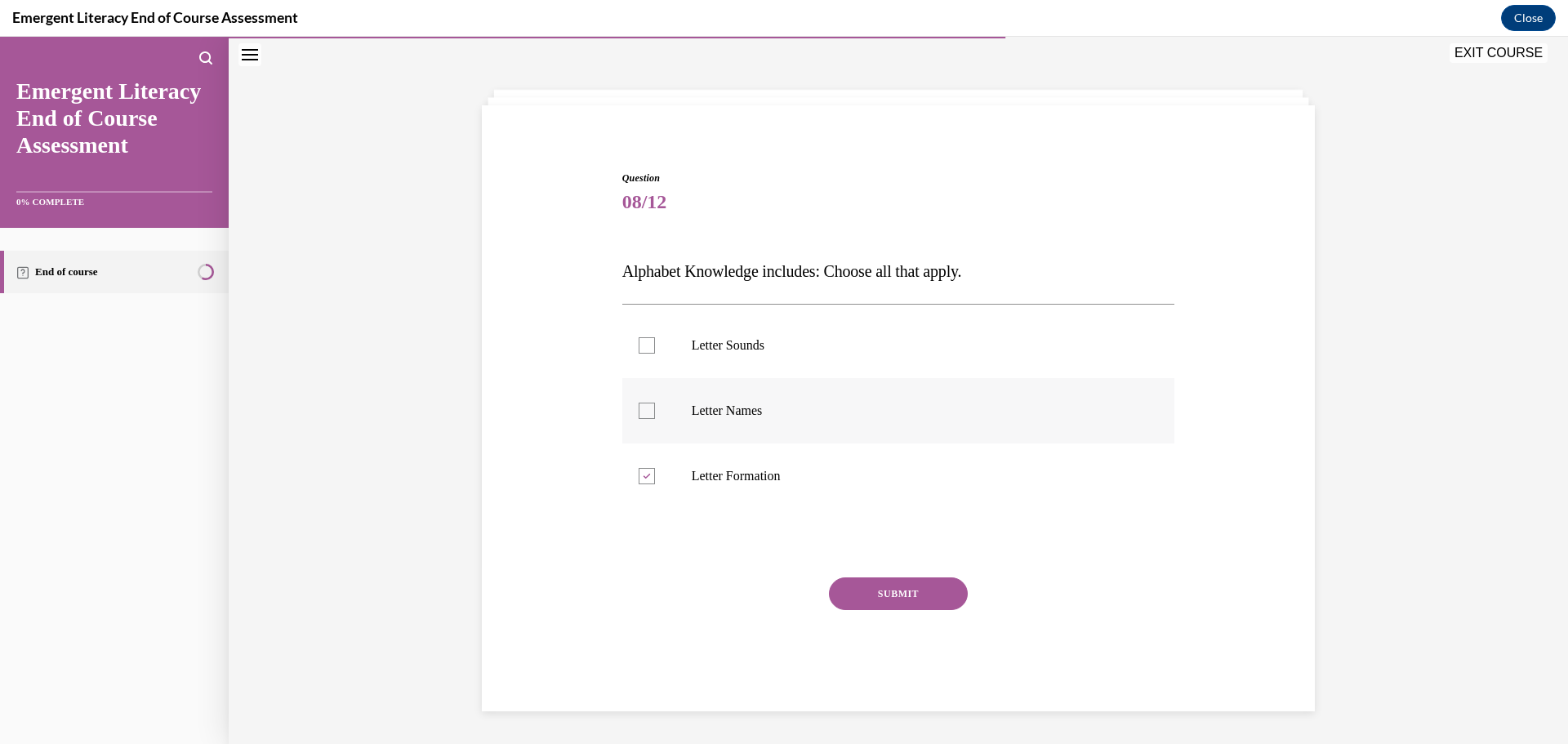
checkbox input "true"
click at [744, 356] on label "Letter Sounds" at bounding box center [899, 345] width 553 height 65
click at [655, 354] on input "Letter Sounds" at bounding box center [647, 345] width 17 height 17
checkbox input "true"
click at [901, 606] on button "SUBMIT" at bounding box center [898, 594] width 139 height 33
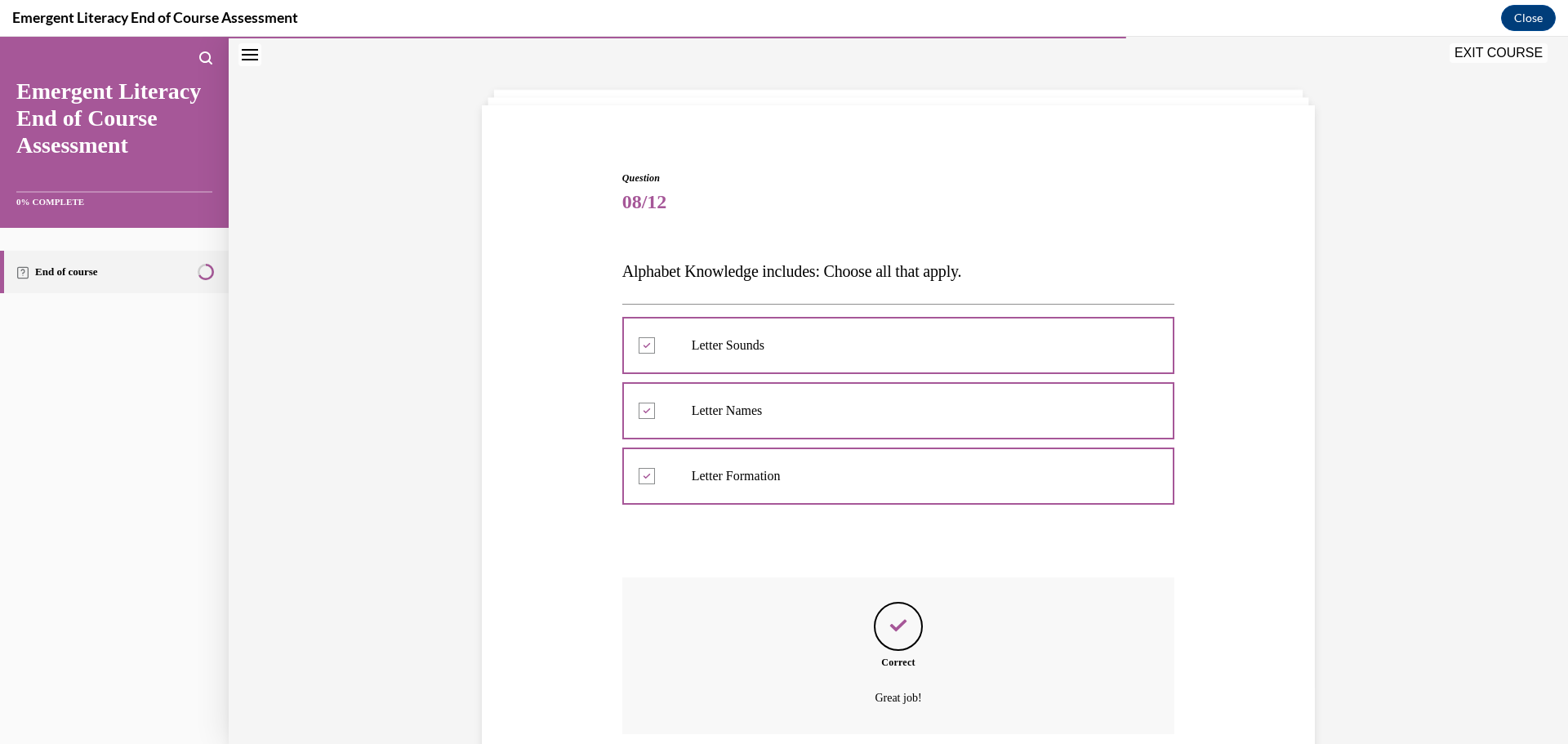
scroll to position [188, 0]
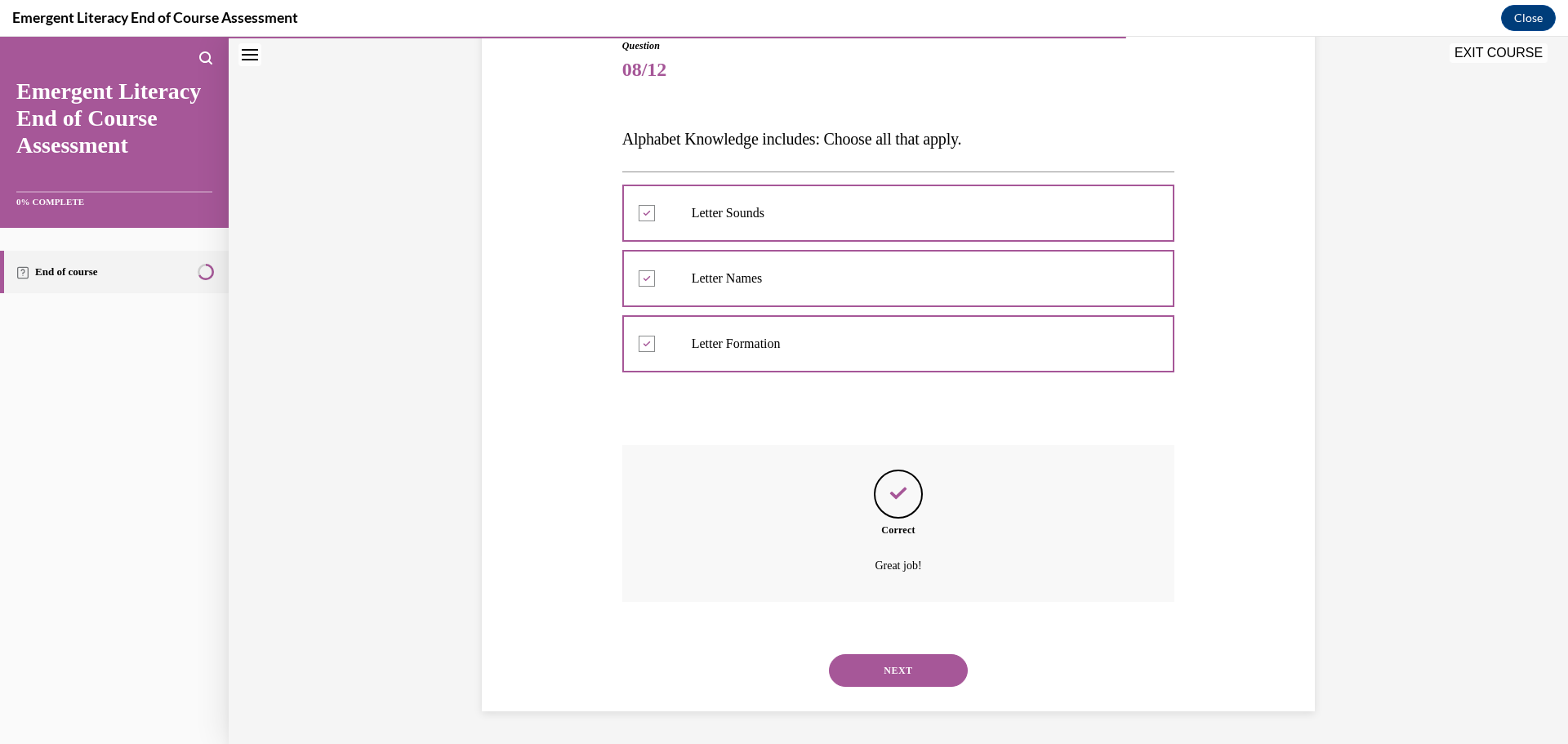
click at [909, 655] on button "NEXT" at bounding box center [898, 671] width 139 height 33
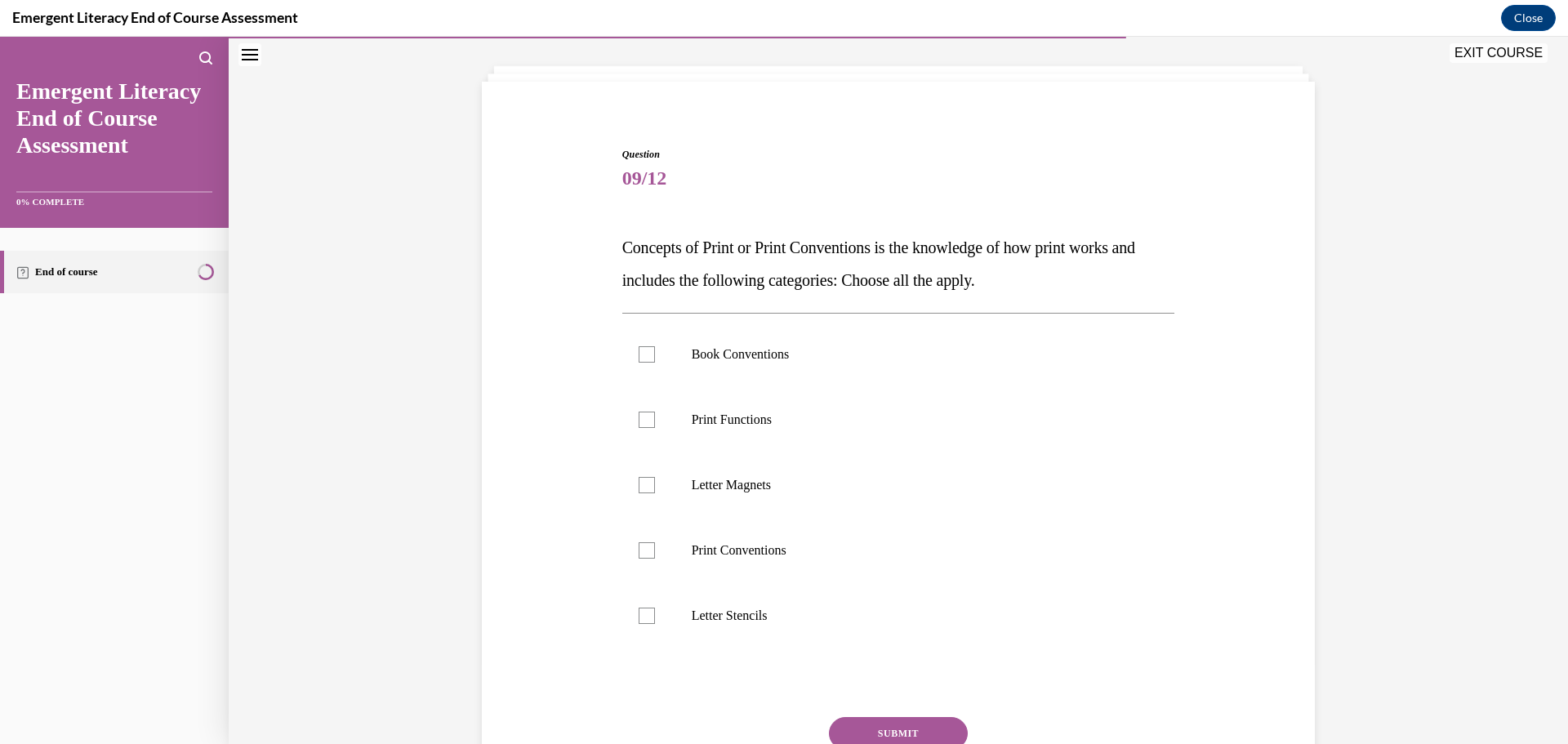
scroll to position [85, 0]
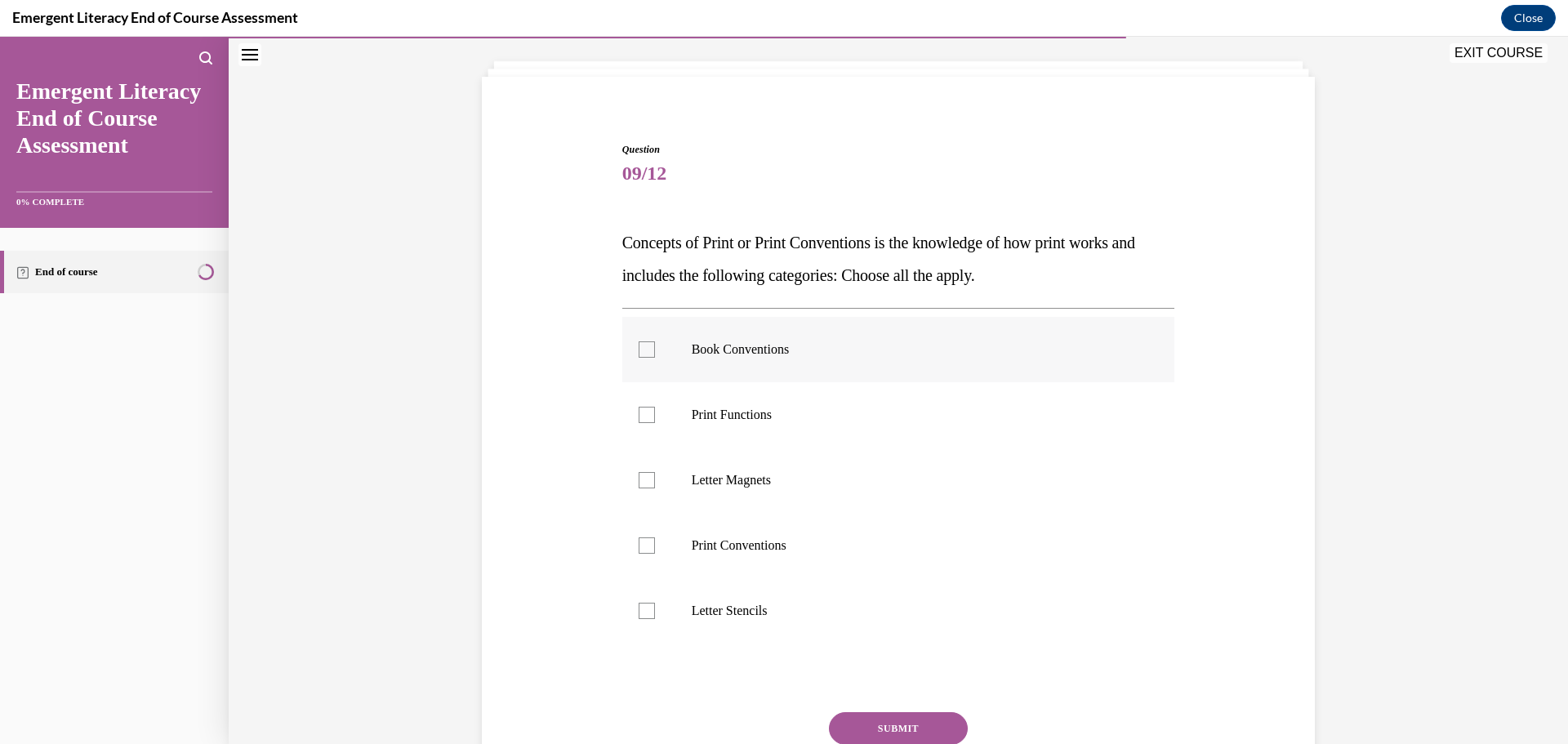
click at [860, 352] on p "Book Conventions" at bounding box center [913, 350] width 442 height 17
click at [655, 352] on input "Book Conventions" at bounding box center [647, 350] width 17 height 17
checkbox input "true"
click at [853, 443] on label "Print Functions" at bounding box center [899, 414] width 553 height 65
click at [655, 423] on input "Print Functions" at bounding box center [647, 415] width 17 height 17
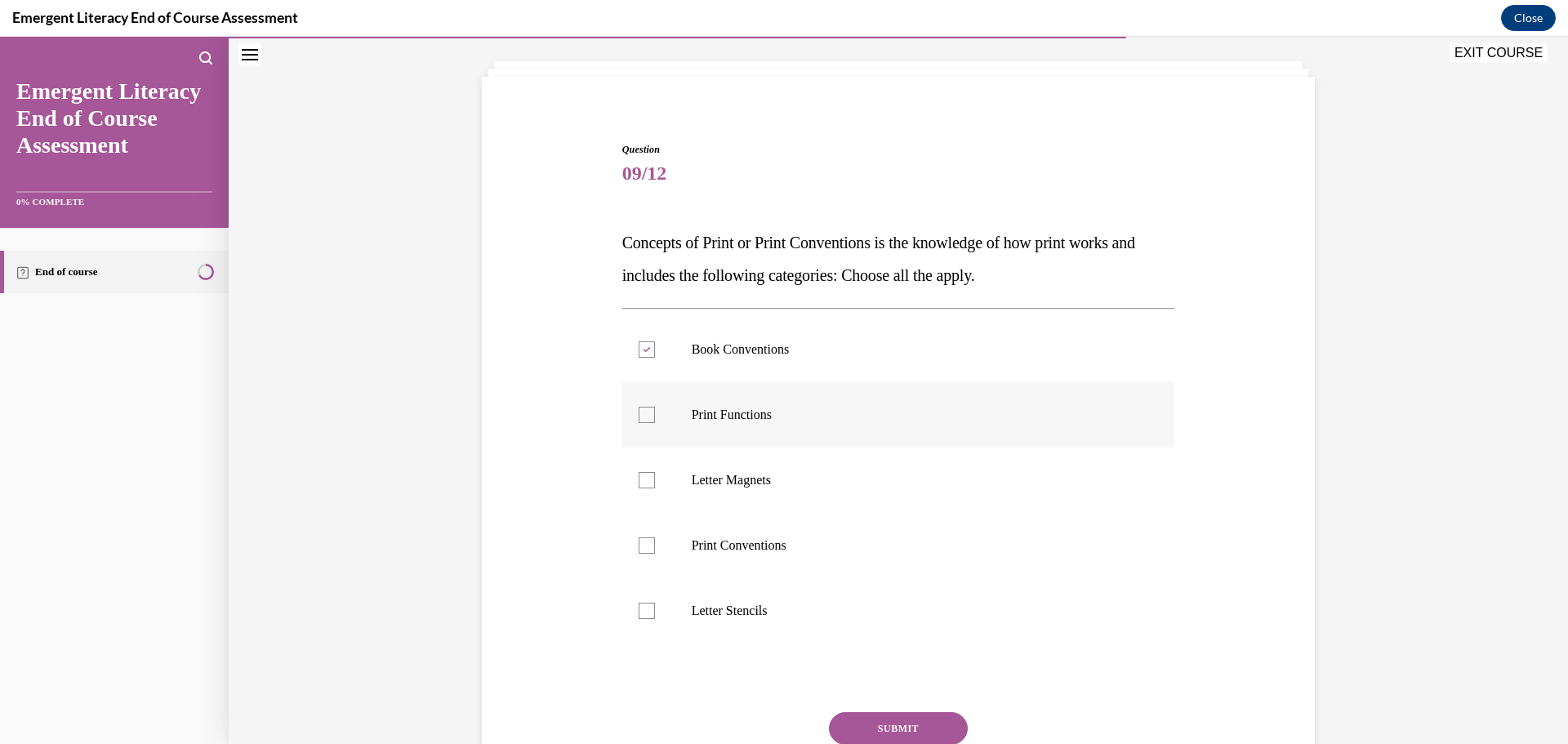
checkbox input "true"
click at [860, 552] on p "Print Conventions" at bounding box center [913, 546] width 442 height 17
click at [655, 552] on input "Print Conventions" at bounding box center [647, 546] width 17 height 17
checkbox input "true"
click at [891, 730] on button "SUBMIT" at bounding box center [898, 729] width 139 height 33
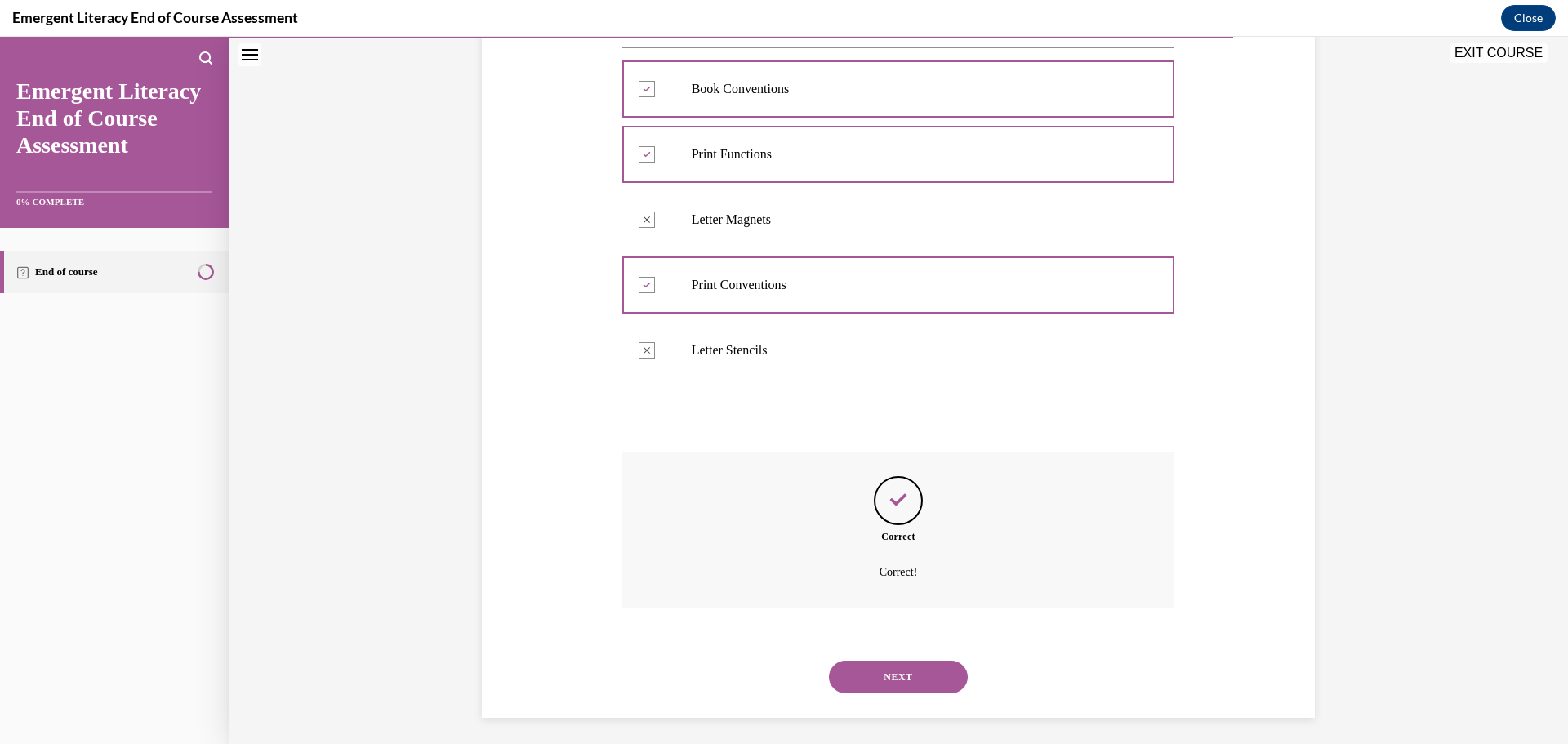
scroll to position [352, 0]
click at [906, 665] on button "NEXT" at bounding box center [898, 671] width 139 height 33
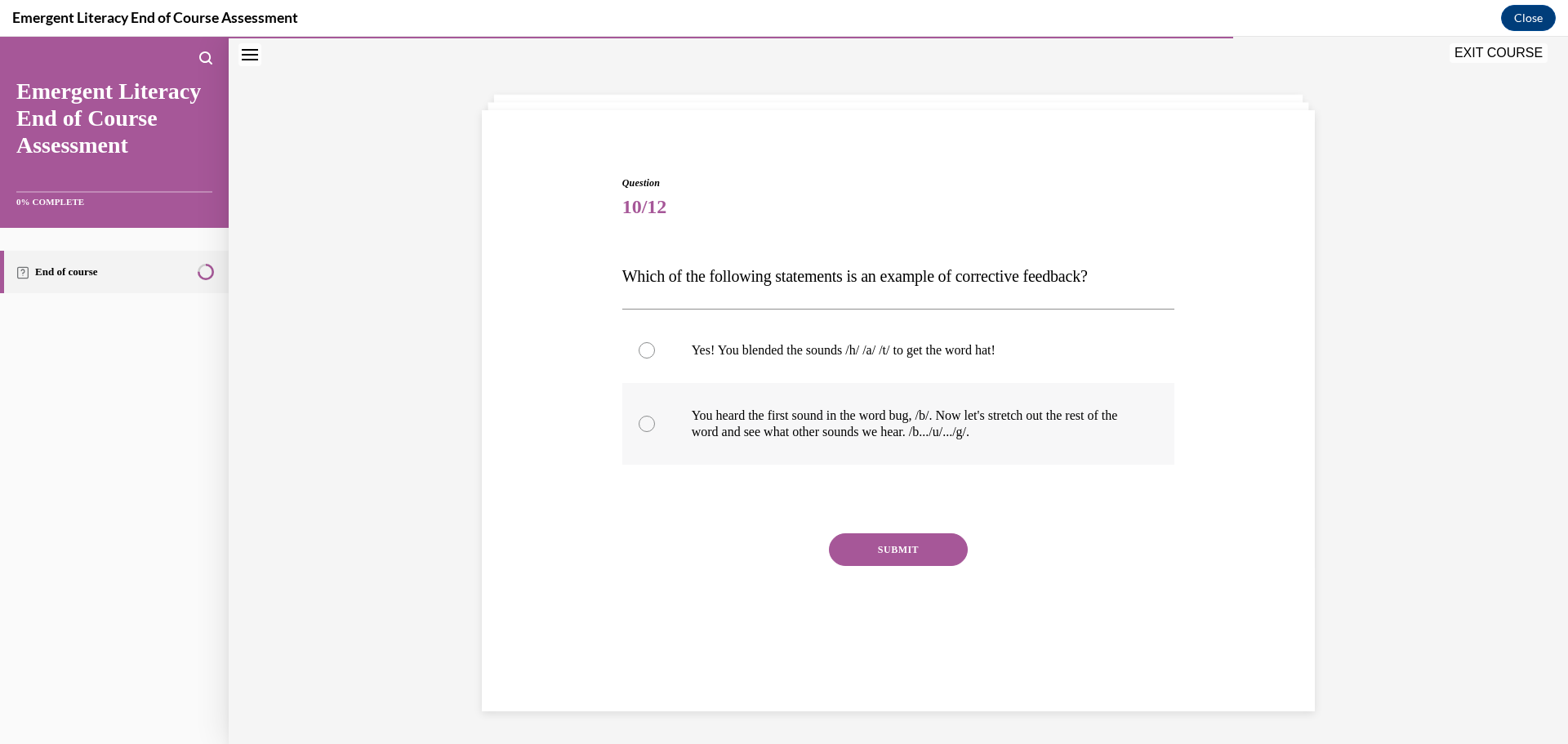
click at [877, 437] on p "You heard the first sound in the word bug, /b/. Now let's stretch out the rest …" at bounding box center [913, 424] width 442 height 33
click at [655, 433] on input "You heard the first sound in the word bug, /b/. Now let's stretch out the rest …" at bounding box center [647, 424] width 17 height 17
radio input "true"
click at [895, 551] on button "SUBMIT" at bounding box center [898, 550] width 139 height 33
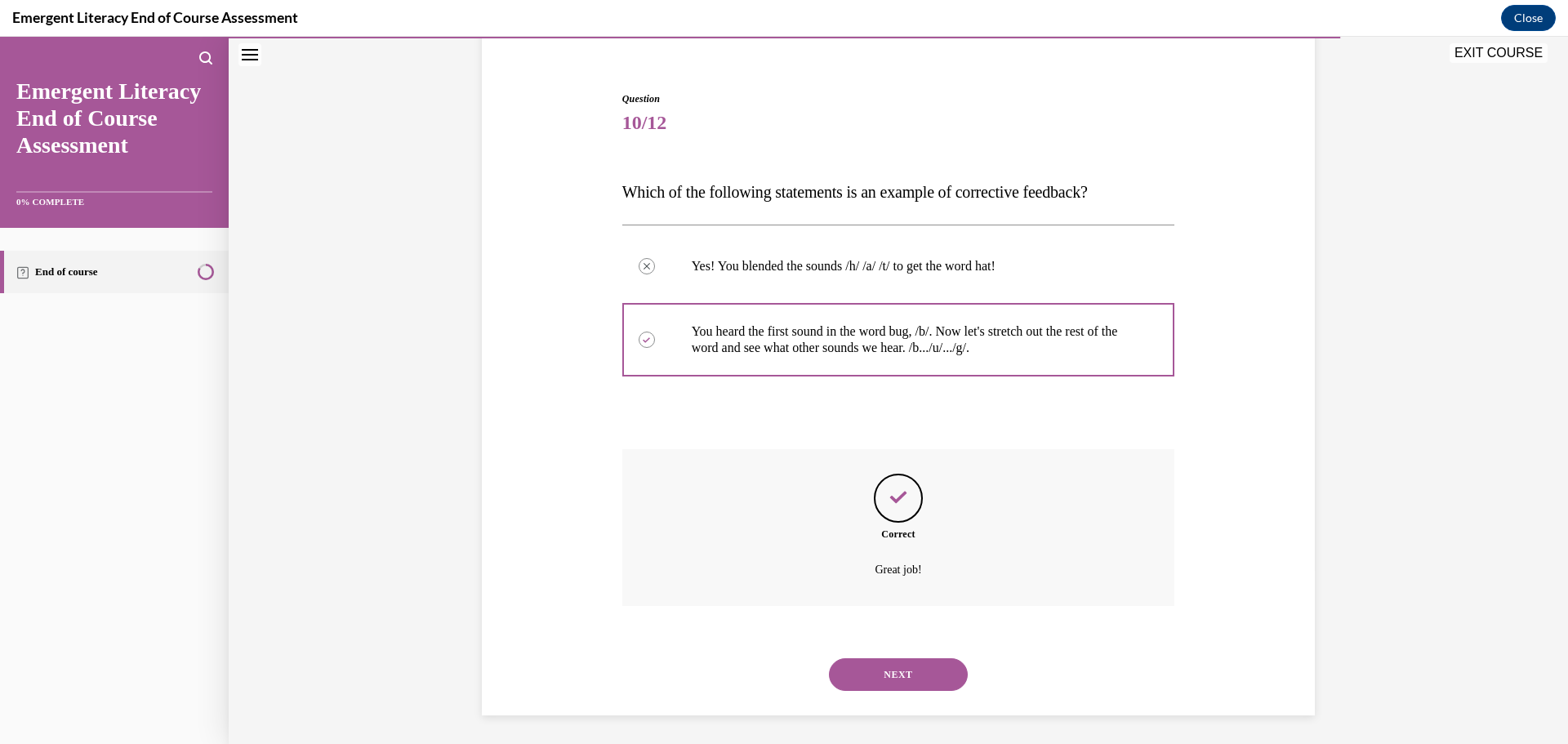
scroll to position [140, 0]
click at [895, 666] on button "NEXT" at bounding box center [898, 671] width 139 height 33
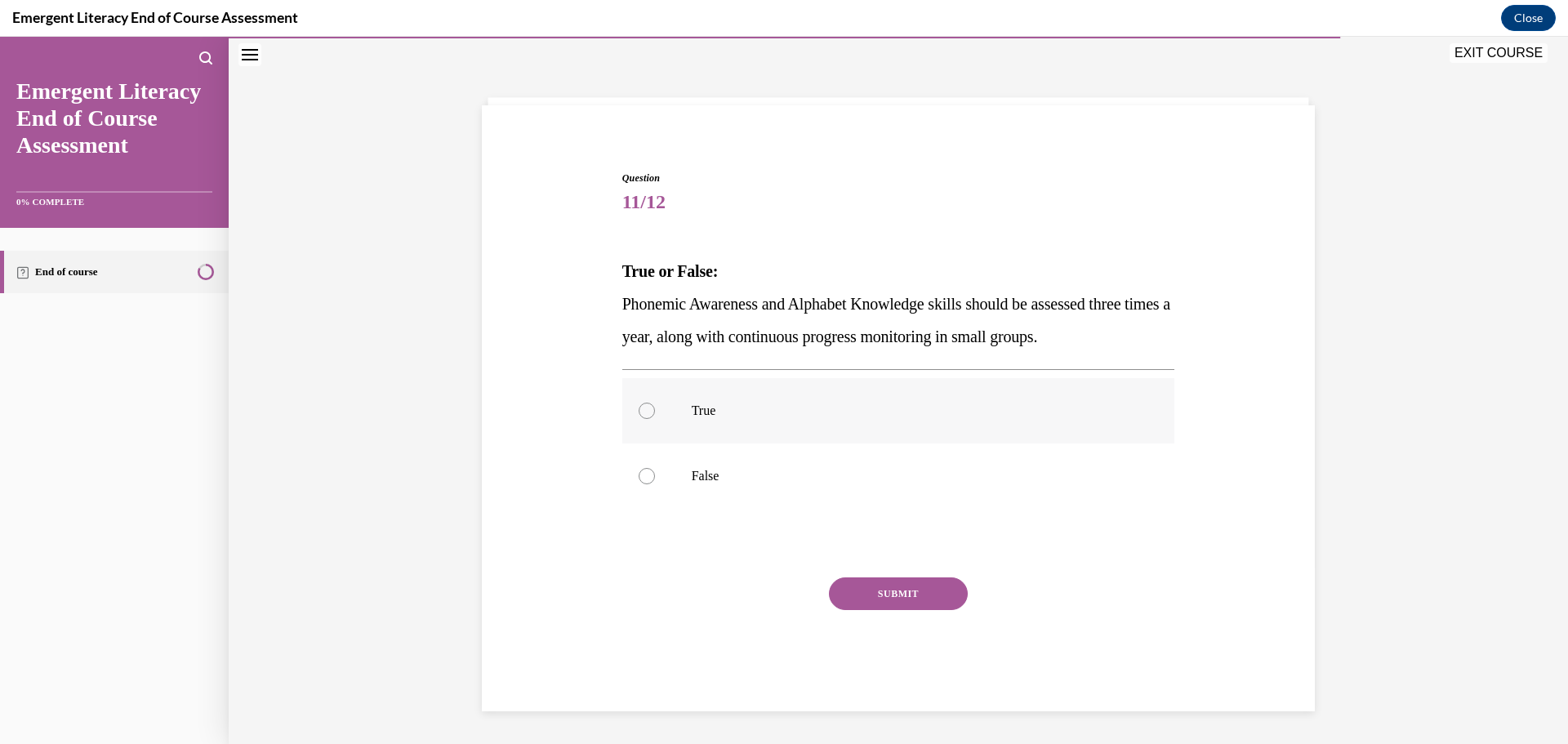
click at [859, 441] on label "True" at bounding box center [899, 411] width 553 height 65
click at [655, 419] on input "True" at bounding box center [647, 411] width 17 height 17
radio input "true"
click at [907, 603] on button "SUBMIT" at bounding box center [898, 594] width 139 height 33
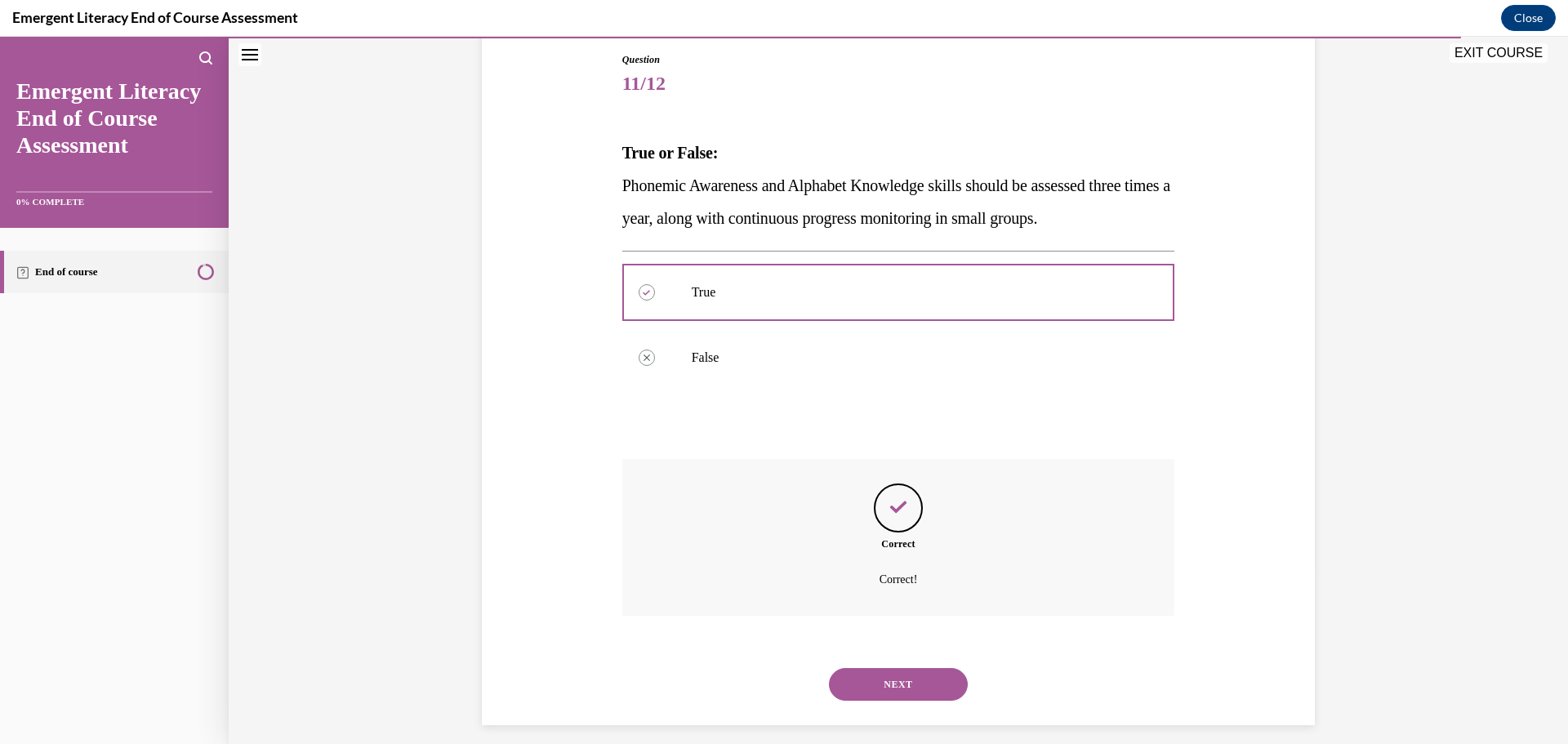
scroll to position [188, 0]
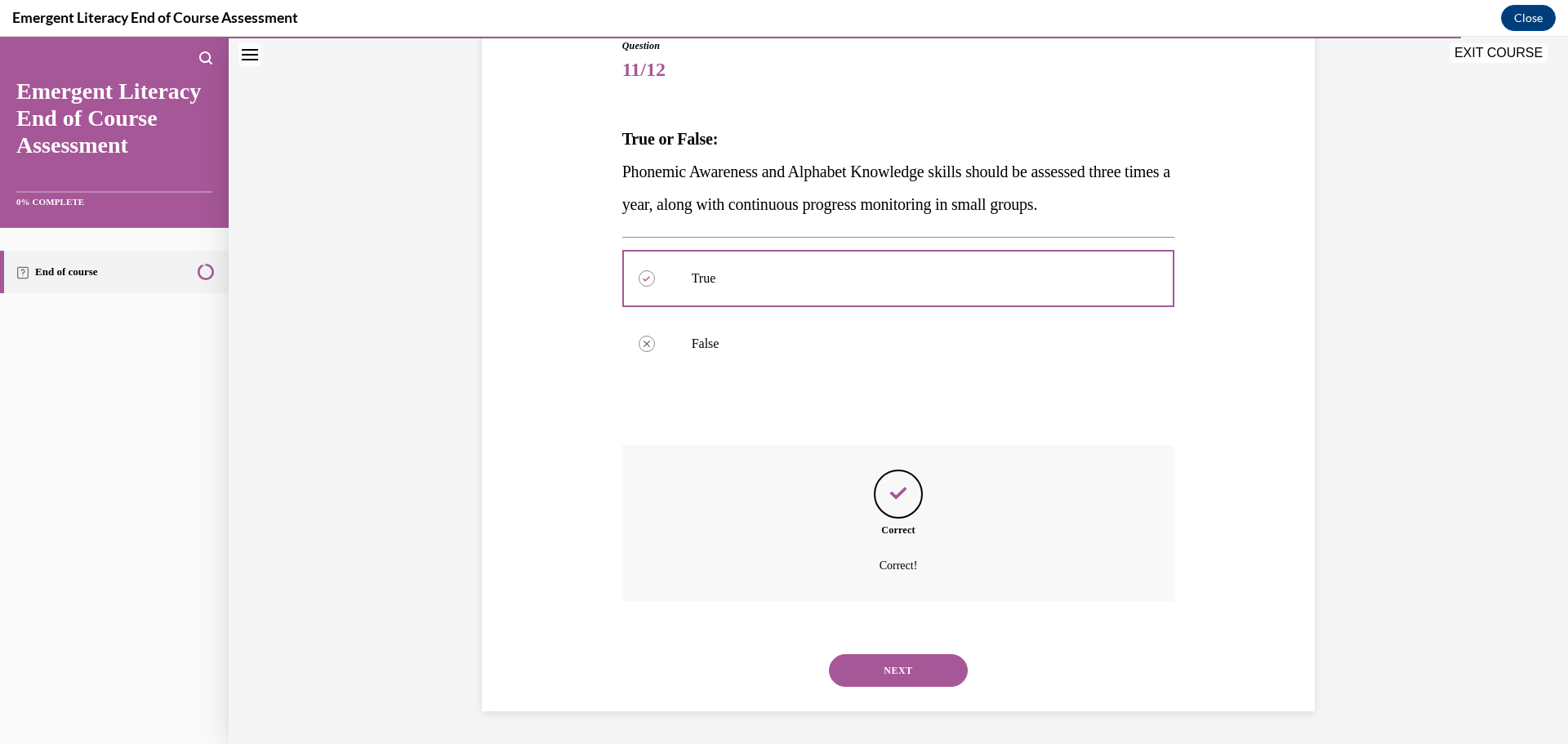
click at [916, 682] on button "NEXT" at bounding box center [898, 671] width 139 height 33
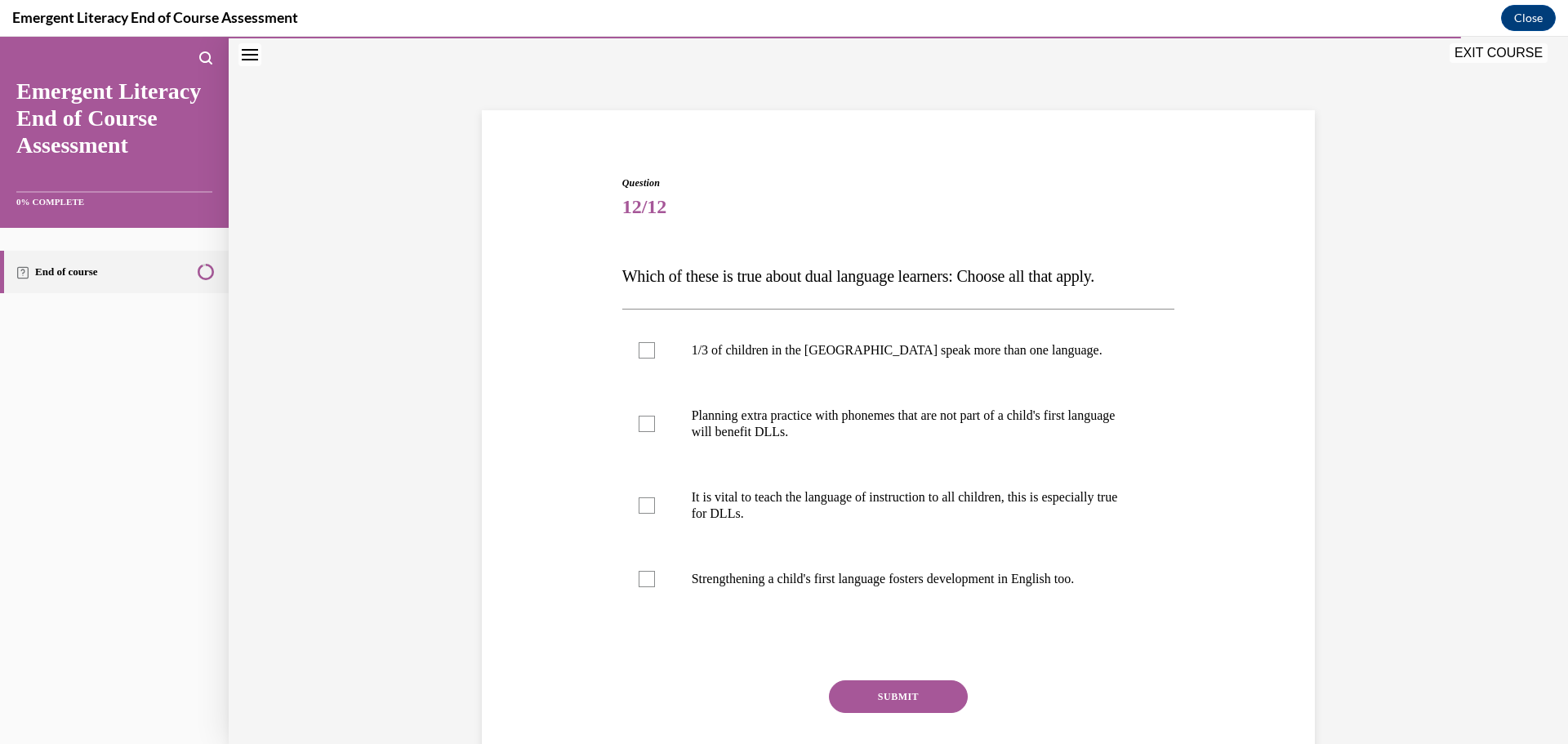
scroll to position [56, 0]
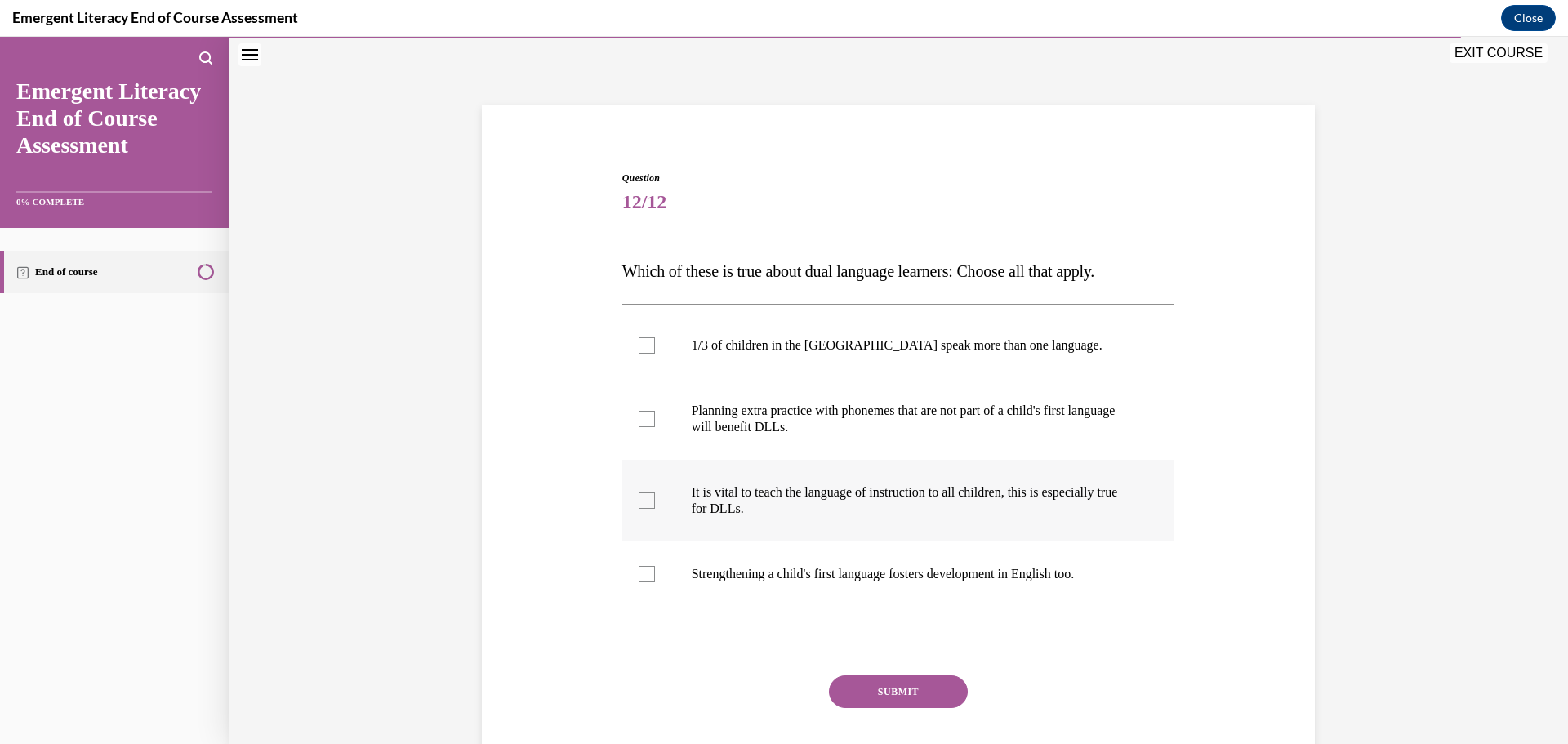
drag, startPoint x: 835, startPoint y: 592, endPoint x: 802, endPoint y: 519, distance: 80.1
click at [834, 592] on label "Strengthening a child's first language fosters development in English too." at bounding box center [899, 574] width 553 height 65
click at [655, 582] on input "Strengthening a child's first language fosters development in English too." at bounding box center [647, 574] width 17 height 17
checkbox input "true"
click at [802, 517] on label "It is vital to teach the language of instruction to all children, this is espec…" at bounding box center [899, 501] width 553 height 82
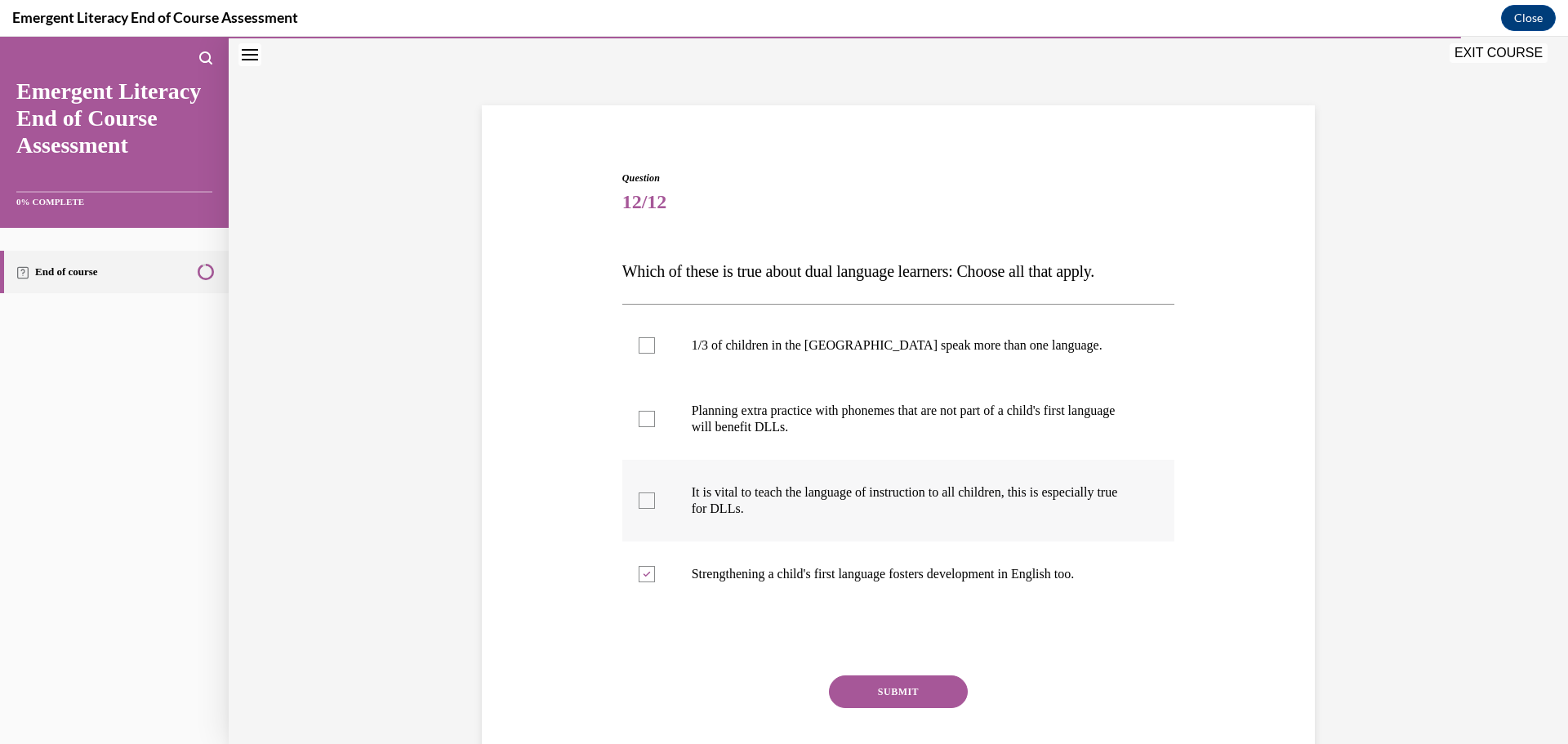
click at [655, 509] on input "It is vital to teach the language of instruction to all children, this is espec…" at bounding box center [647, 501] width 17 height 17
checkbox input "true"
click at [799, 436] on label "Planning extra practice with phonemes that are not part of a child's first lang…" at bounding box center [899, 419] width 553 height 82
click at [655, 427] on input "Planning extra practice with phonemes that are not part of a child's first lang…" at bounding box center [647, 419] width 17 height 17
checkbox input "true"
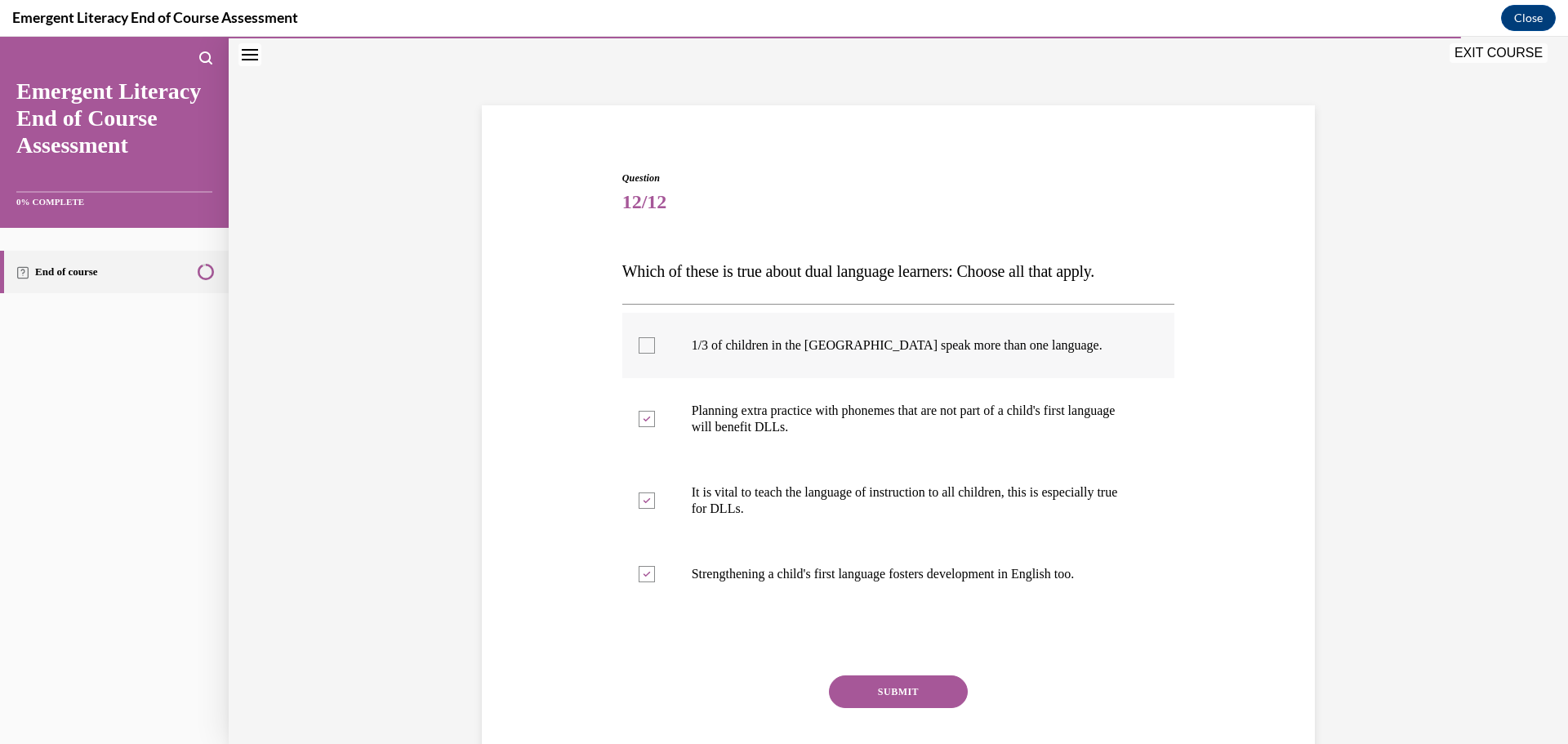
click at [819, 370] on label "1/3 of children in the [GEOGRAPHIC_DATA] speak more than one language." at bounding box center [899, 345] width 553 height 65
click at [655, 354] on input "1/3 of children in the [GEOGRAPHIC_DATA] speak more than one language." at bounding box center [647, 345] width 17 height 17
checkbox input "true"
click at [848, 684] on button "SUBMIT" at bounding box center [898, 693] width 139 height 33
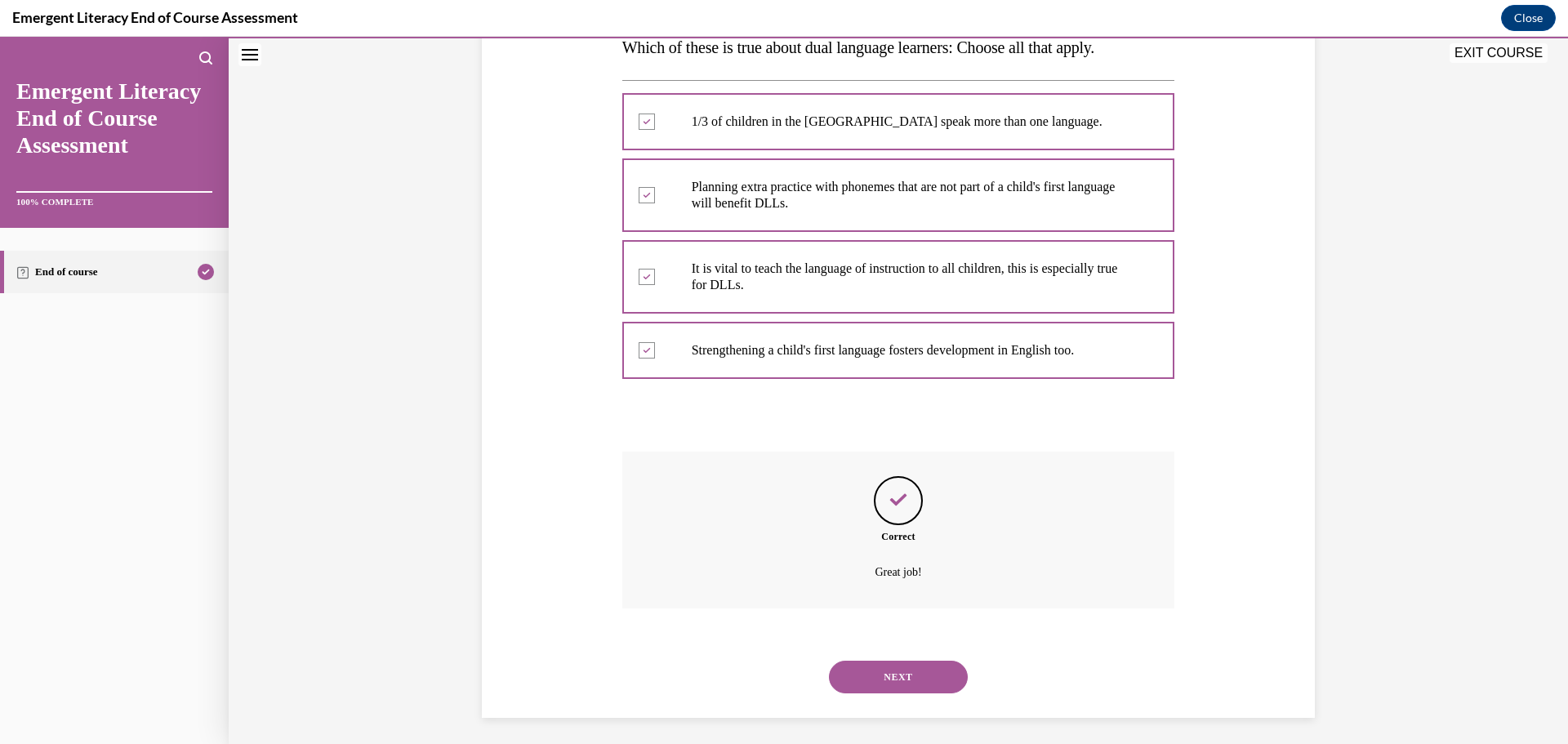
scroll to position [287, 0]
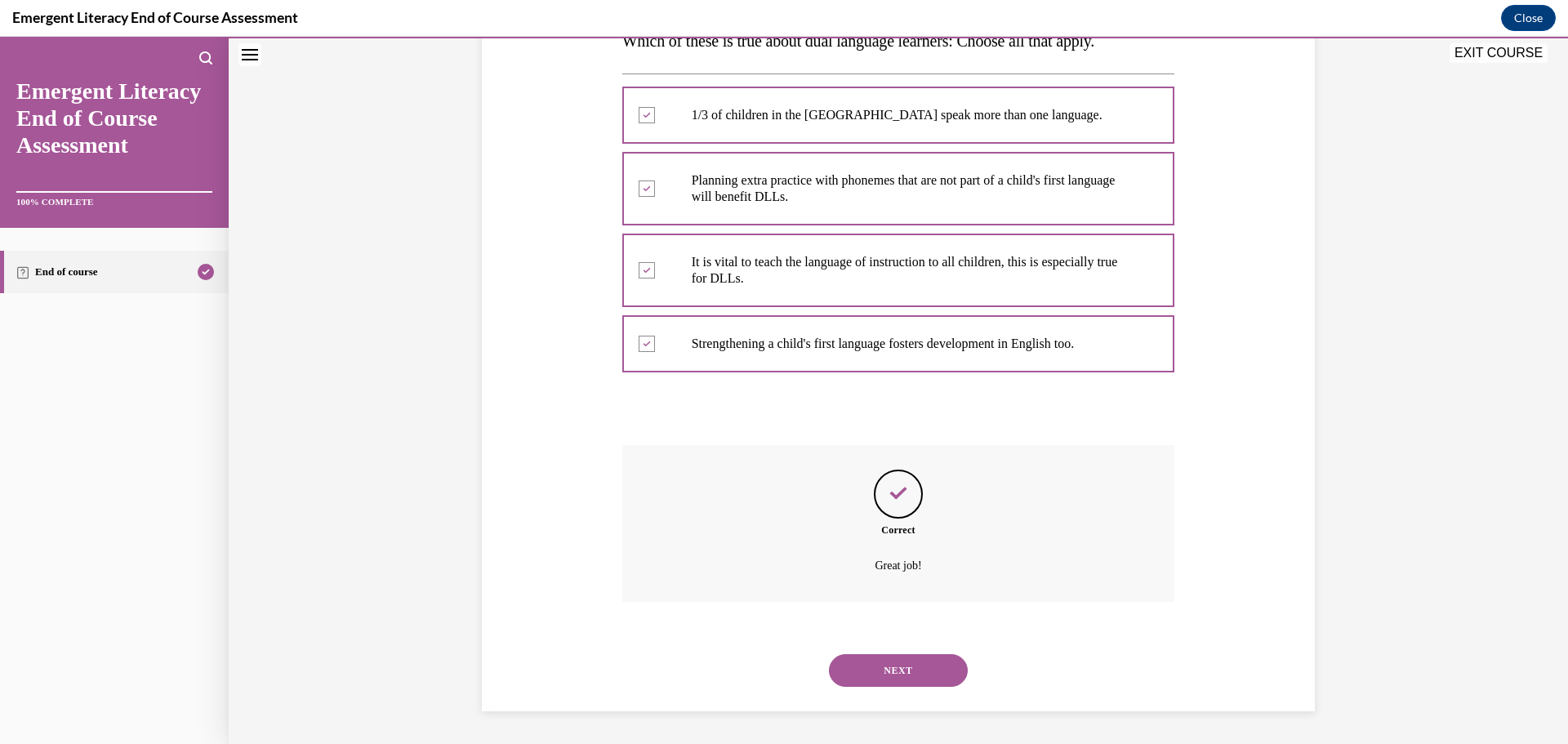
click at [833, 670] on button "NEXT" at bounding box center [898, 671] width 139 height 33
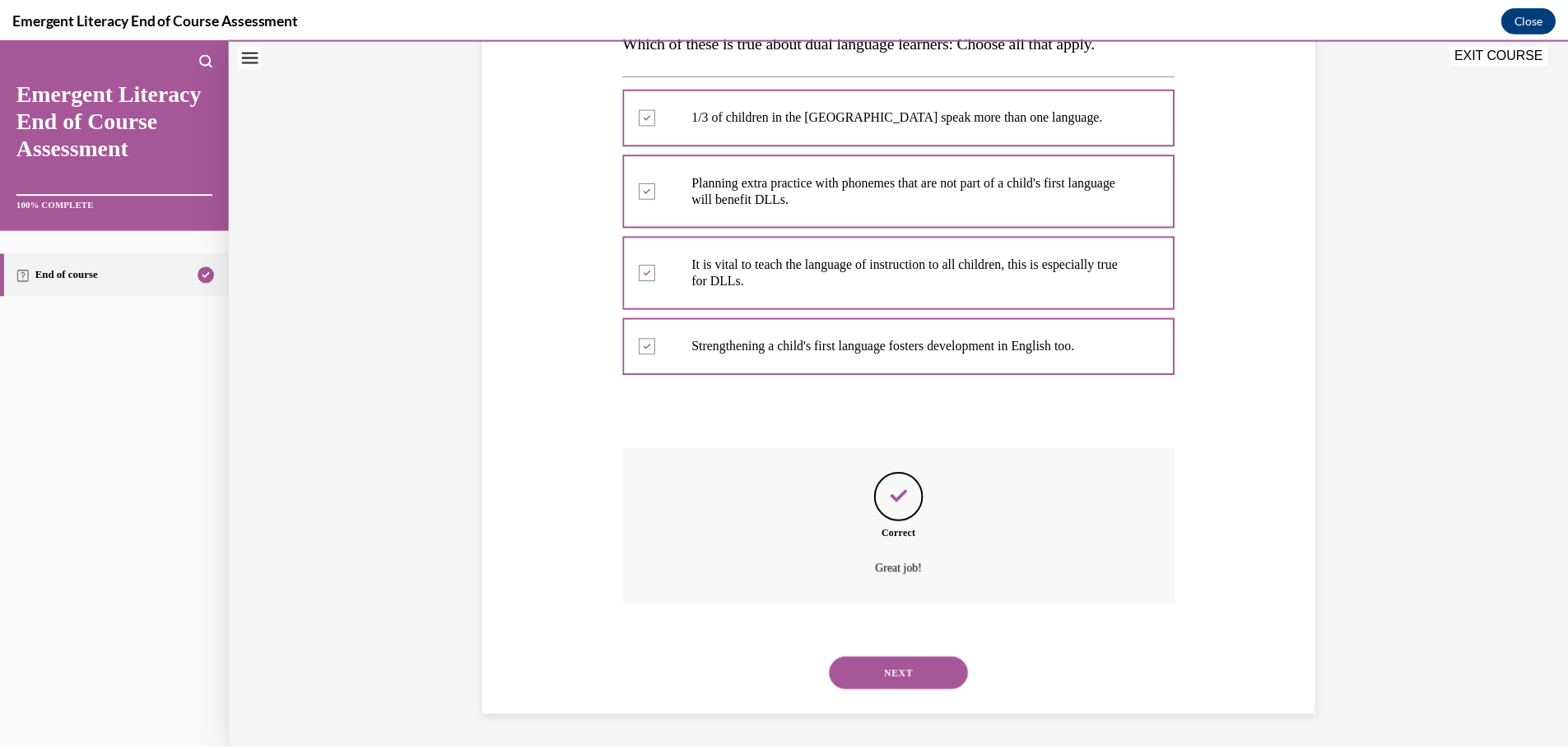
scroll to position [130, 0]
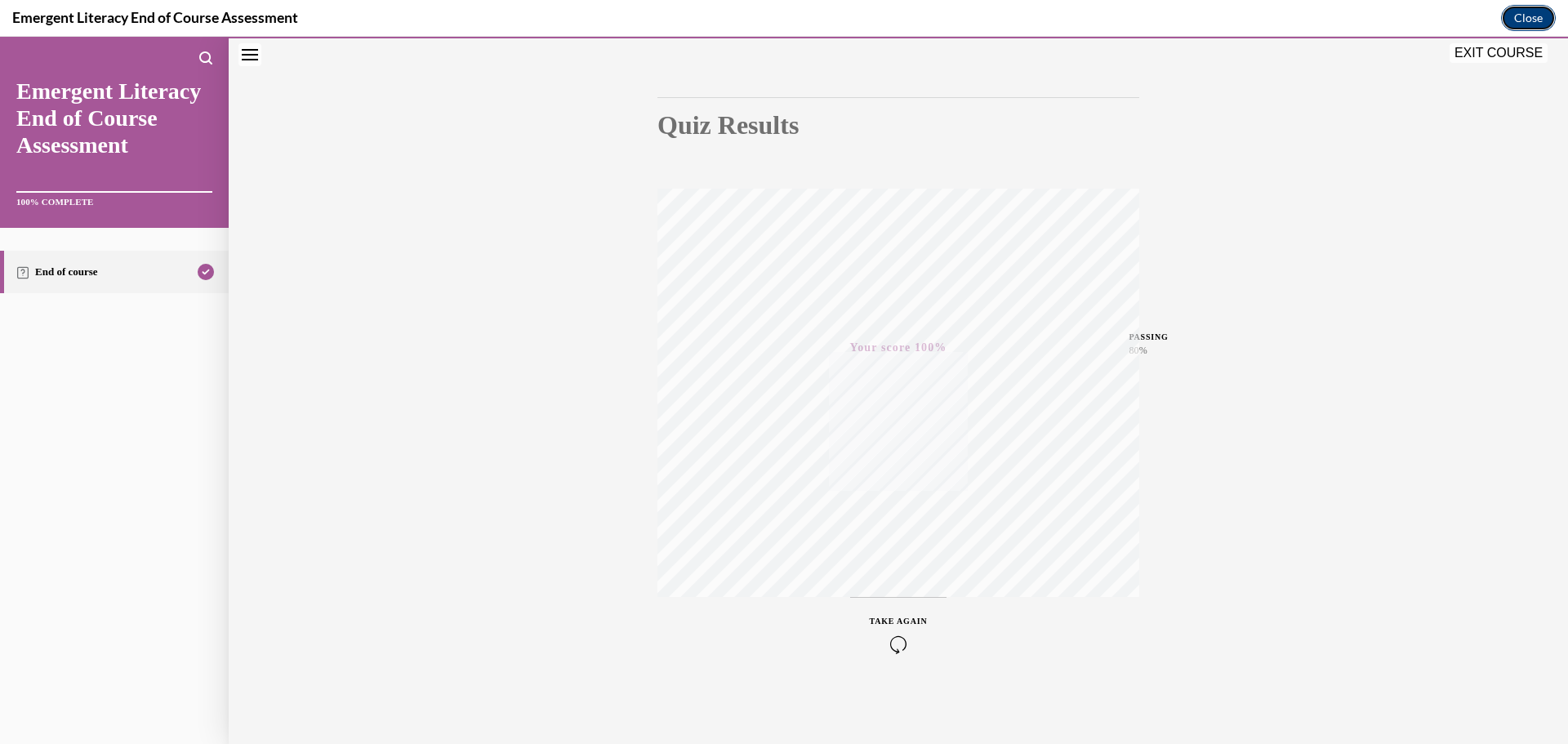
click at [1521, 17] on button "Close" at bounding box center [1529, 17] width 55 height 26
